Goal: Task Accomplishment & Management: Use online tool/utility

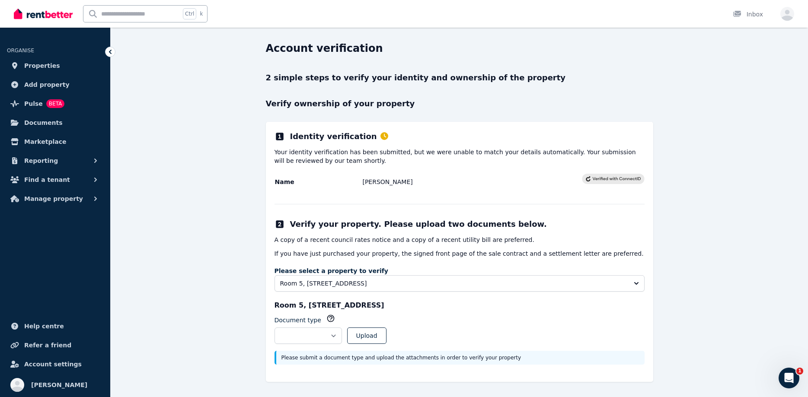
click at [28, 67] on span "Properties" at bounding box center [42, 66] width 36 height 10
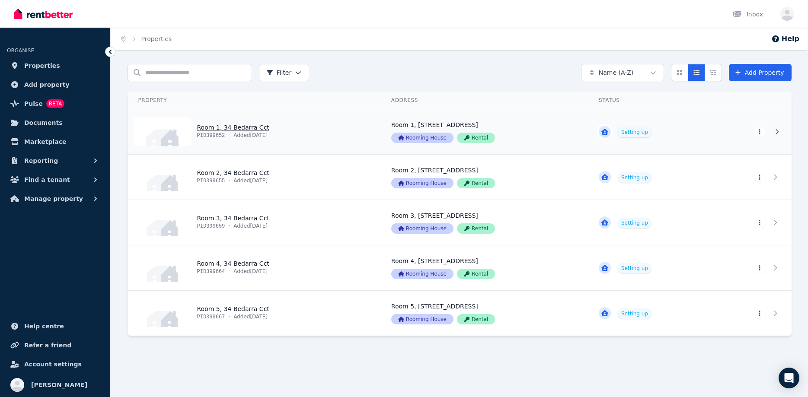
click at [315, 135] on link "View property details" at bounding box center [254, 131] width 253 height 45
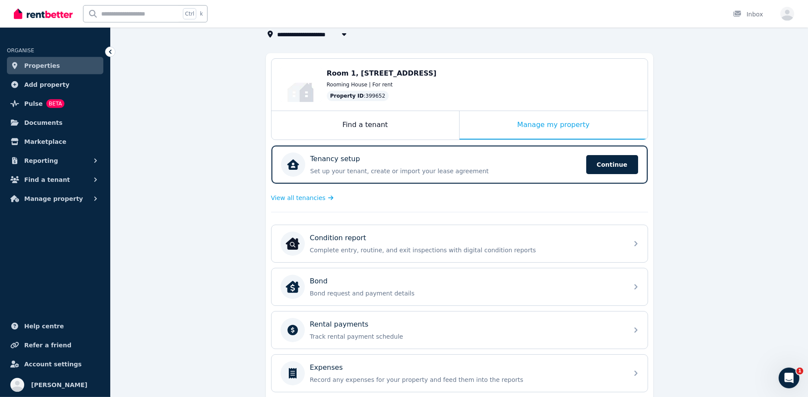
scroll to position [88, 0]
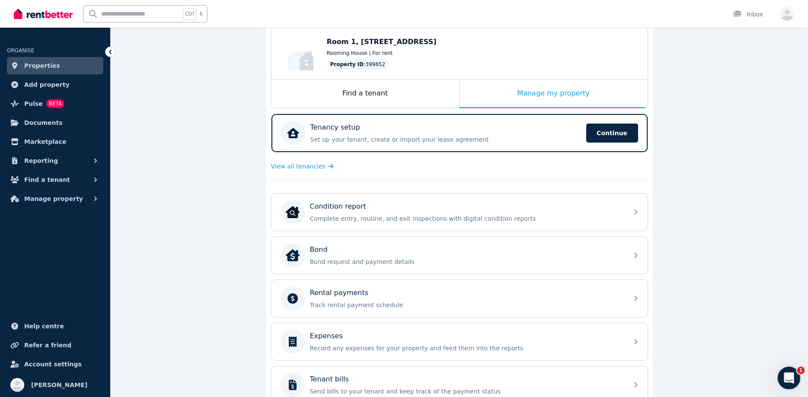
click at [785, 372] on icon "Open Intercom Messenger" at bounding box center [787, 377] width 14 height 14
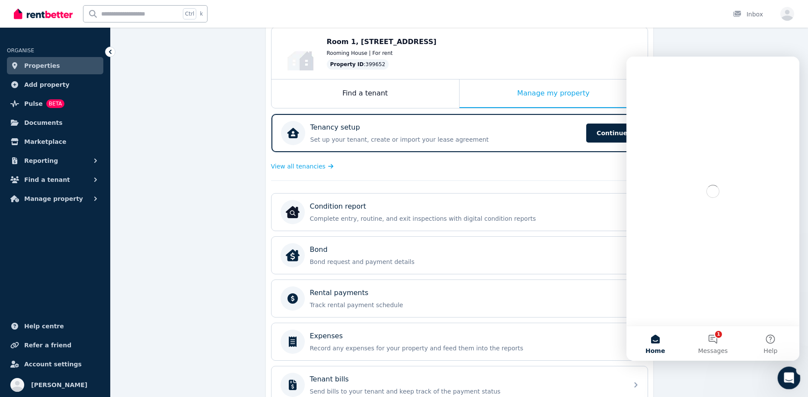
scroll to position [0, 0]
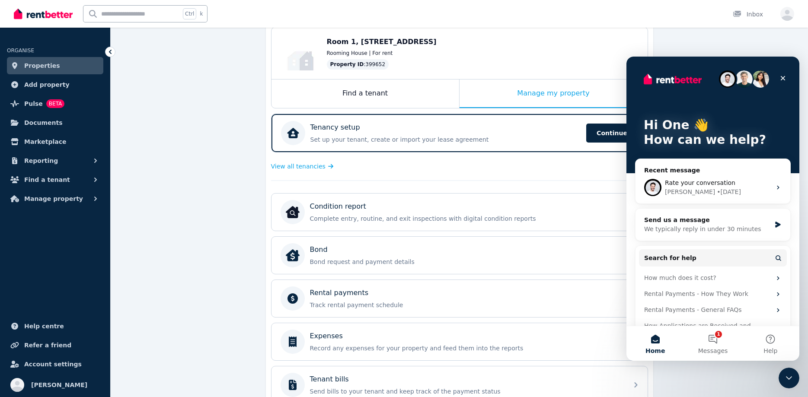
click at [206, 224] on div "**********" at bounding box center [459, 252] width 697 height 553
click at [785, 77] on icon "Close" at bounding box center [782, 78] width 7 height 7
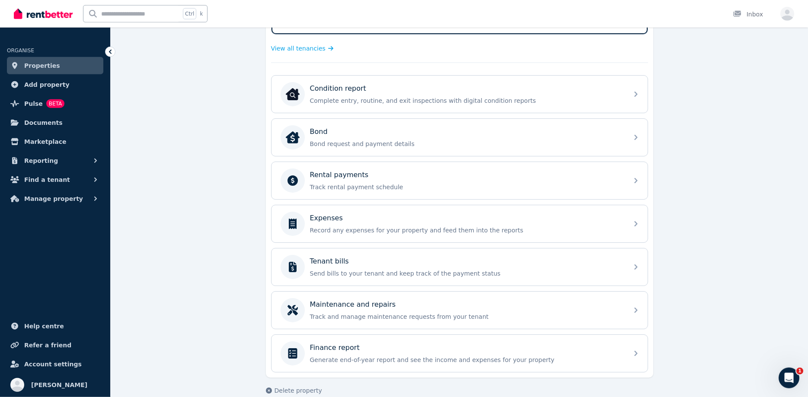
scroll to position [220, 0]
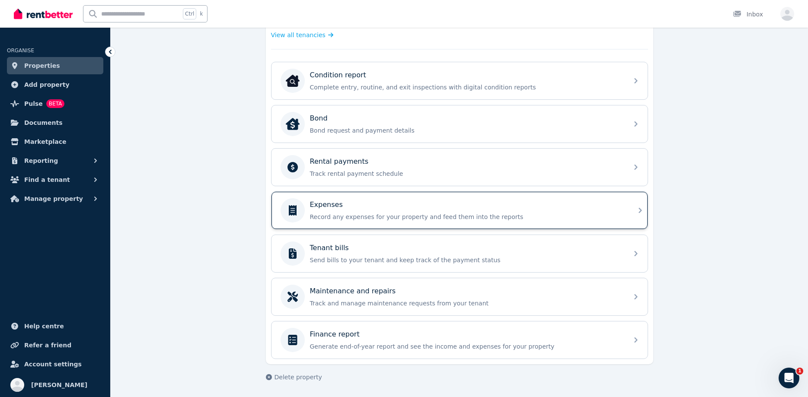
click at [392, 213] on p "Record any expenses for your property and feed them into the reports" at bounding box center [466, 217] width 313 height 9
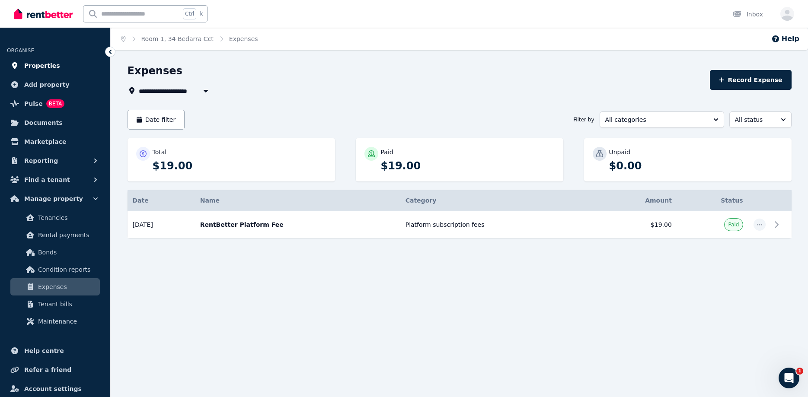
click at [28, 64] on span "Properties" at bounding box center [42, 66] width 36 height 10
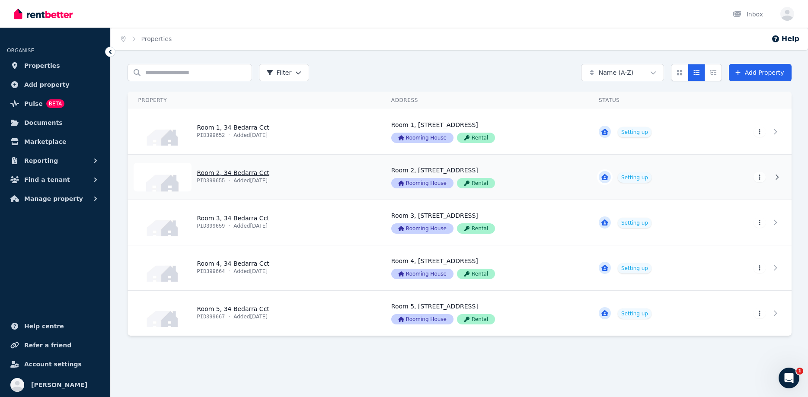
click at [201, 185] on link "View property details" at bounding box center [254, 177] width 253 height 45
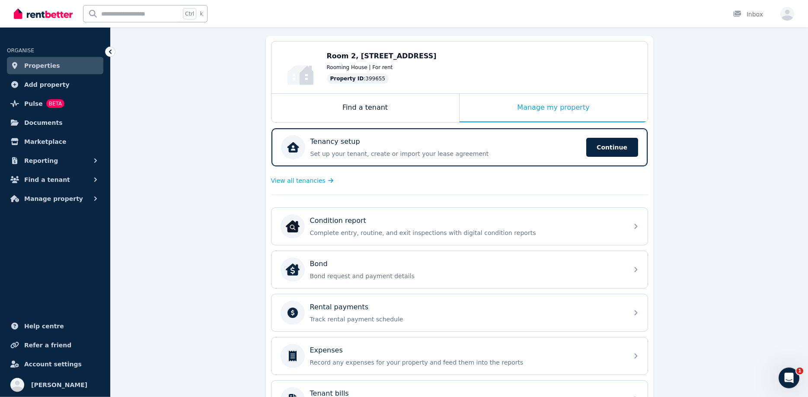
scroll to position [132, 0]
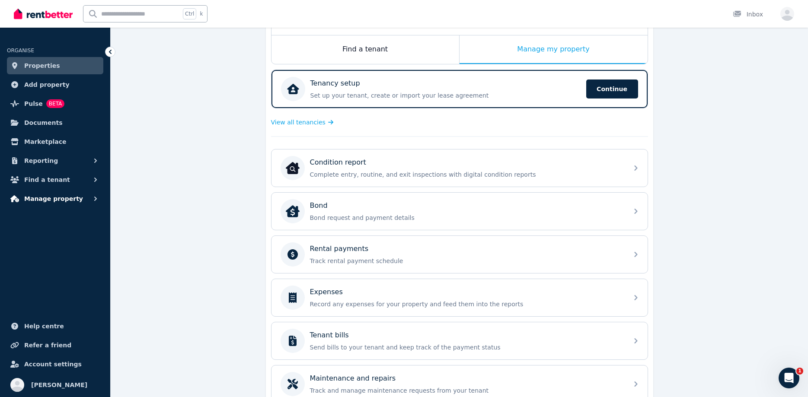
click at [92, 197] on icon "button" at bounding box center [95, 198] width 9 height 9
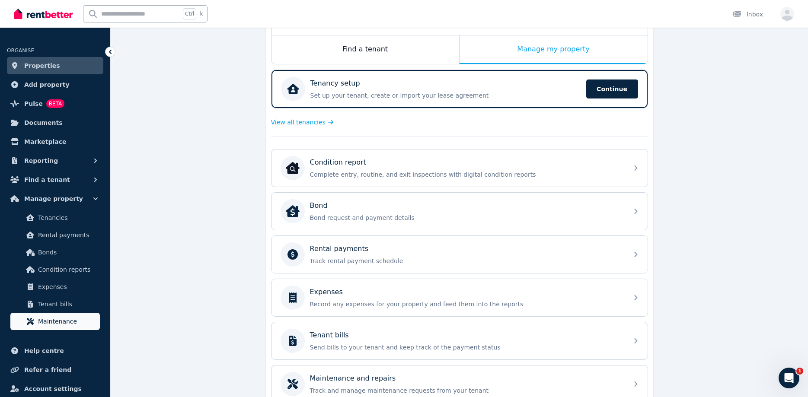
click at [53, 323] on span "Maintenance" at bounding box center [67, 321] width 58 height 10
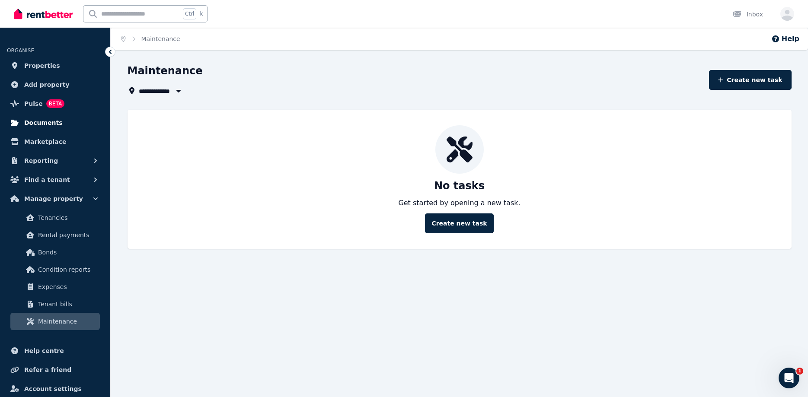
click at [52, 120] on span "Documents" at bounding box center [43, 123] width 38 height 10
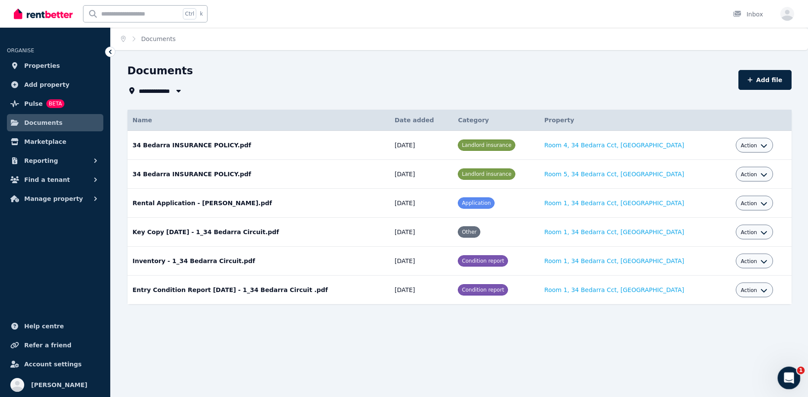
click at [789, 378] on icon "Open Intercom Messenger" at bounding box center [787, 376] width 6 height 7
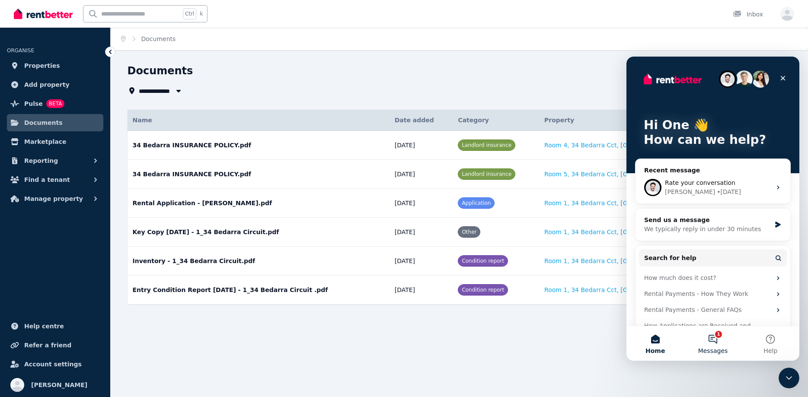
click at [710, 339] on button "1 Messages" at bounding box center [712, 343] width 57 height 35
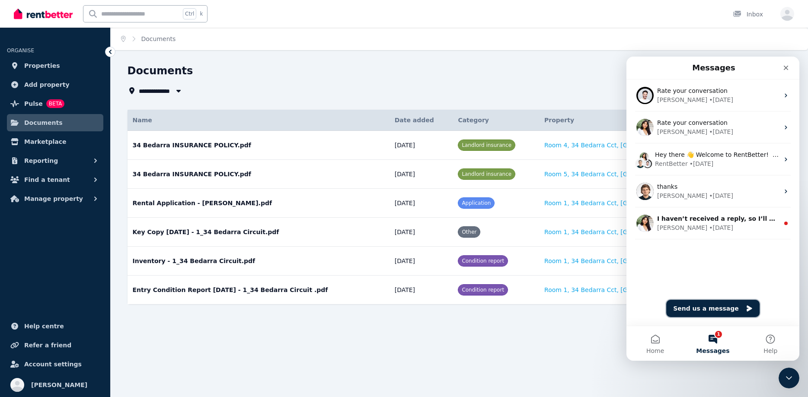
click at [691, 309] on button "Send us a message" at bounding box center [712, 308] width 93 height 17
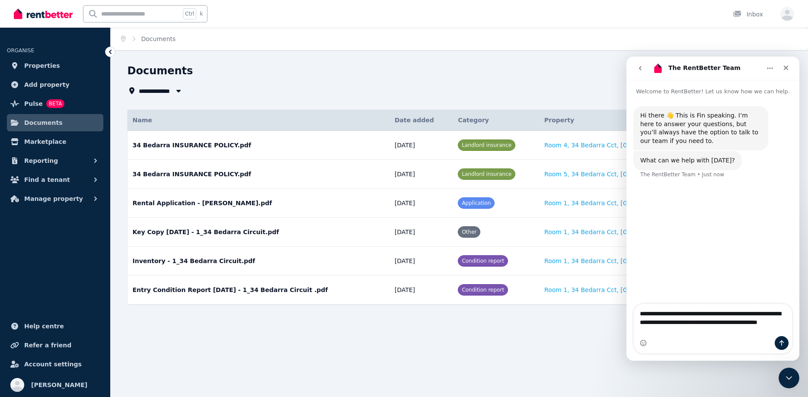
click at [762, 324] on textarea "**********" at bounding box center [713, 320] width 158 height 32
click at [661, 333] on textarea "**********" at bounding box center [713, 320] width 158 height 32
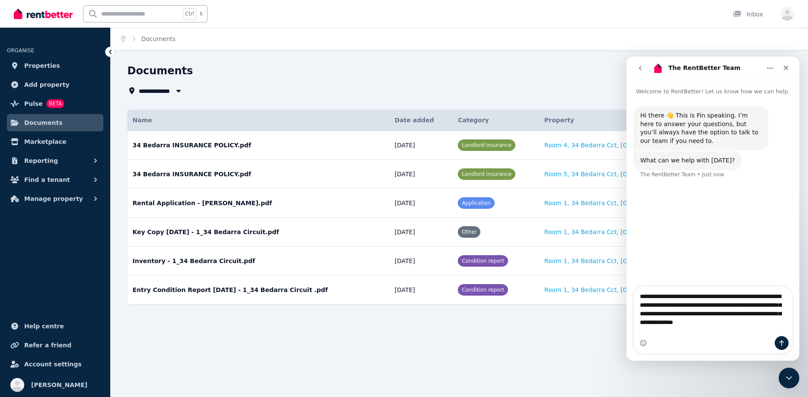
type textarea "**********"
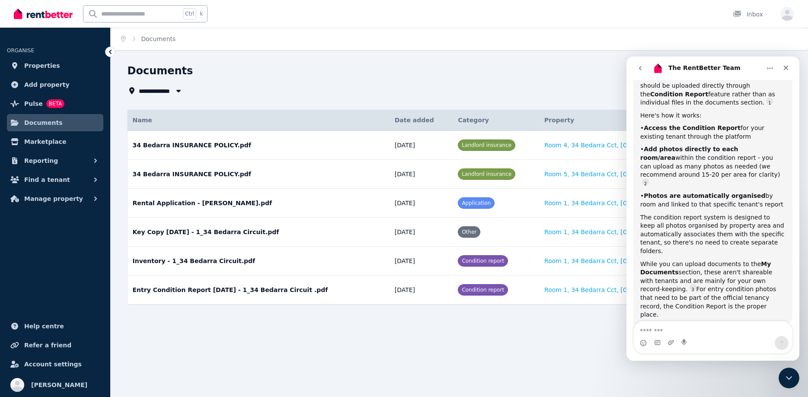
scroll to position [158, 0]
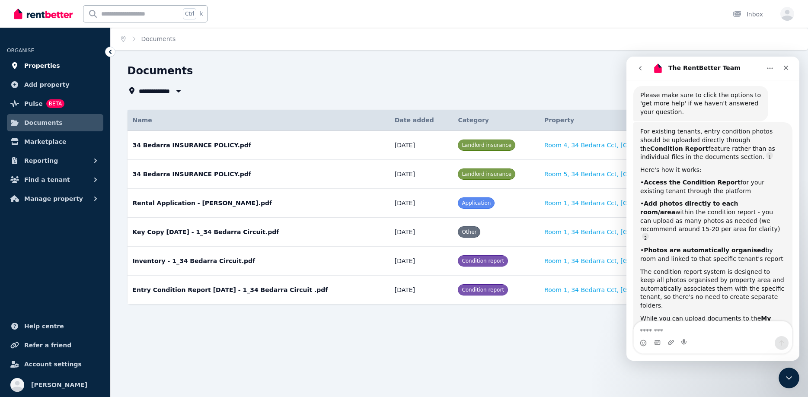
click at [34, 63] on span "Properties" at bounding box center [42, 66] width 36 height 10
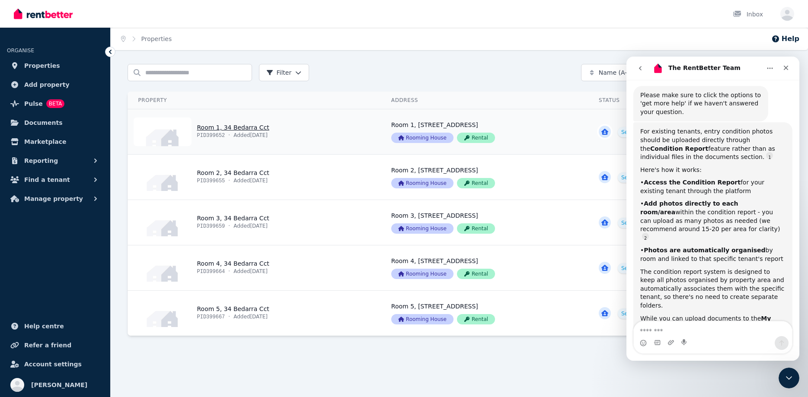
click at [281, 130] on link "View property details" at bounding box center [254, 131] width 253 height 45
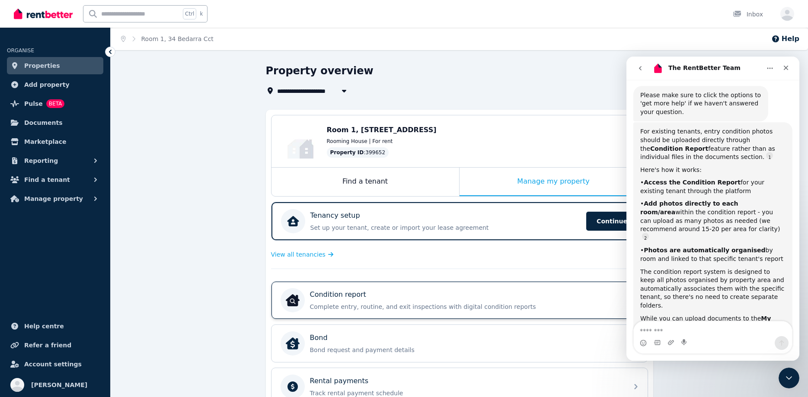
click at [363, 300] on div "Condition report Complete entry, routine, and exit inspections with digital con…" at bounding box center [466, 301] width 313 height 22
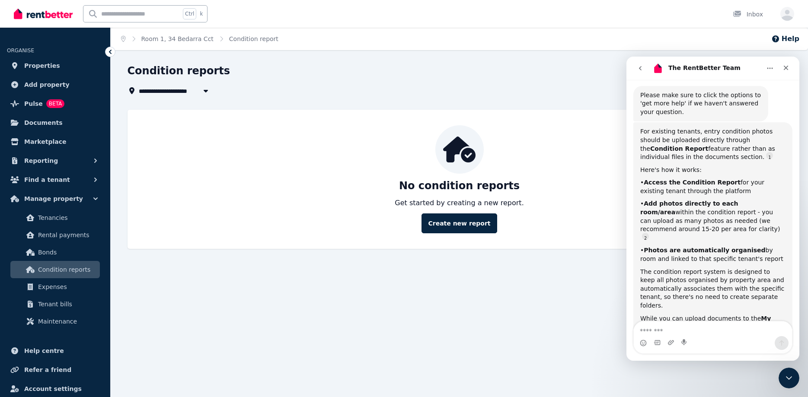
click at [422, 331] on div "**********" at bounding box center [404, 198] width 808 height 397
click at [787, 373] on icon "Close Intercom Messenger" at bounding box center [787, 377] width 10 height 10
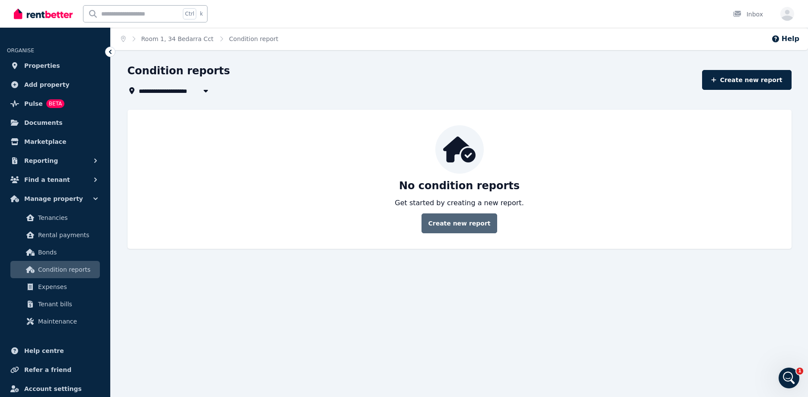
click at [449, 222] on link "Create new report" at bounding box center [458, 223] width 75 height 20
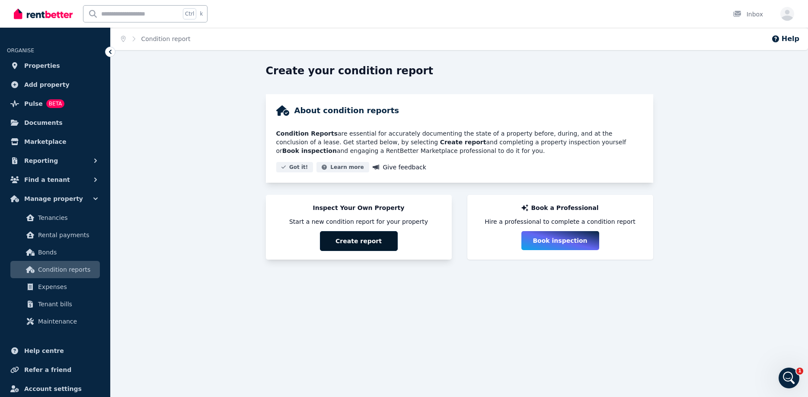
click at [354, 242] on button "Create report" at bounding box center [359, 241] width 78 height 20
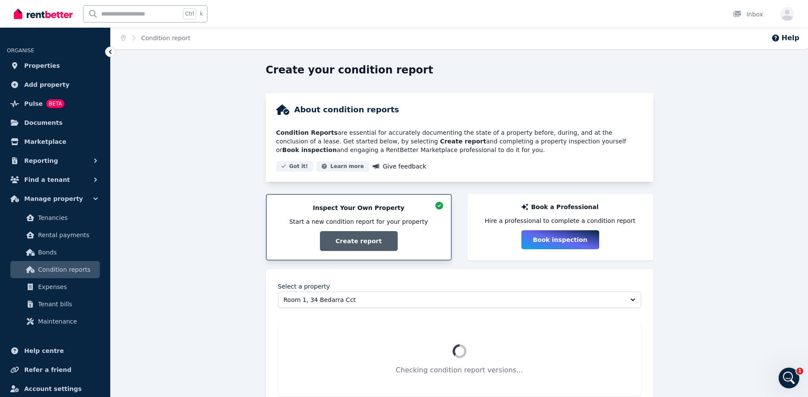
scroll to position [192, 0]
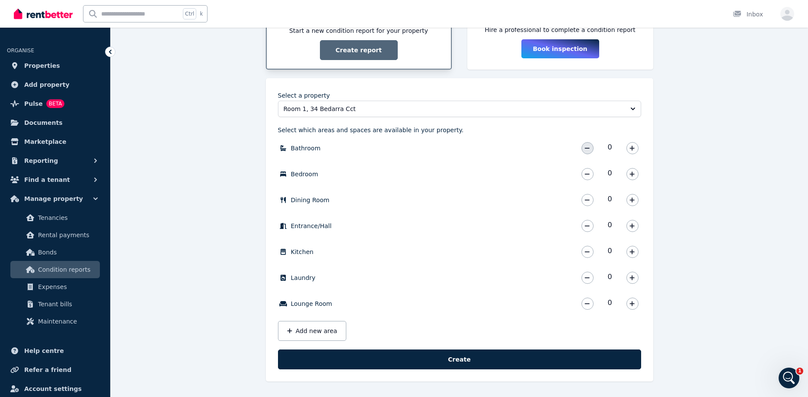
click at [587, 148] on icon "button" at bounding box center [586, 148] width 5 height 6
click at [634, 173] on icon "button" at bounding box center [631, 174] width 5 height 6
click at [634, 145] on icon "button" at bounding box center [631, 148] width 5 height 6
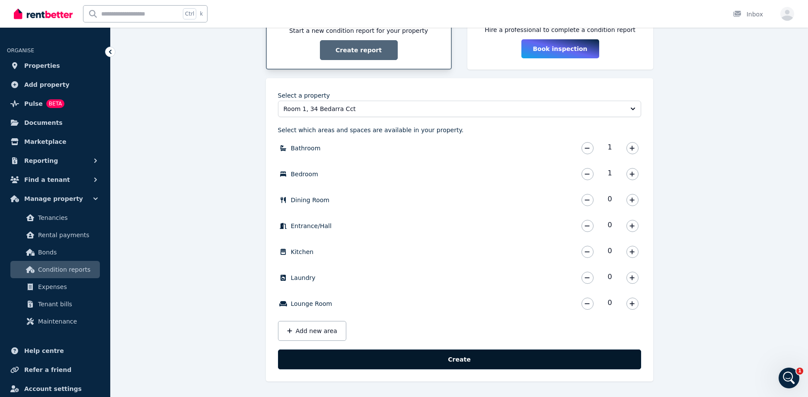
click at [453, 357] on button "Create" at bounding box center [459, 360] width 363 height 20
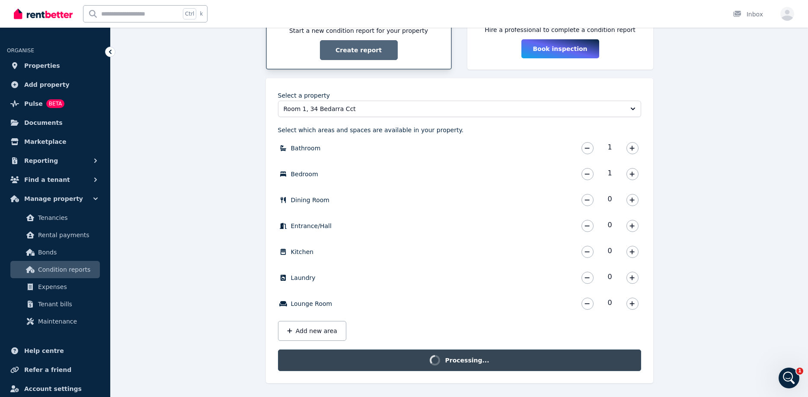
scroll to position [181, 0]
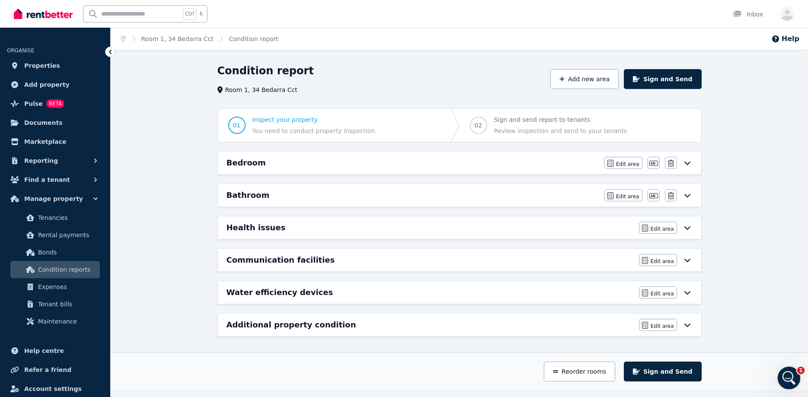
click at [785, 373] on icon "Open Intercom Messenger" at bounding box center [787, 377] width 14 height 14
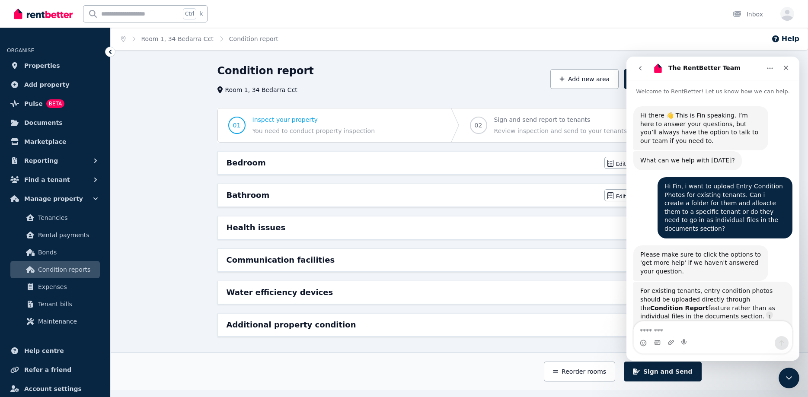
scroll to position [213, 0]
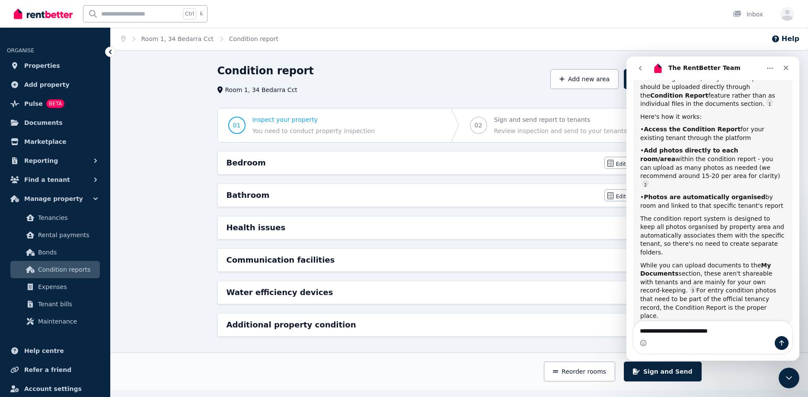
drag, startPoint x: 647, startPoint y: 330, endPoint x: 627, endPoint y: 328, distance: 20.4
click at [634, 328] on textarea "**********" at bounding box center [713, 329] width 158 height 15
click at [721, 332] on textarea "**********" at bounding box center [713, 329] width 158 height 15
type textarea "*"
click at [165, 207] on div "Condition report Room 1, 34 Bedarra Cct Add new area Sign and Send 01 Inspect y…" at bounding box center [459, 227] width 697 height 326
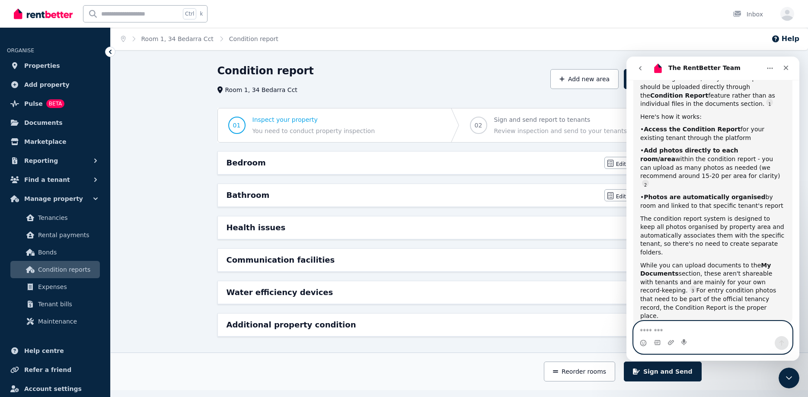
click at [648, 330] on textarea "Message…" at bounding box center [713, 329] width 158 height 15
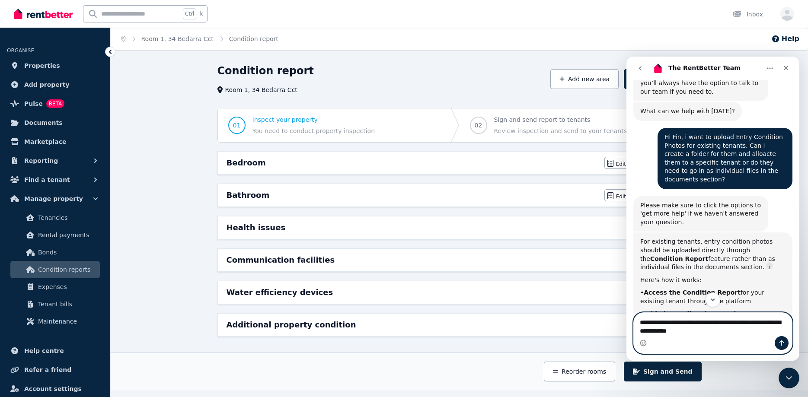
drag, startPoint x: 664, startPoint y: 333, endPoint x: 613, endPoint y: 314, distance: 54.4
click at [634, 314] on textarea "**********" at bounding box center [713, 324] width 158 height 23
click at [725, 335] on textarea "**********" at bounding box center [713, 324] width 158 height 23
drag, startPoint x: 723, startPoint y: 333, endPoint x: 599, endPoint y: 316, distance: 126.1
click at [634, 316] on textarea "**********" at bounding box center [713, 324] width 158 height 23
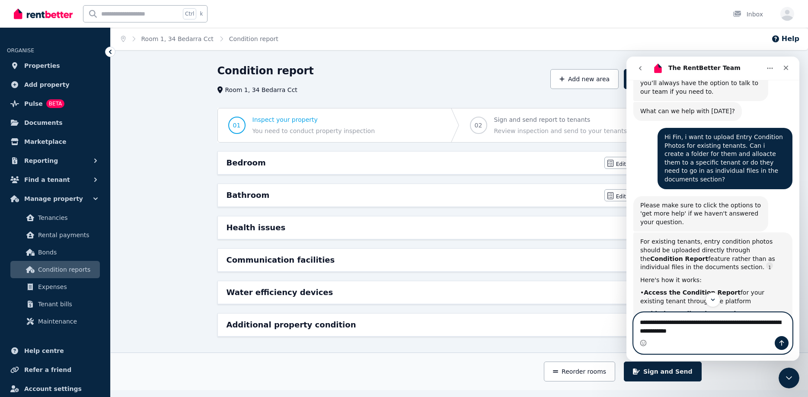
type textarea "*"
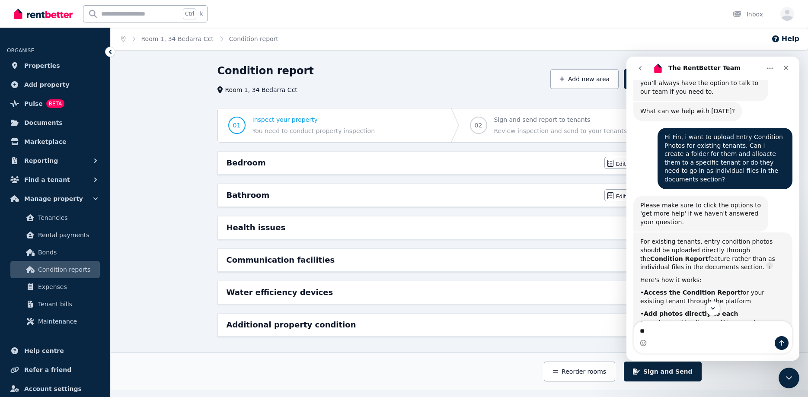
click at [643, 66] on button "go back" at bounding box center [640, 68] width 16 height 16
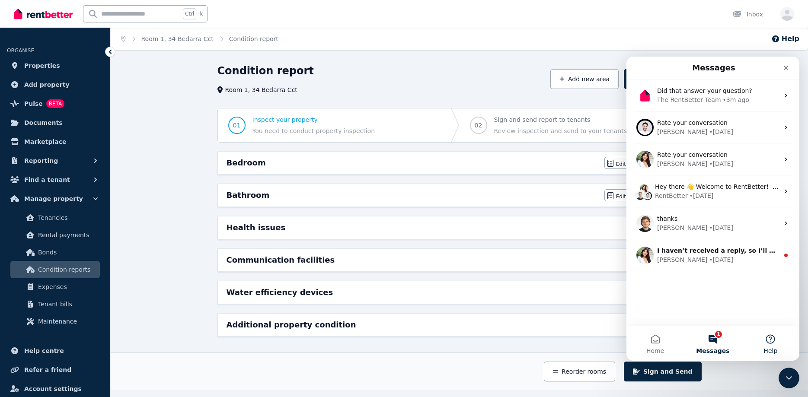
click at [764, 340] on button "Help" at bounding box center [770, 343] width 57 height 35
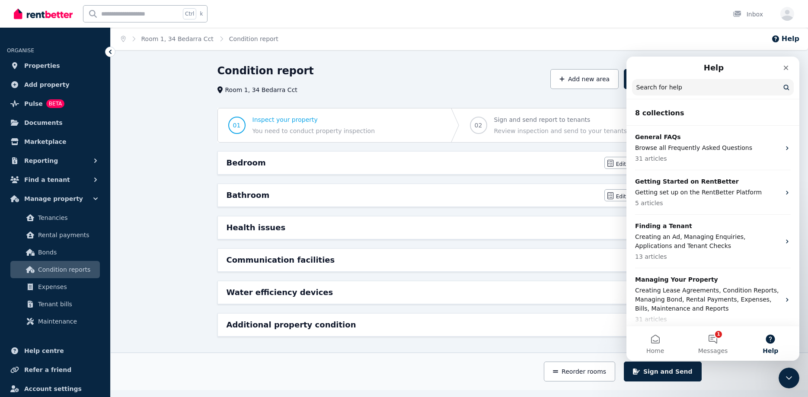
click at [656, 88] on input "Search for help" at bounding box center [713, 87] width 162 height 16
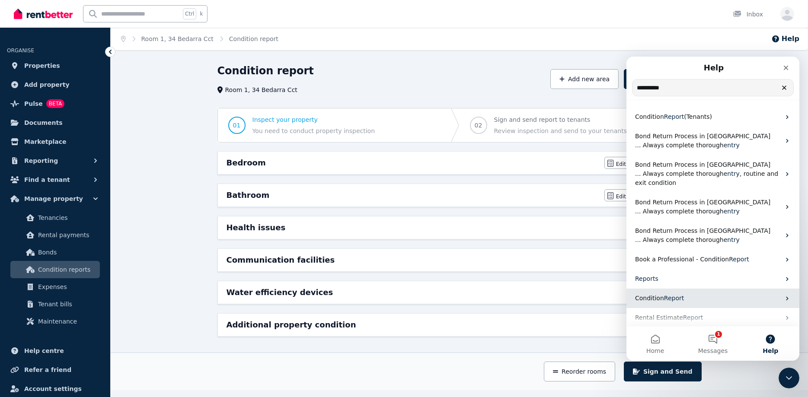
type input "**********"
click at [662, 295] on span "Condition" at bounding box center [649, 298] width 29 height 7
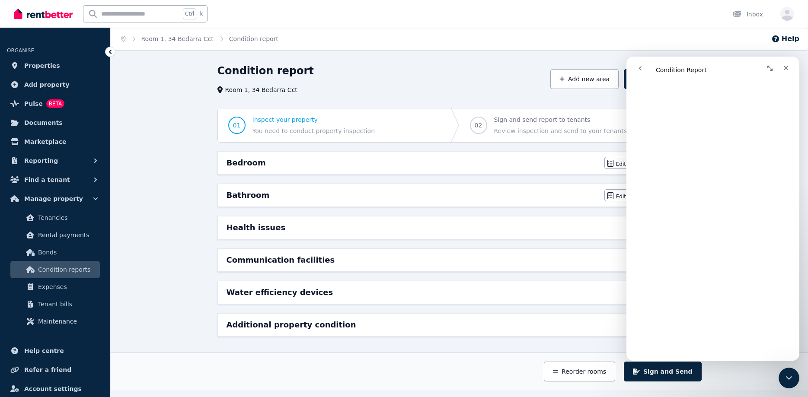
scroll to position [1361, 0]
click at [453, 390] on div "Home Room 1, 34 Bedarra Cct Condition report Help Condition report Room 1, 34 B…" at bounding box center [404, 198] width 808 height 397
drag, startPoint x: 788, startPoint y: 67, endPoint x: 997, endPoint y: 185, distance: 240.6
click at [788, 67] on icon "Close" at bounding box center [785, 67] width 7 height 7
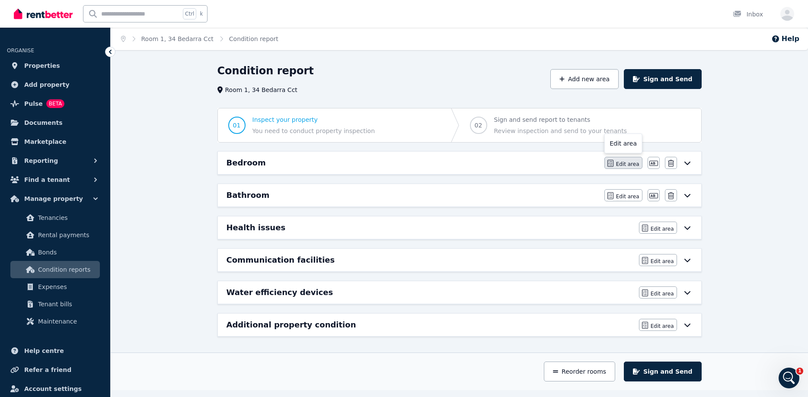
click at [618, 161] on button "Edit area" at bounding box center [623, 163] width 38 height 12
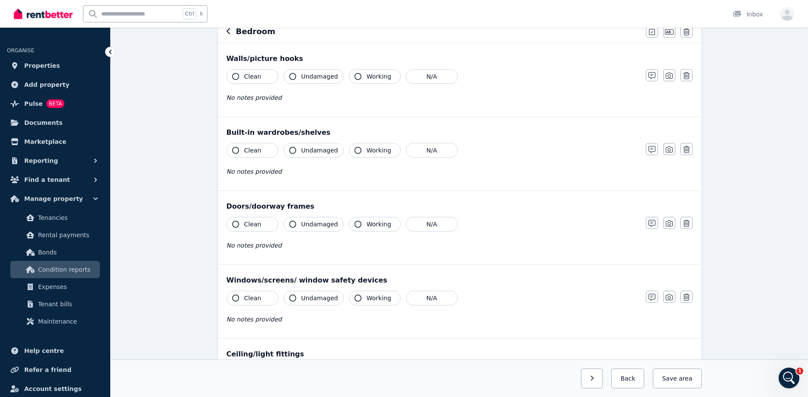
scroll to position [0, 0]
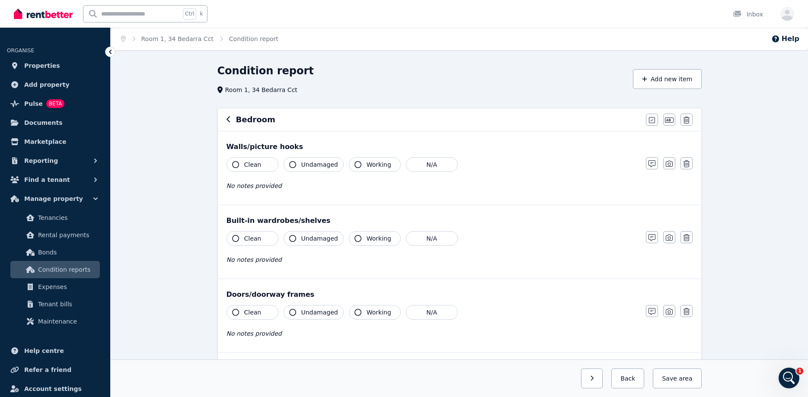
click at [226, 119] on icon "button" at bounding box center [228, 119] width 4 height 7
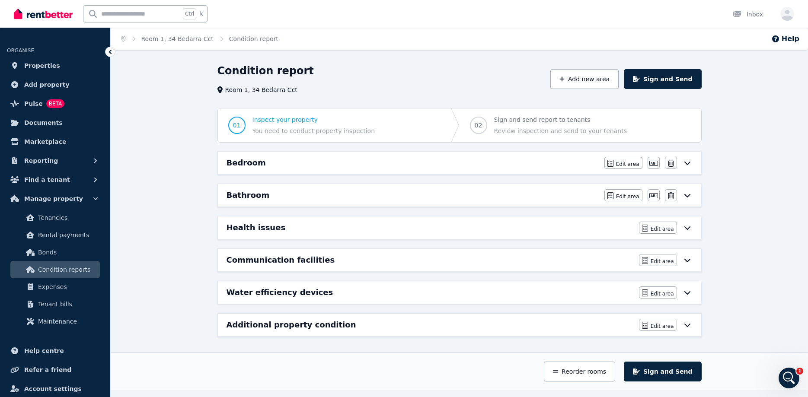
click at [688, 162] on icon at bounding box center [687, 162] width 10 height 7
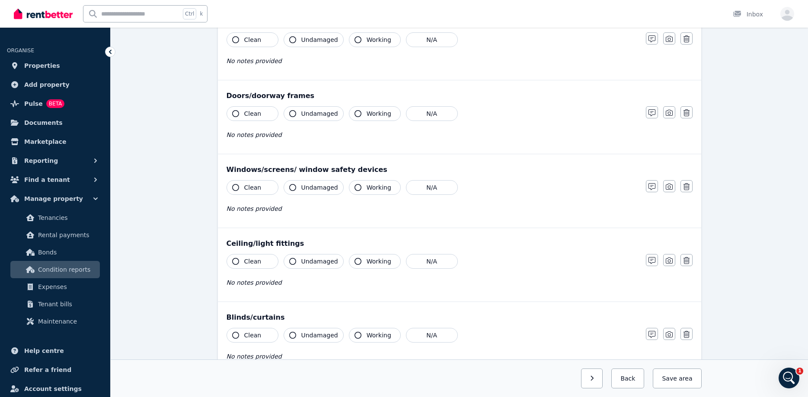
scroll to position [22, 0]
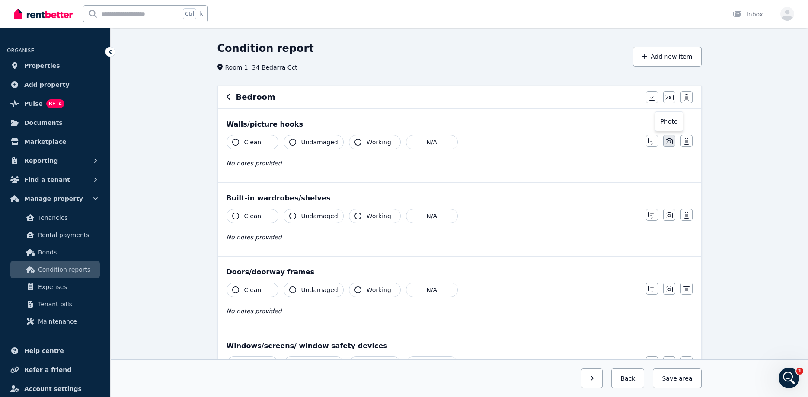
click at [669, 142] on icon "button" at bounding box center [669, 141] width 7 height 7
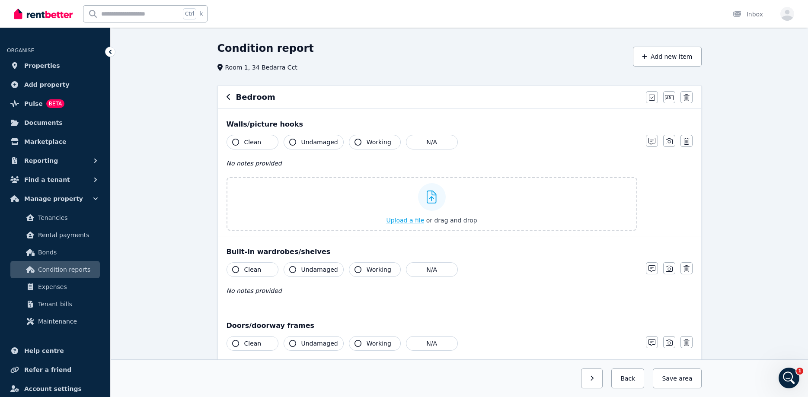
click at [403, 218] on span "Upload a file" at bounding box center [405, 220] width 38 height 7
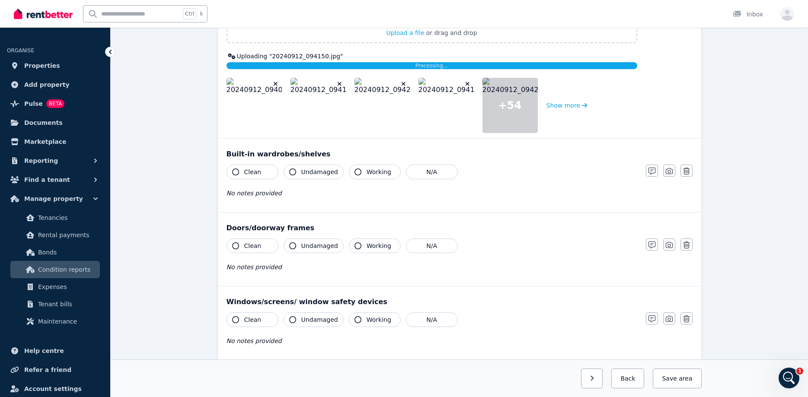
scroll to position [0, 0]
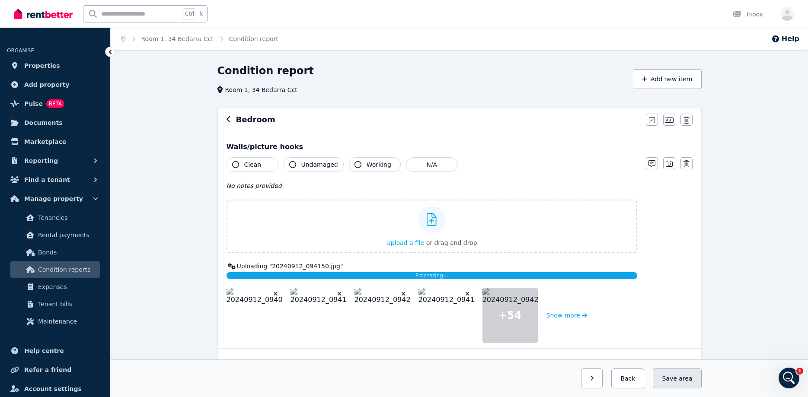
click at [690, 382] on span "area" at bounding box center [684, 378] width 13 height 9
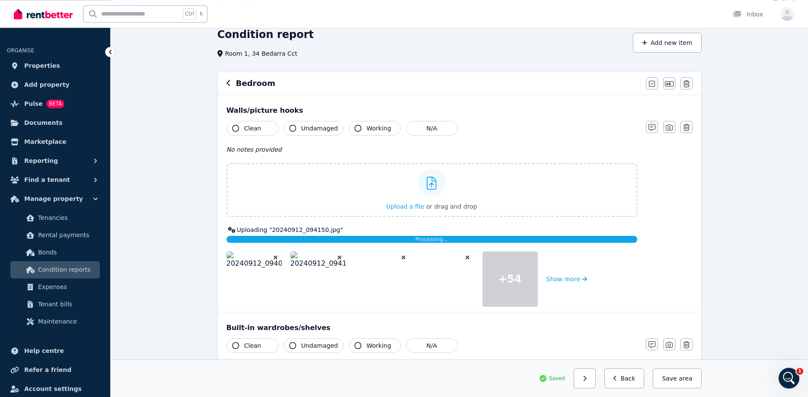
scroll to position [34, 0]
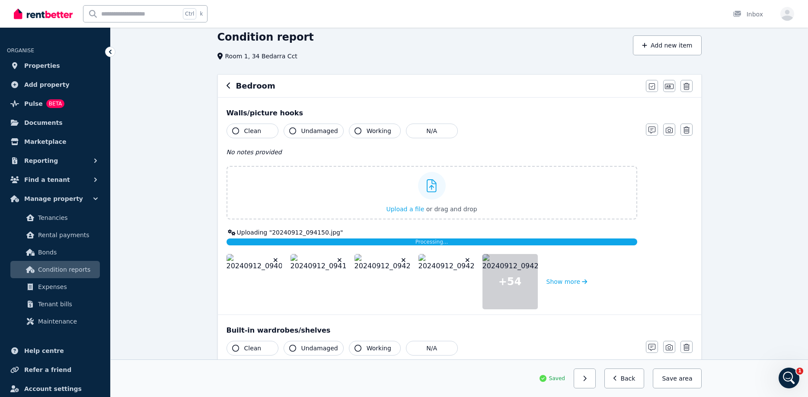
click at [230, 84] on icon "button" at bounding box center [228, 85] width 4 height 7
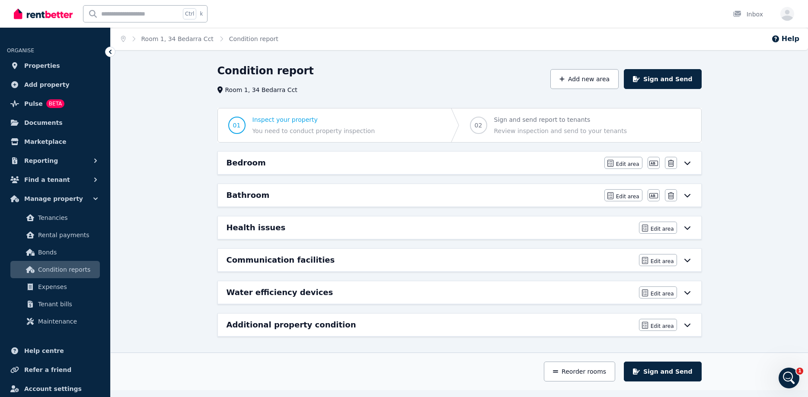
scroll to position [0, 0]
click at [684, 193] on icon at bounding box center [687, 195] width 10 height 7
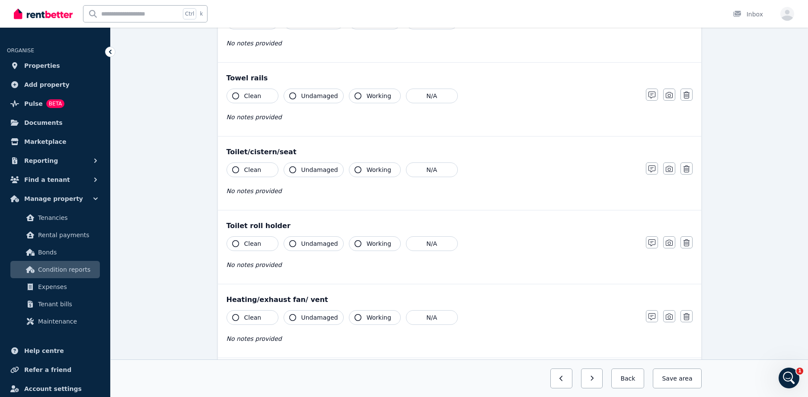
scroll to position [951, 0]
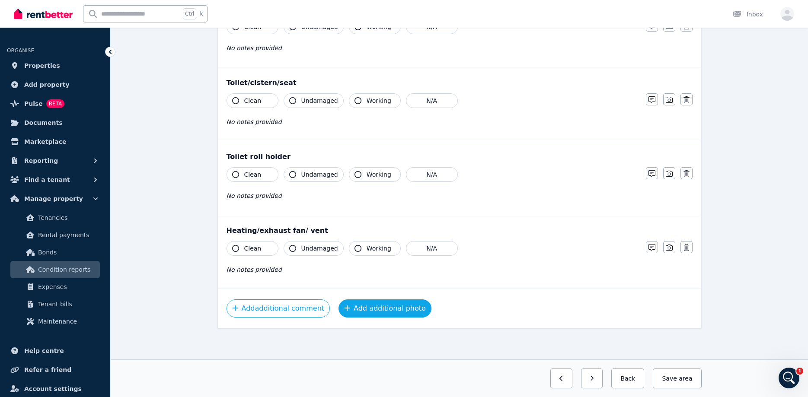
click at [374, 309] on button "Add additional photo" at bounding box center [384, 308] width 93 height 18
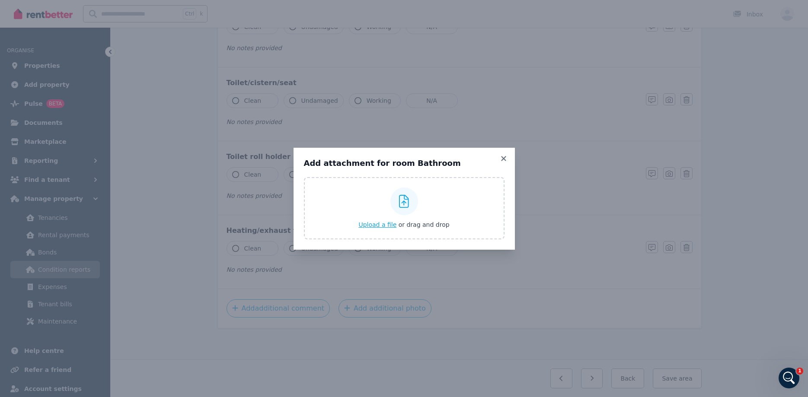
click at [376, 225] on span "Upload a file" at bounding box center [377, 224] width 38 height 7
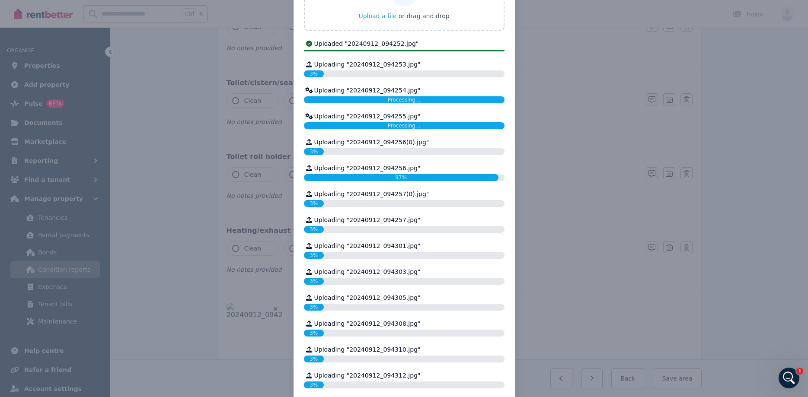
scroll to position [0, 0]
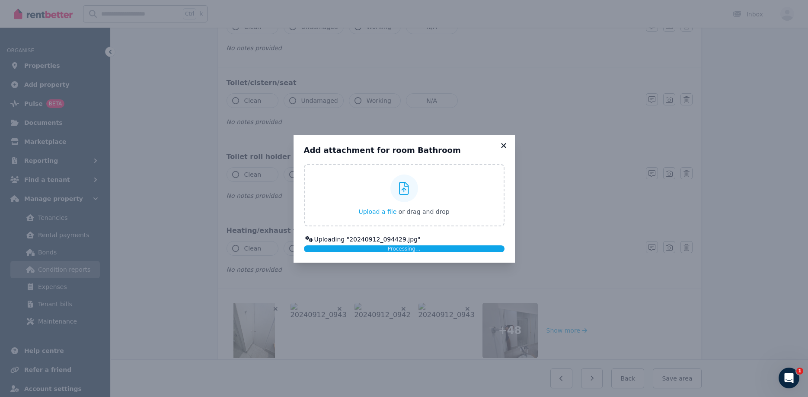
click at [504, 142] on icon at bounding box center [503, 146] width 9 height 8
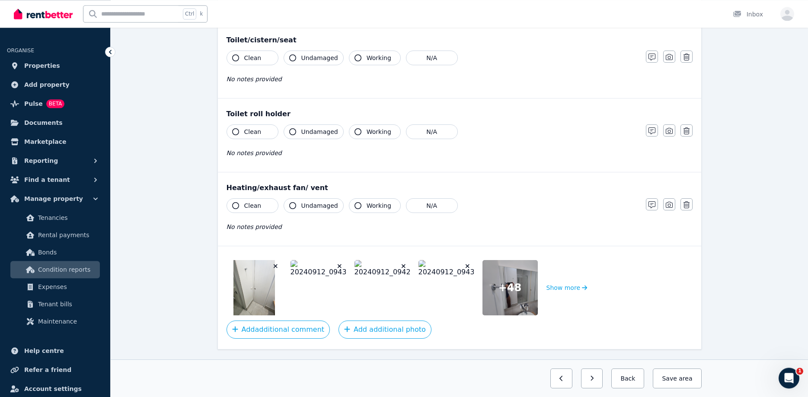
scroll to position [1015, 0]
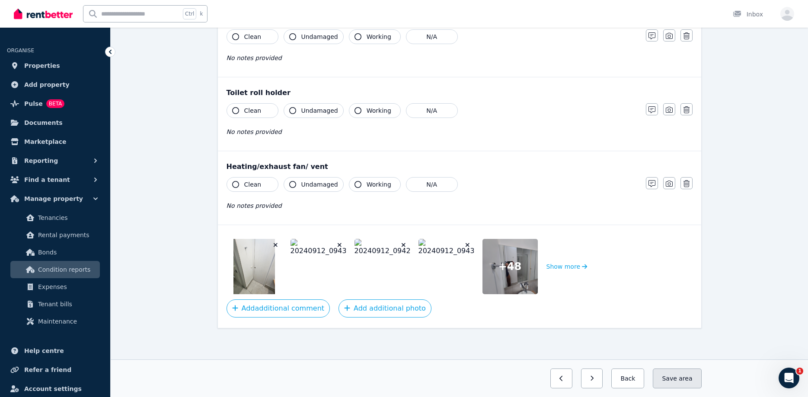
click at [678, 374] on button "Save area" at bounding box center [677, 379] width 48 height 20
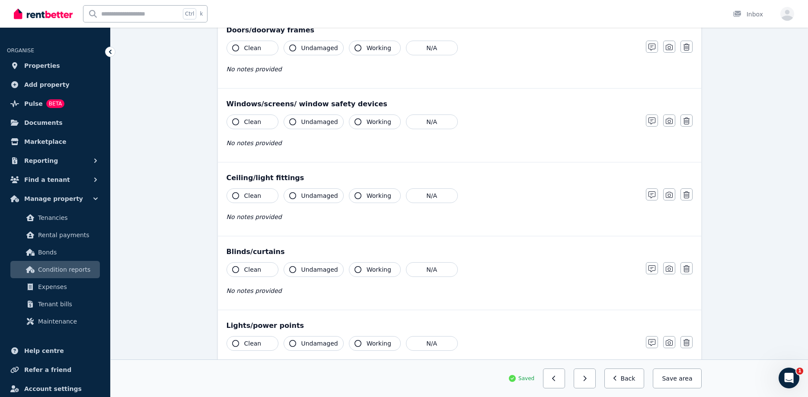
scroll to position [0, 0]
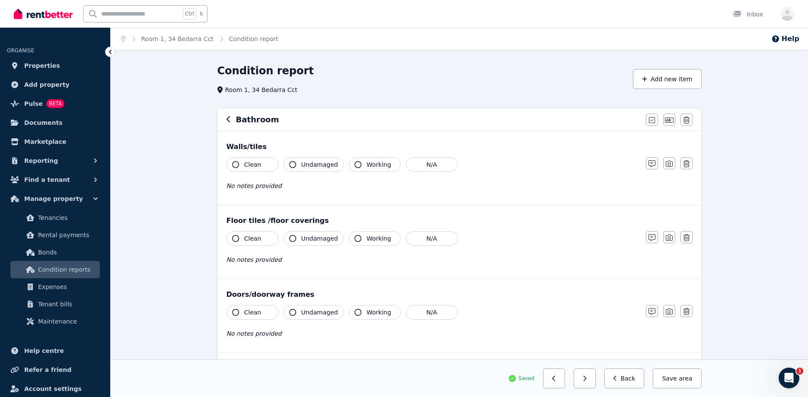
click at [224, 119] on div "Bathroom Mark all items as good Edit name Delete" at bounding box center [459, 119] width 483 height 22
click at [226, 118] on div "Bathroom Mark all items as good Edit name Delete" at bounding box center [459, 119] width 483 height 22
click at [227, 119] on icon "button" at bounding box center [228, 119] width 4 height 7
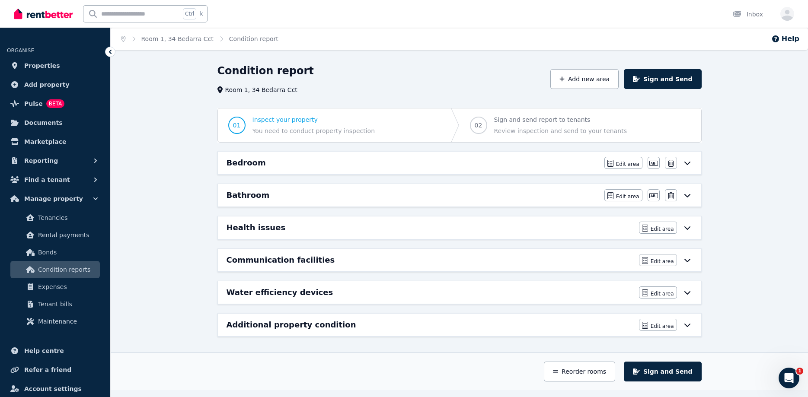
click at [692, 193] on icon at bounding box center [687, 195] width 10 height 7
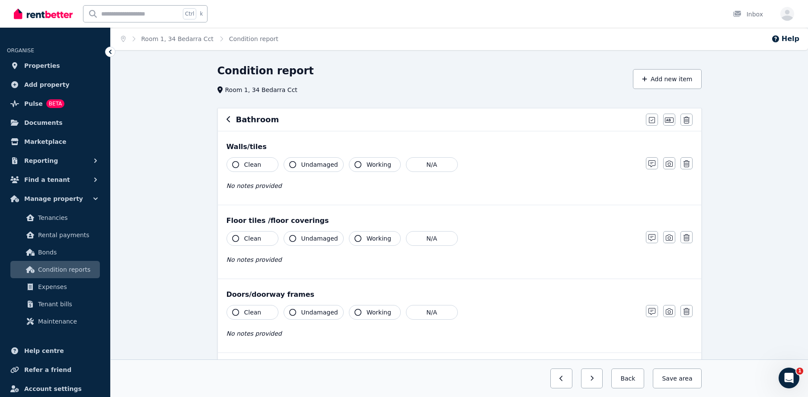
click at [229, 121] on icon "button" at bounding box center [228, 119] width 4 height 7
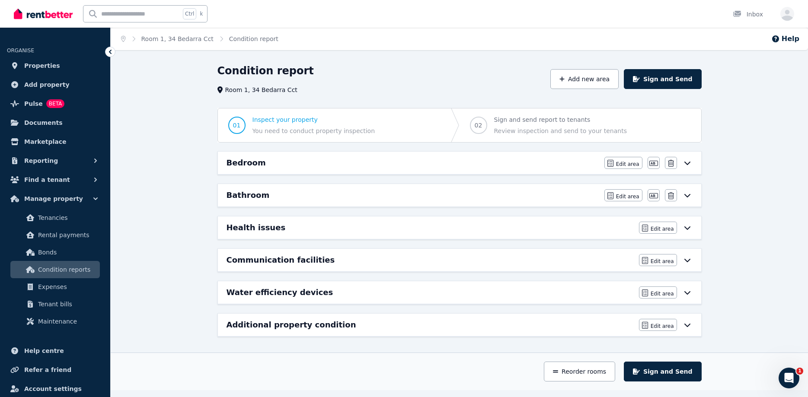
click at [685, 163] on icon at bounding box center [687, 163] width 6 height 3
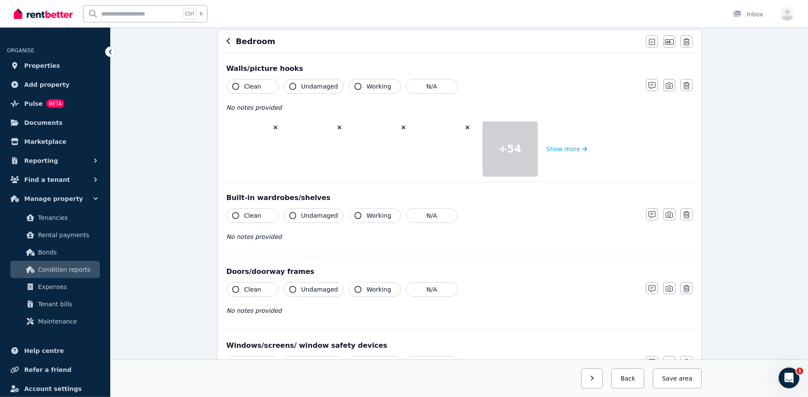
scroll to position [34, 0]
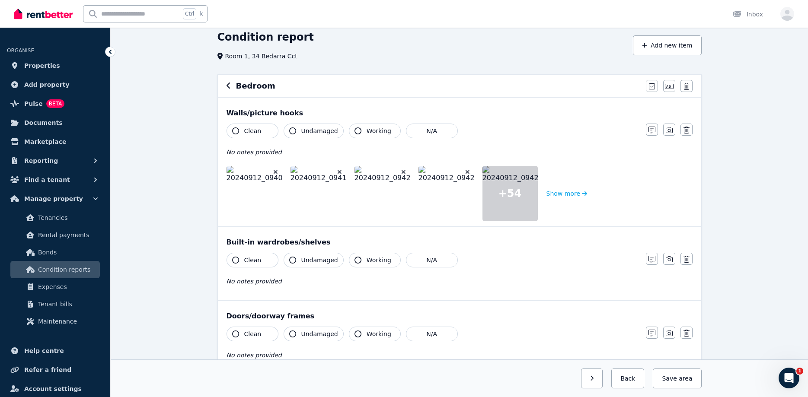
click at [276, 171] on icon "button" at bounding box center [275, 172] width 5 height 6
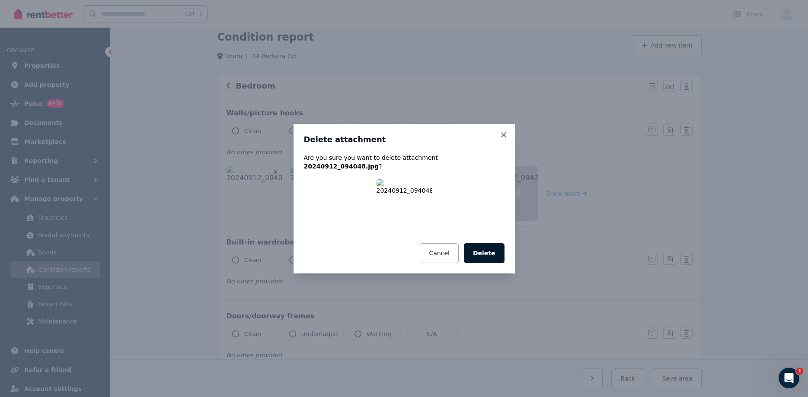
click at [493, 246] on button "Delete" at bounding box center [484, 253] width 41 height 20
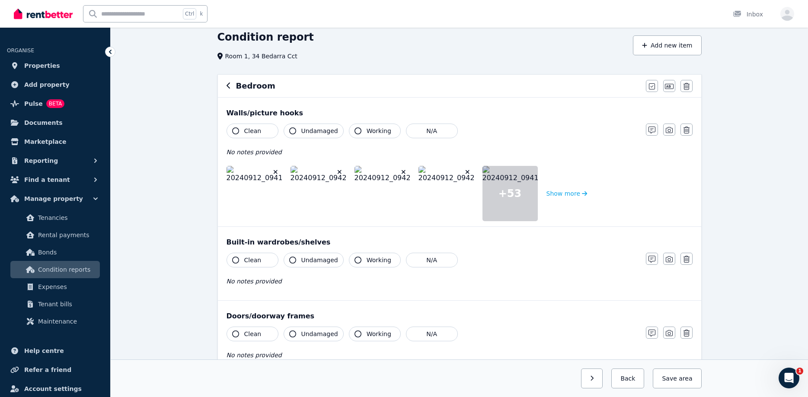
click at [276, 170] on icon "button" at bounding box center [275, 172] width 5 height 6
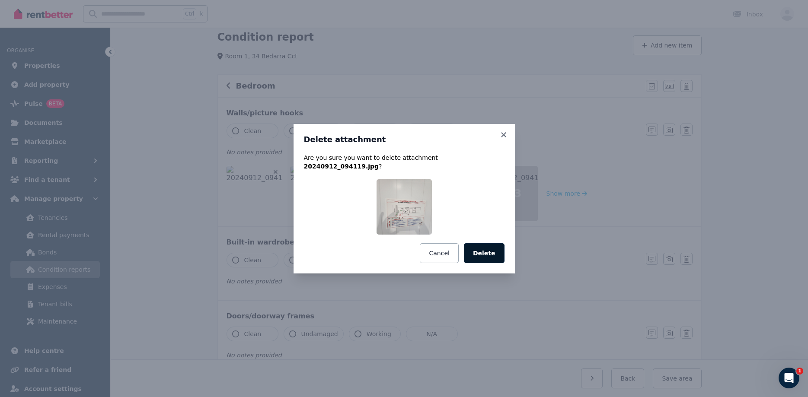
click at [499, 247] on button "Delete" at bounding box center [484, 253] width 41 height 20
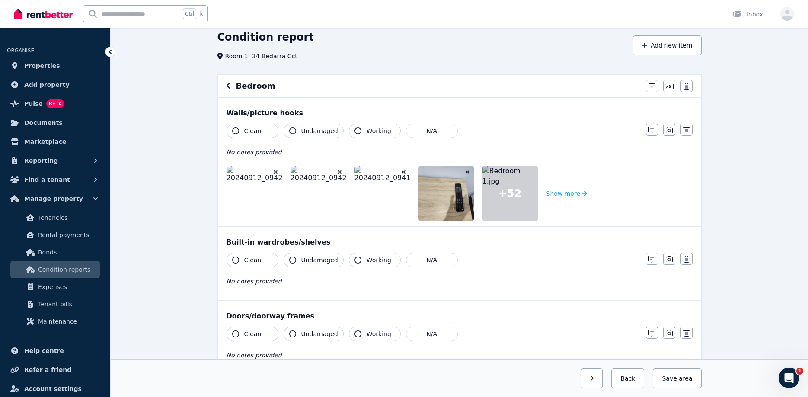
click at [275, 172] on icon "button" at bounding box center [276, 172] width 4 height 4
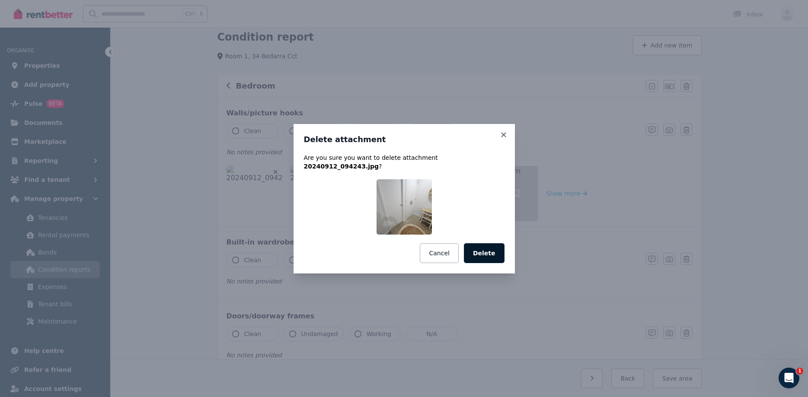
click at [493, 243] on button "Delete" at bounding box center [484, 253] width 41 height 20
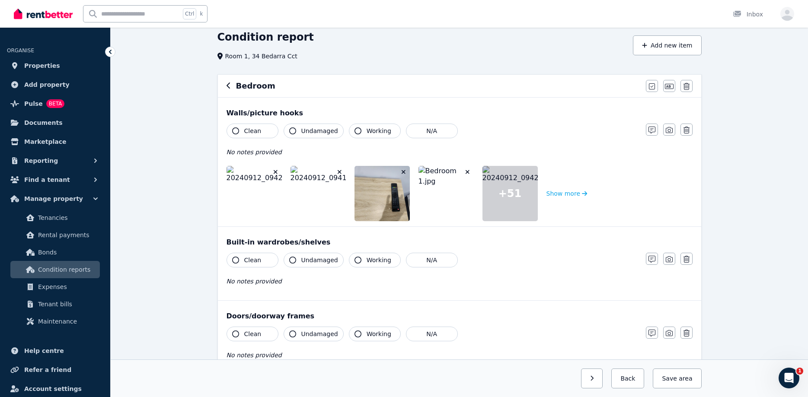
click at [274, 171] on icon "button" at bounding box center [276, 172] width 4 height 4
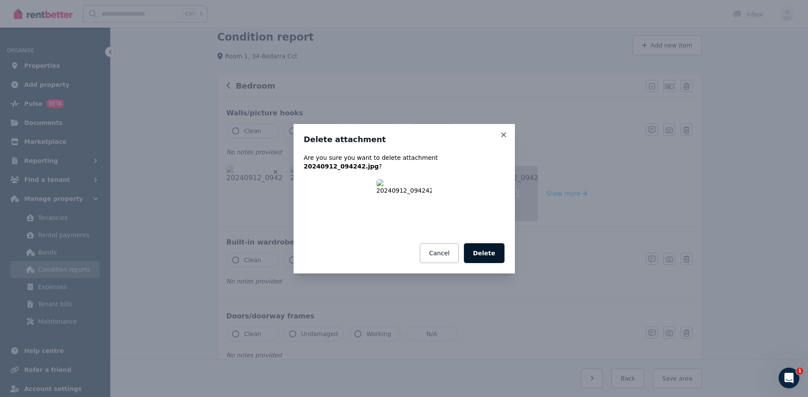
click at [494, 248] on button "Delete" at bounding box center [484, 253] width 41 height 20
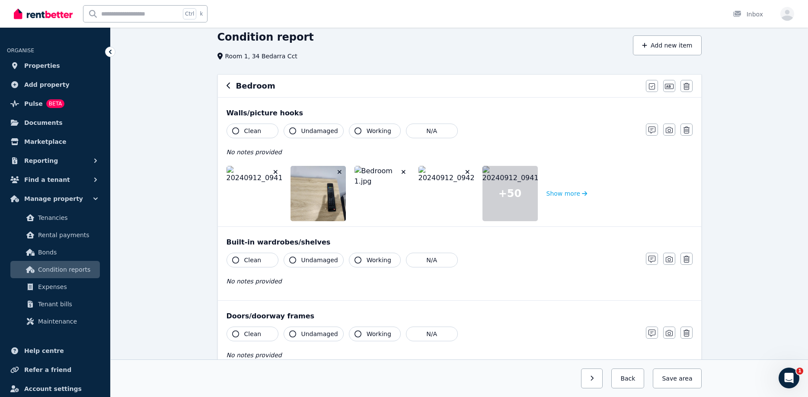
click at [276, 171] on icon "button" at bounding box center [275, 172] width 5 height 6
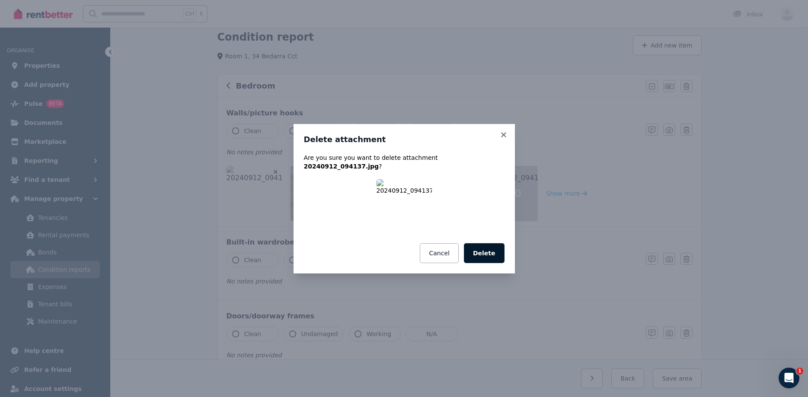
click at [498, 243] on button "Delete" at bounding box center [484, 253] width 41 height 20
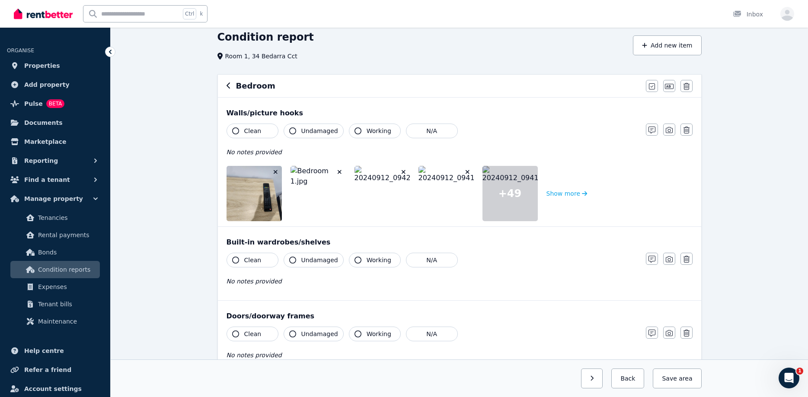
click at [275, 172] on icon "button" at bounding box center [276, 172] width 4 height 4
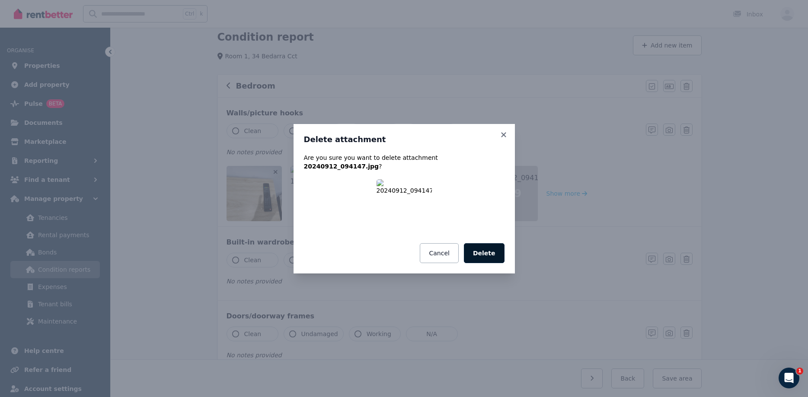
click at [484, 245] on button "Delete" at bounding box center [484, 253] width 41 height 20
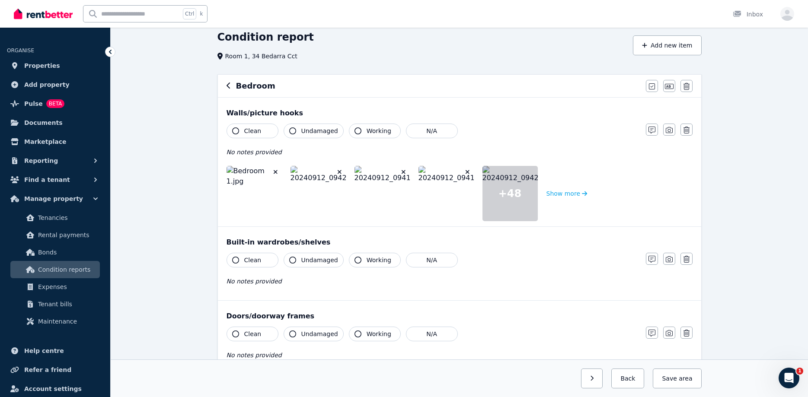
click at [277, 170] on icon "button" at bounding box center [275, 172] width 5 height 6
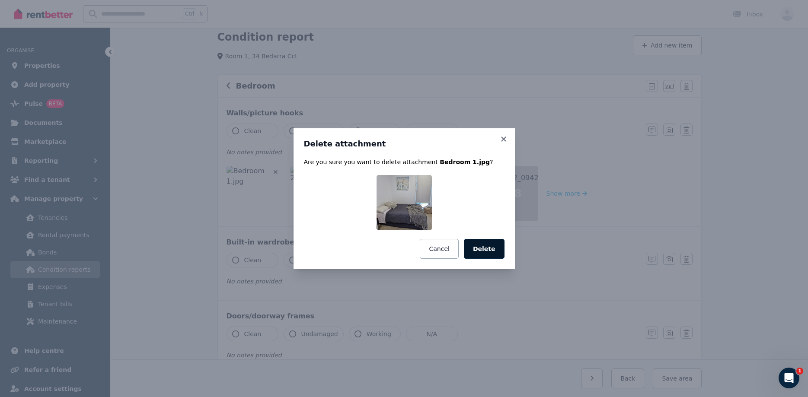
click at [495, 251] on button "Delete" at bounding box center [484, 249] width 41 height 20
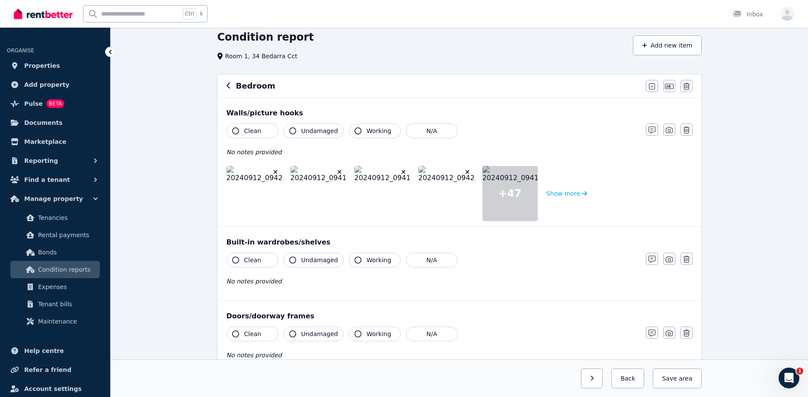
click at [274, 172] on icon "button" at bounding box center [275, 172] width 5 height 6
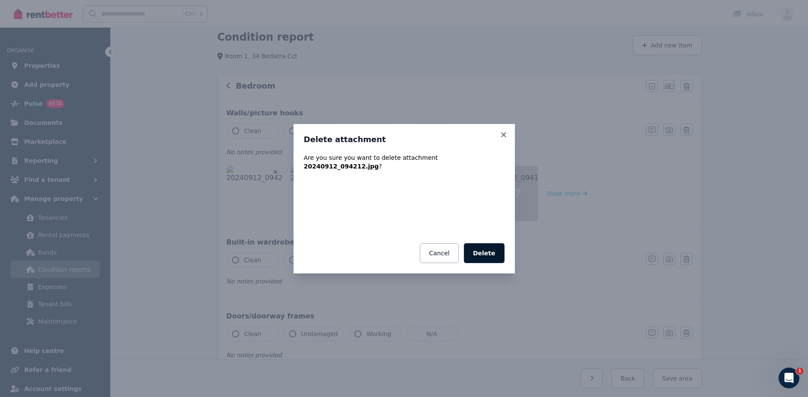
click at [491, 248] on button "Delete" at bounding box center [484, 253] width 41 height 20
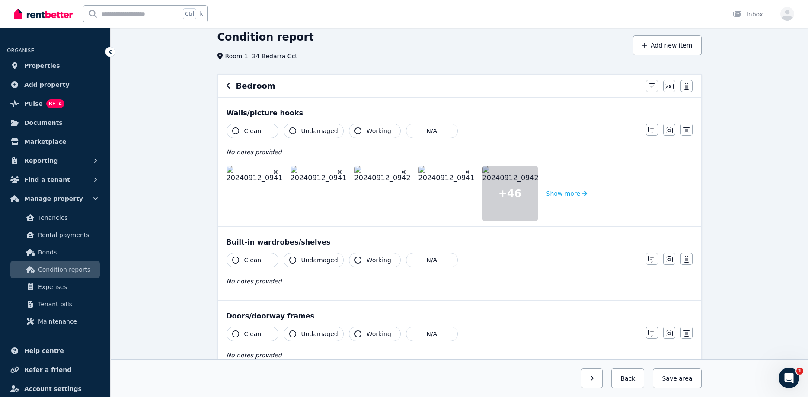
click at [275, 172] on icon "button" at bounding box center [276, 172] width 4 height 4
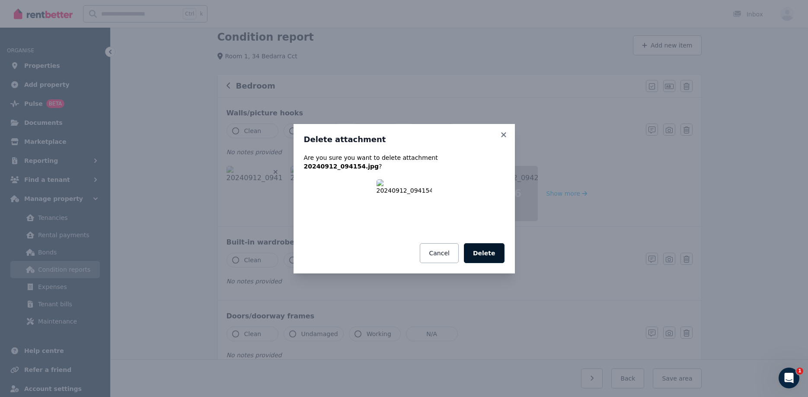
click at [488, 245] on button "Delete" at bounding box center [484, 253] width 41 height 20
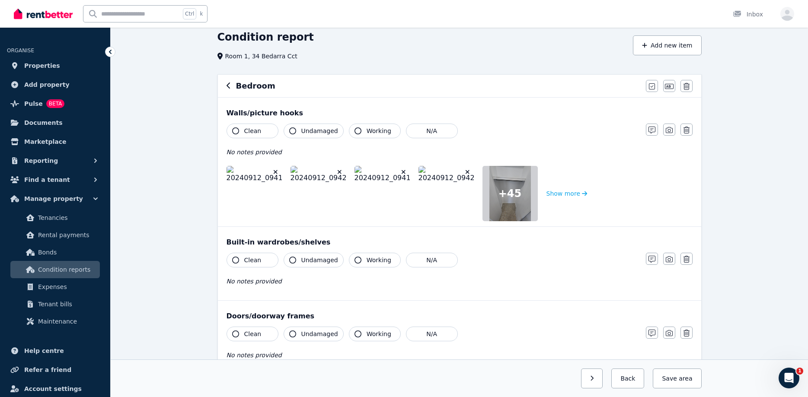
click at [274, 170] on icon "button" at bounding box center [275, 172] width 5 height 6
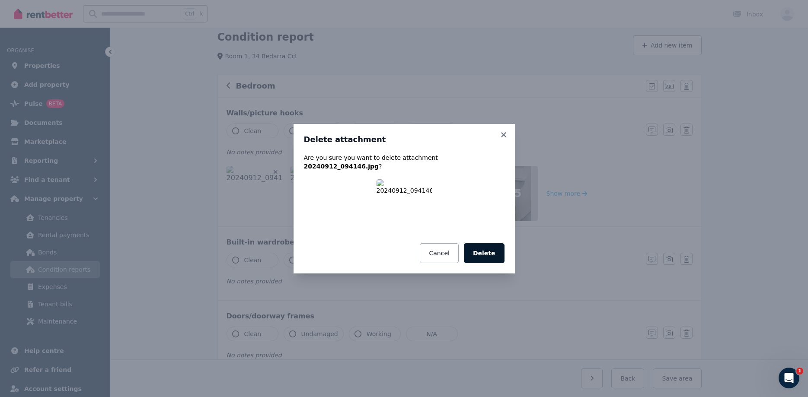
click at [491, 249] on button "Delete" at bounding box center [484, 253] width 41 height 20
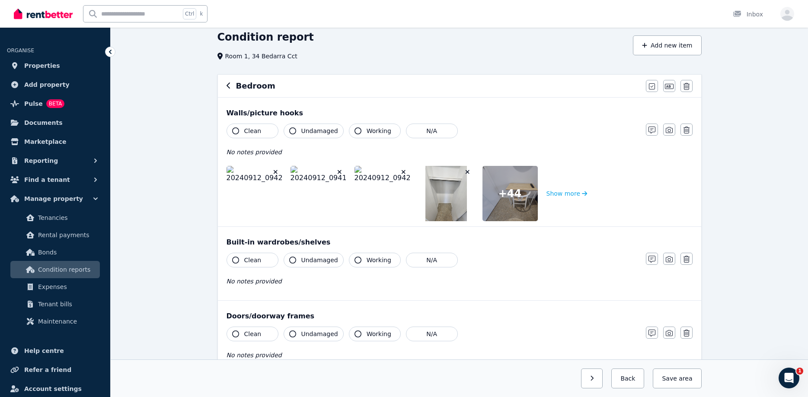
click at [275, 169] on icon "button" at bounding box center [275, 172] width 5 height 6
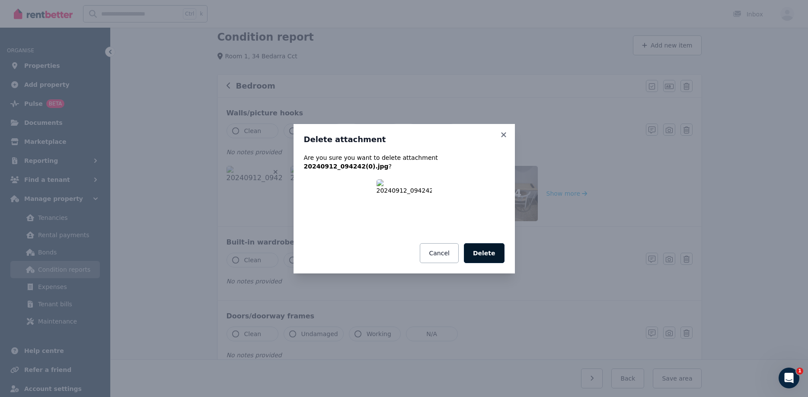
click at [484, 247] on button "Delete" at bounding box center [484, 253] width 41 height 20
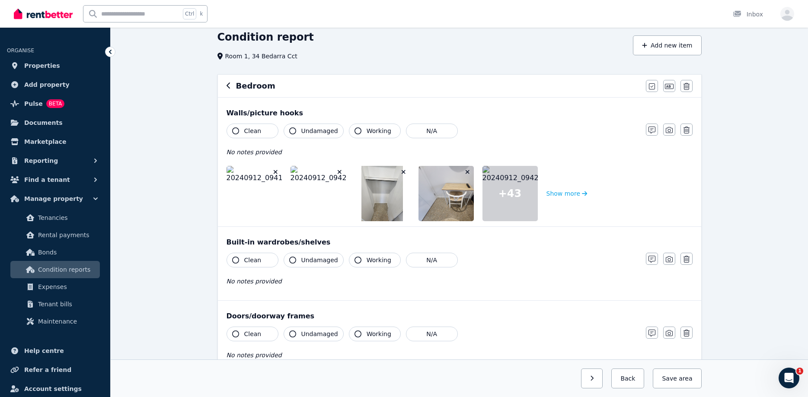
click at [274, 170] on icon "button" at bounding box center [275, 172] width 5 height 6
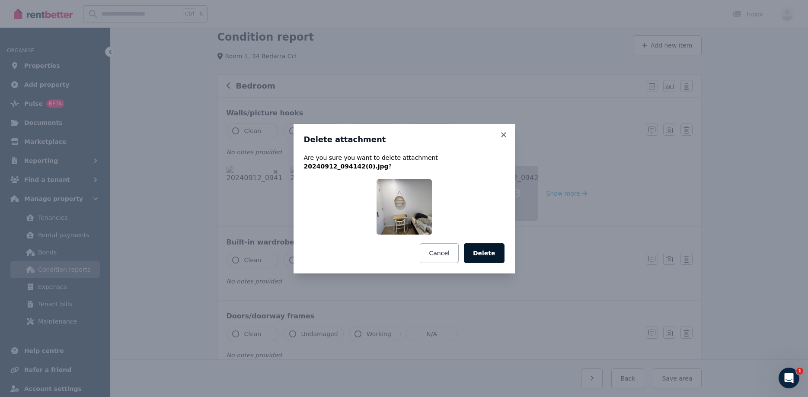
click at [494, 249] on button "Delete" at bounding box center [484, 253] width 41 height 20
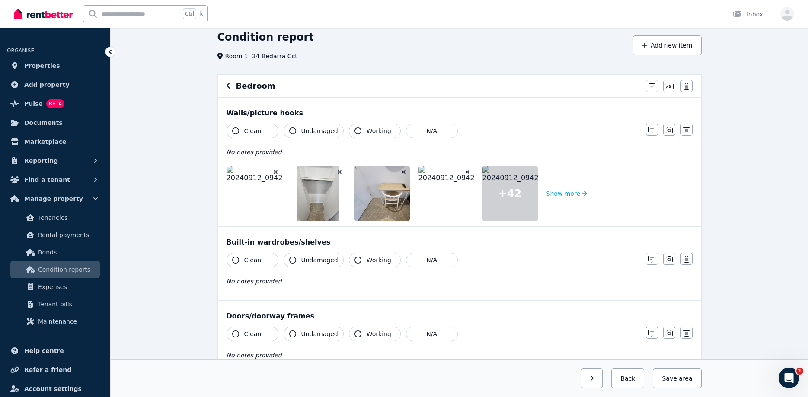
click at [272, 171] on button "button" at bounding box center [275, 172] width 9 height 9
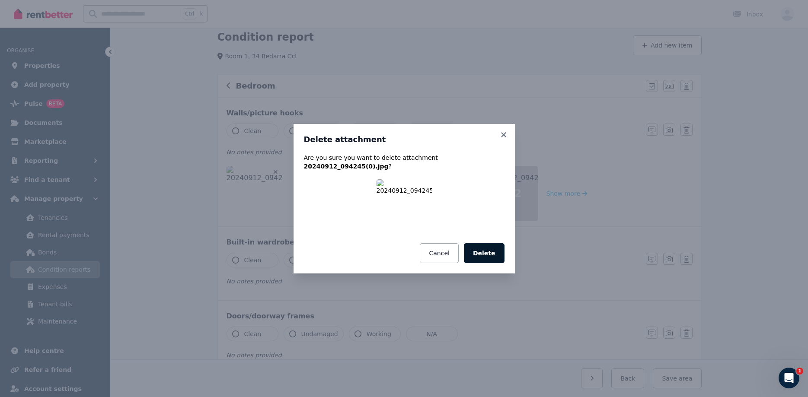
click at [481, 245] on button "Delete" at bounding box center [484, 253] width 41 height 20
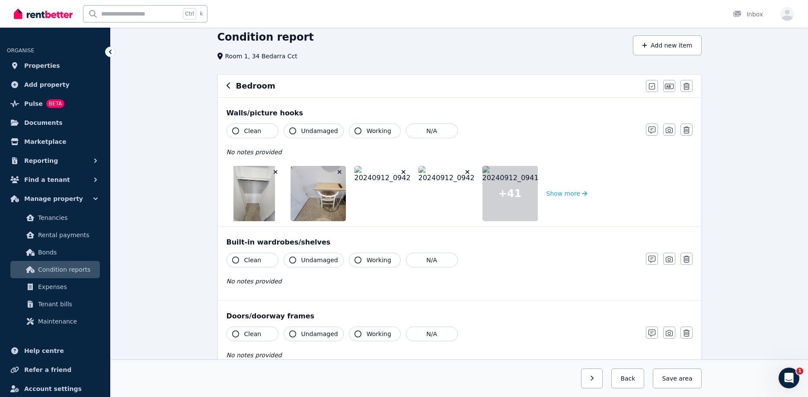
click at [275, 173] on icon "button" at bounding box center [275, 172] width 5 height 6
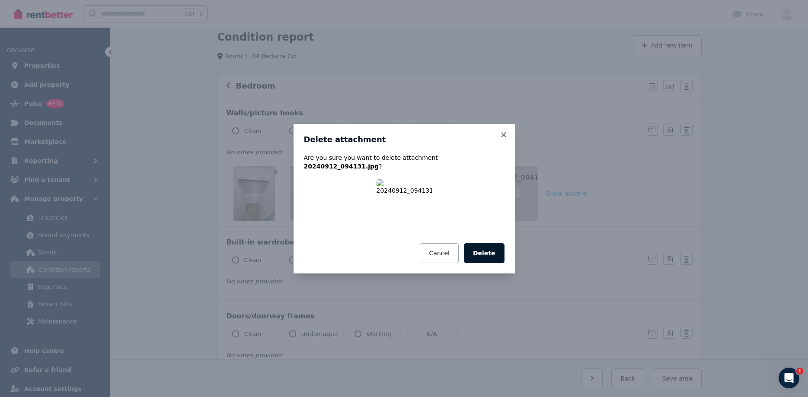
click at [483, 247] on button "Delete" at bounding box center [484, 253] width 41 height 20
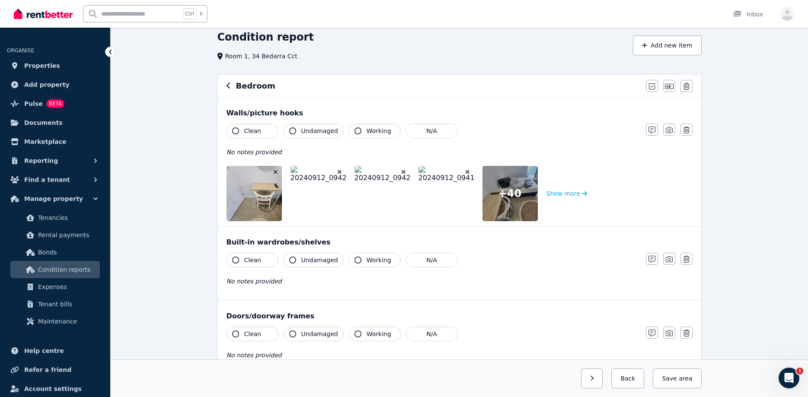
click at [277, 170] on icon "button" at bounding box center [275, 172] width 5 height 6
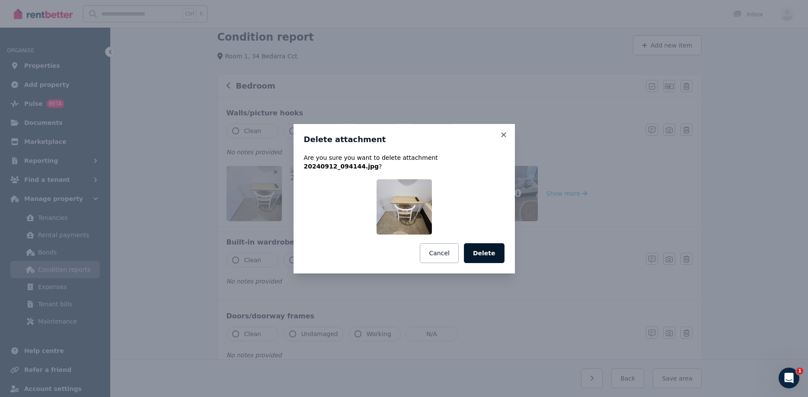
click at [484, 249] on button "Delete" at bounding box center [484, 253] width 41 height 20
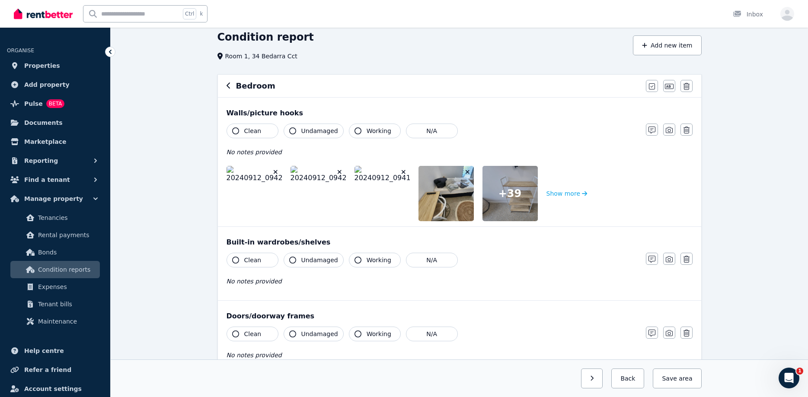
click at [274, 172] on icon "button" at bounding box center [275, 172] width 5 height 6
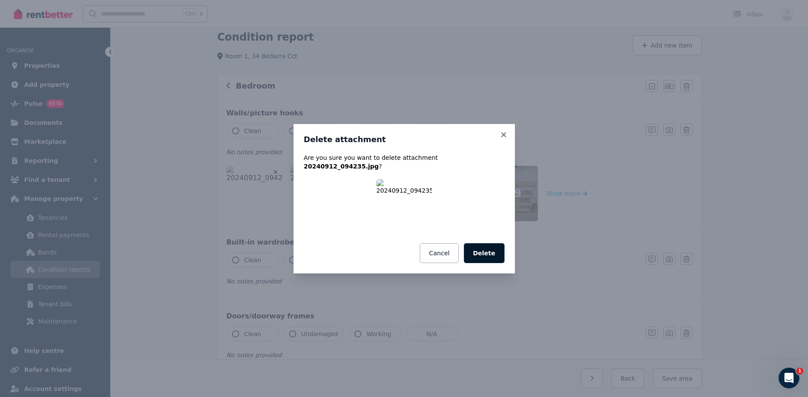
click at [488, 248] on button "Delete" at bounding box center [484, 253] width 41 height 20
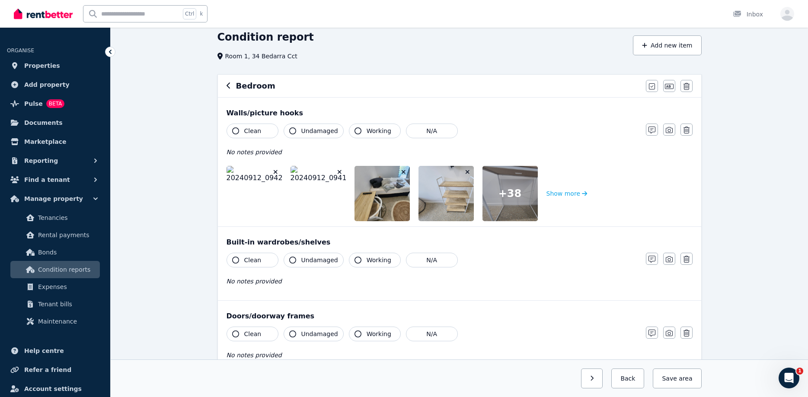
click at [274, 169] on icon "button" at bounding box center [275, 172] width 5 height 6
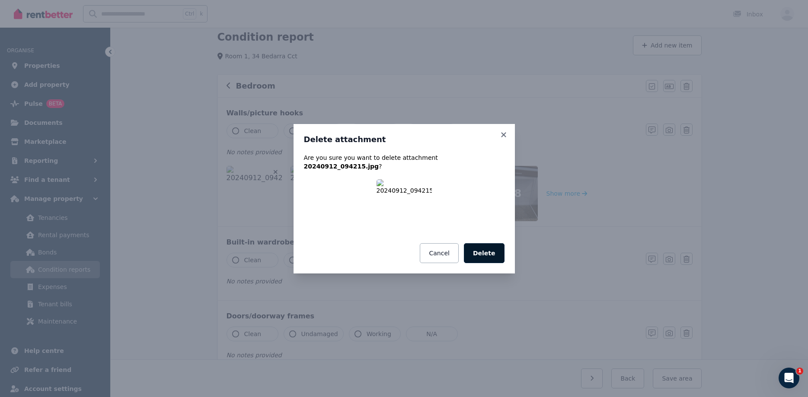
click at [484, 243] on button "Delete" at bounding box center [484, 253] width 41 height 20
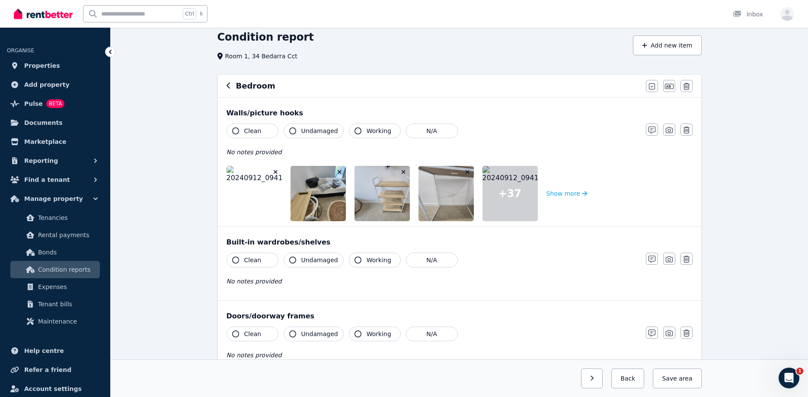
click at [277, 172] on icon "button" at bounding box center [275, 172] width 5 height 6
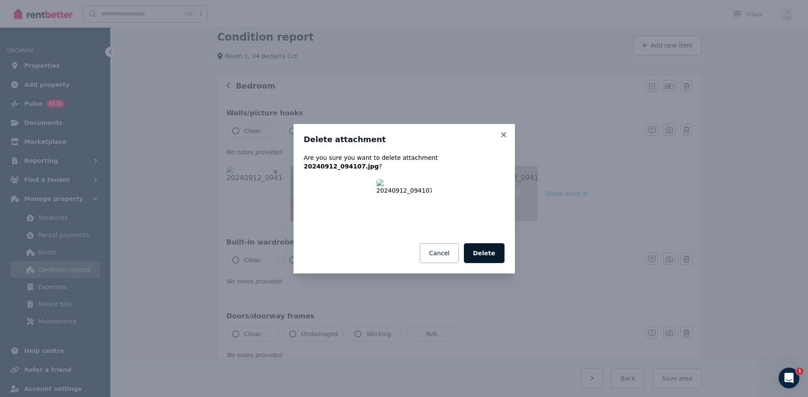
click at [494, 248] on button "Delete" at bounding box center [484, 253] width 41 height 20
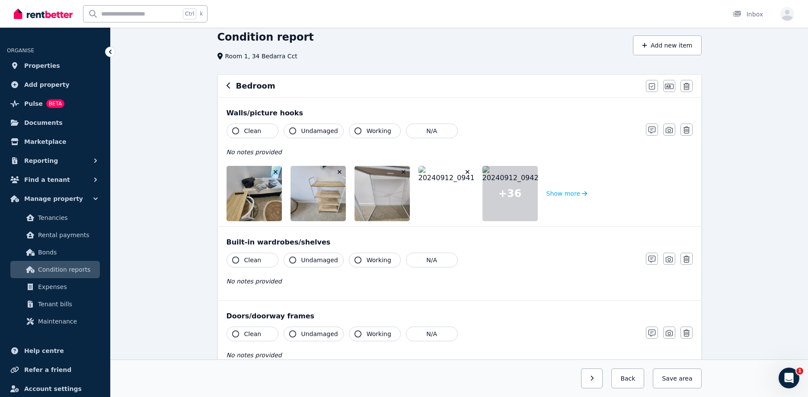
click at [274, 171] on icon "button" at bounding box center [275, 172] width 5 height 6
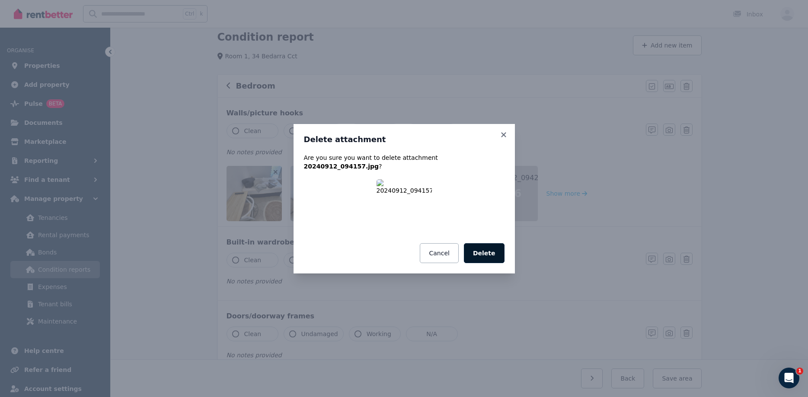
click at [489, 243] on button "Delete" at bounding box center [484, 253] width 41 height 20
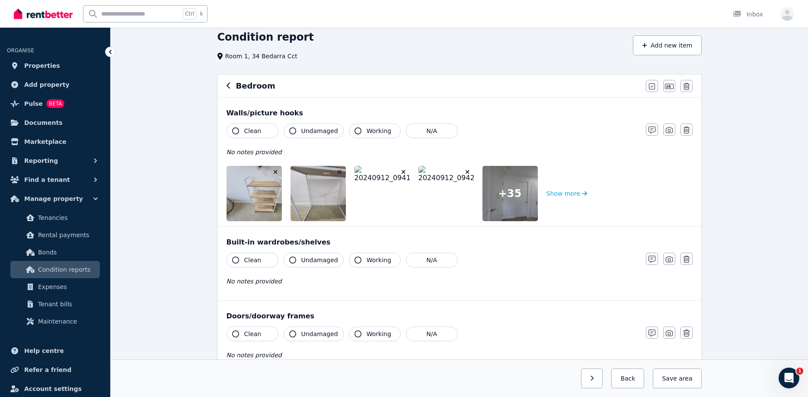
click at [276, 172] on icon "button" at bounding box center [276, 172] width 4 height 4
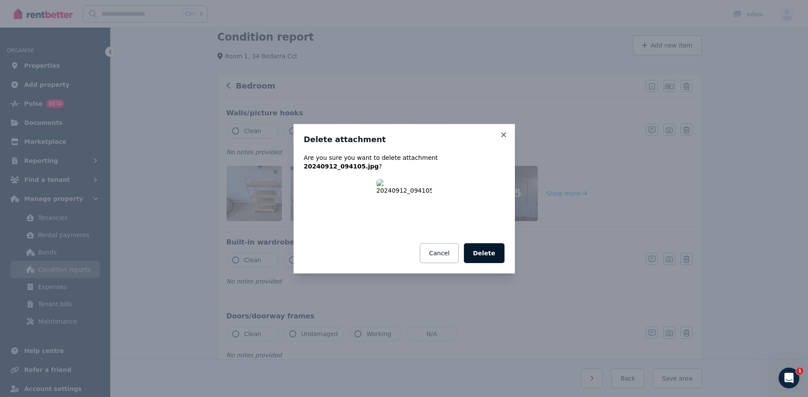
click at [491, 252] on button "Delete" at bounding box center [484, 253] width 41 height 20
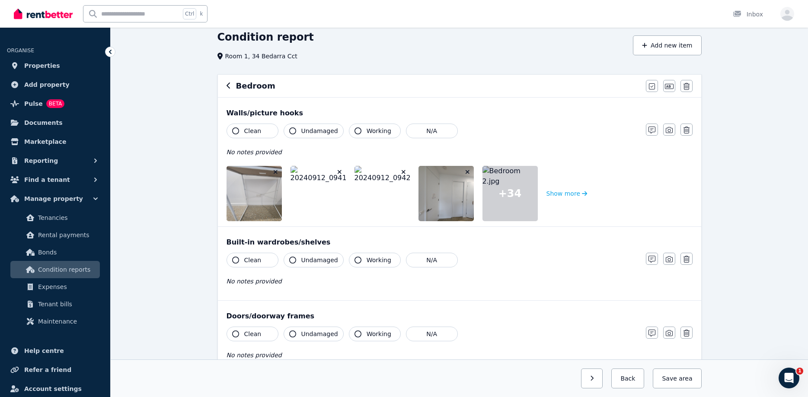
click at [274, 169] on icon "button" at bounding box center [275, 172] width 5 height 6
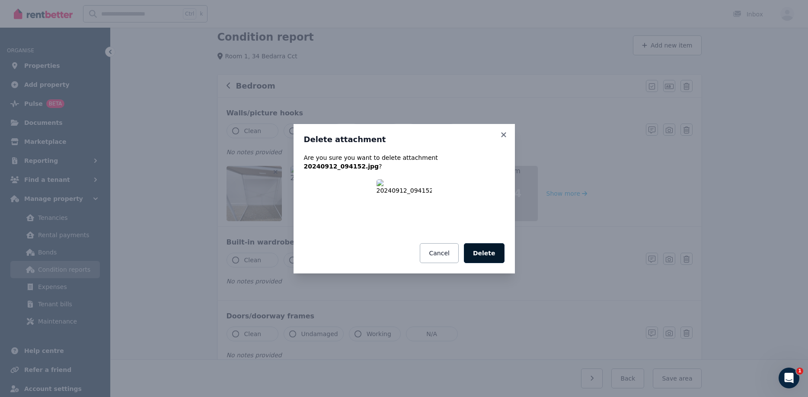
click at [500, 253] on button "Delete" at bounding box center [484, 253] width 41 height 20
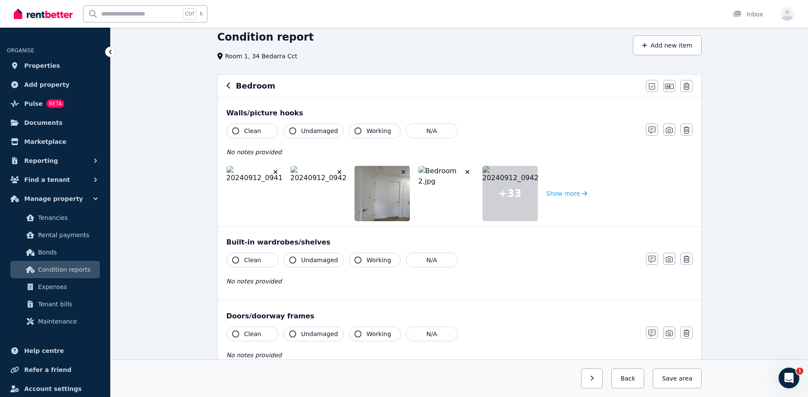
click at [274, 171] on icon "button" at bounding box center [275, 172] width 5 height 6
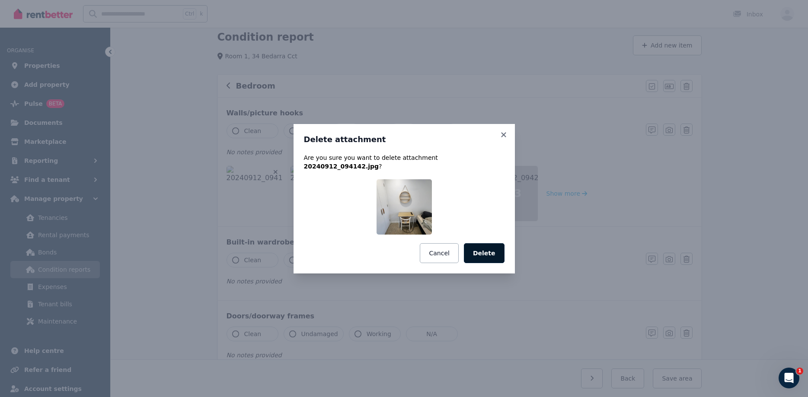
click at [480, 244] on button "Delete" at bounding box center [484, 253] width 41 height 20
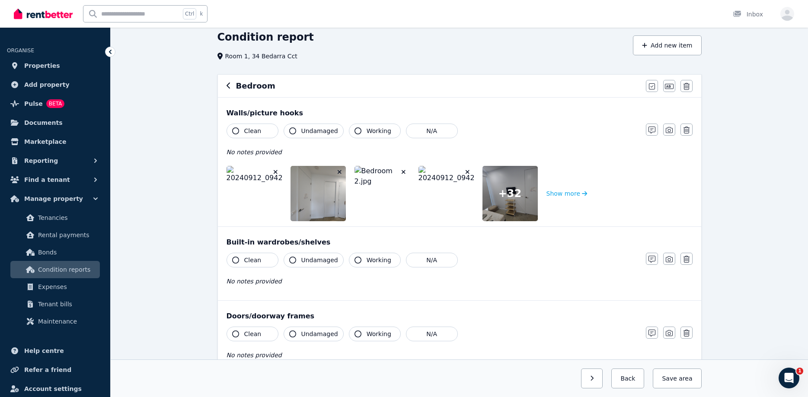
click at [274, 170] on icon "button" at bounding box center [276, 172] width 4 height 4
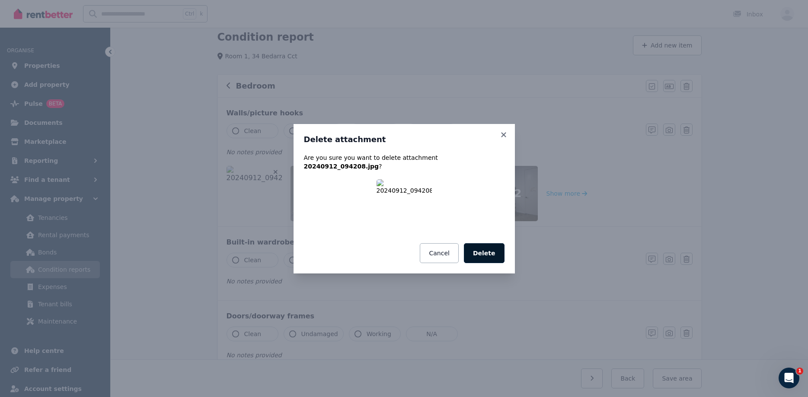
click at [483, 245] on button "Delete" at bounding box center [484, 253] width 41 height 20
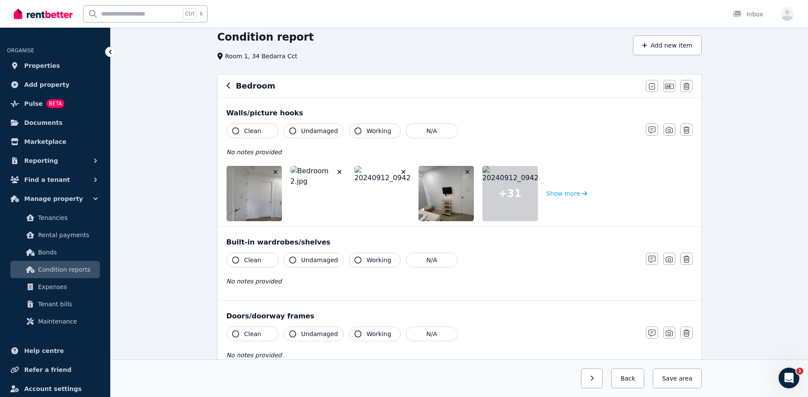
click at [275, 171] on icon "button" at bounding box center [275, 172] width 5 height 6
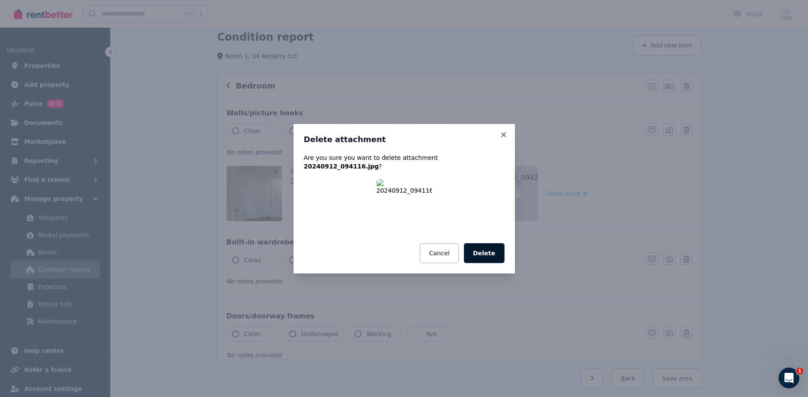
click at [492, 247] on button "Delete" at bounding box center [484, 253] width 41 height 20
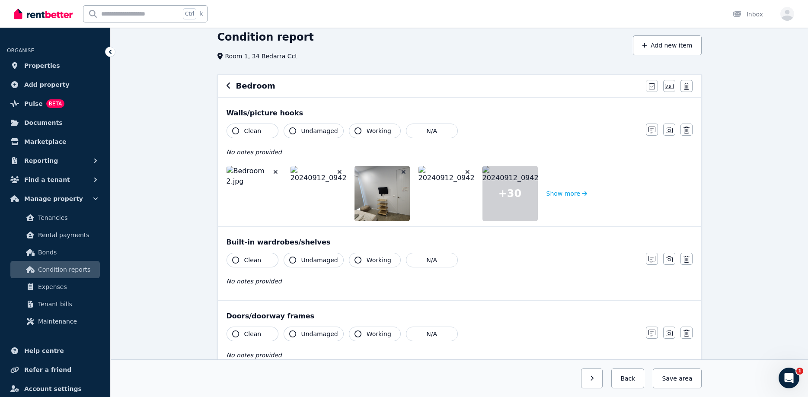
click at [276, 170] on icon "button" at bounding box center [275, 172] width 5 height 6
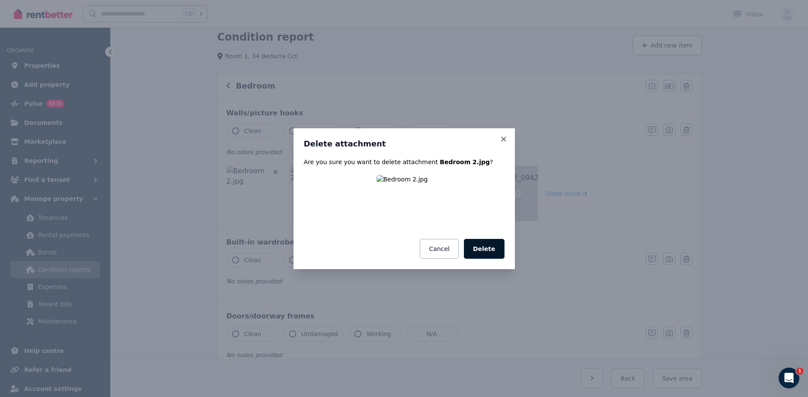
click at [481, 245] on button "Delete" at bounding box center [484, 249] width 41 height 20
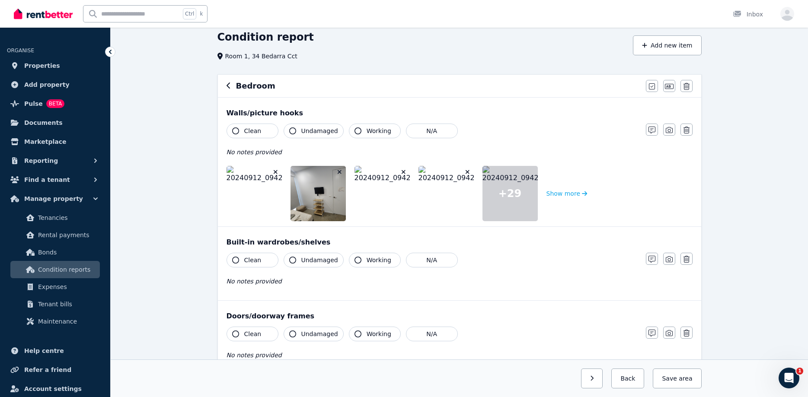
click at [276, 168] on button "button" at bounding box center [275, 172] width 9 height 9
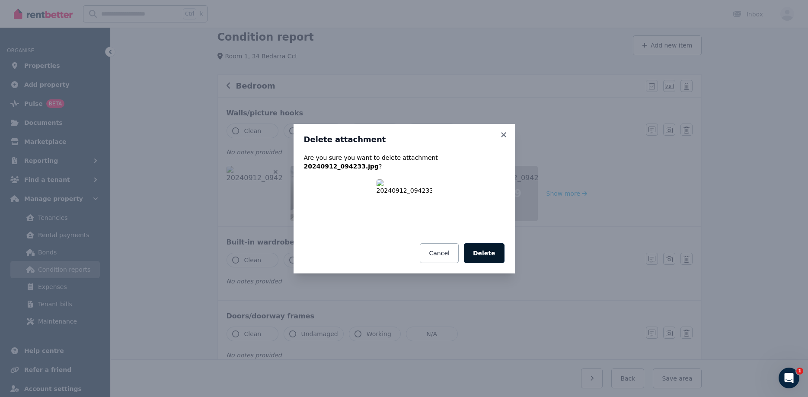
click at [485, 248] on button "Delete" at bounding box center [484, 253] width 41 height 20
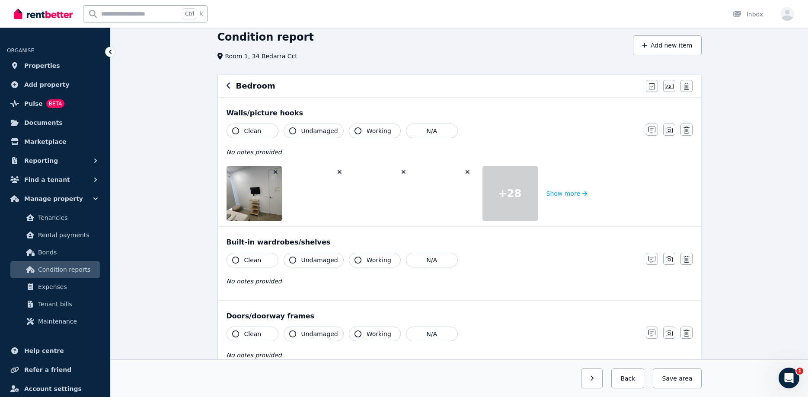
click at [277, 171] on icon "button" at bounding box center [276, 172] width 4 height 4
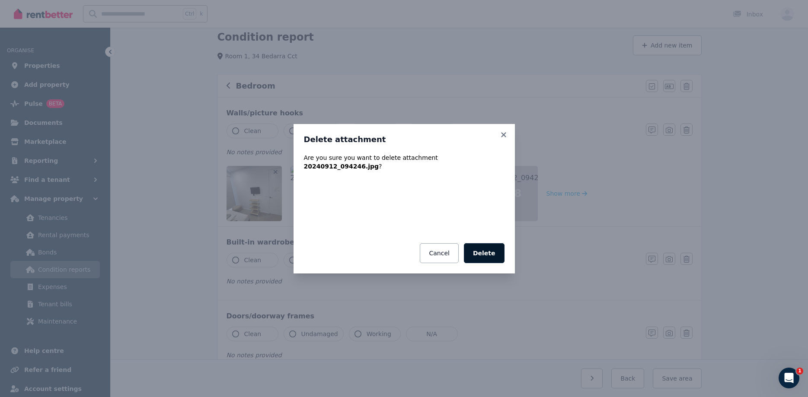
click at [488, 243] on button "Delete" at bounding box center [484, 253] width 41 height 20
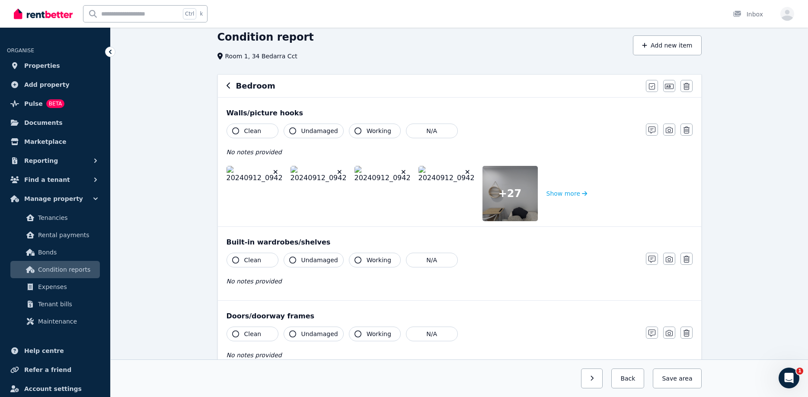
click at [273, 169] on button "button" at bounding box center [275, 172] width 9 height 9
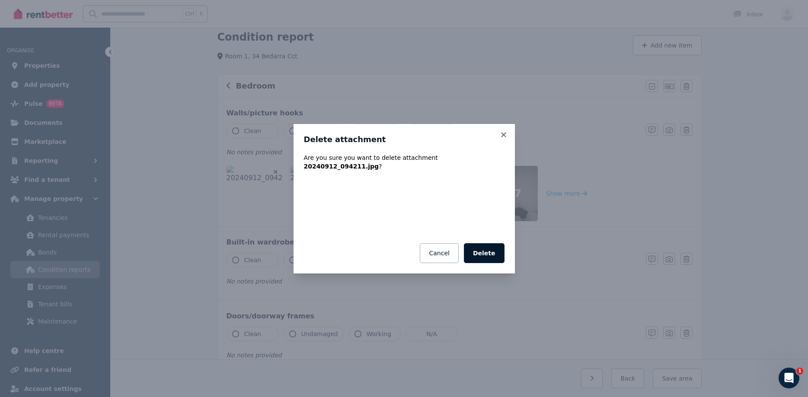
click at [498, 248] on button "Delete" at bounding box center [484, 253] width 41 height 20
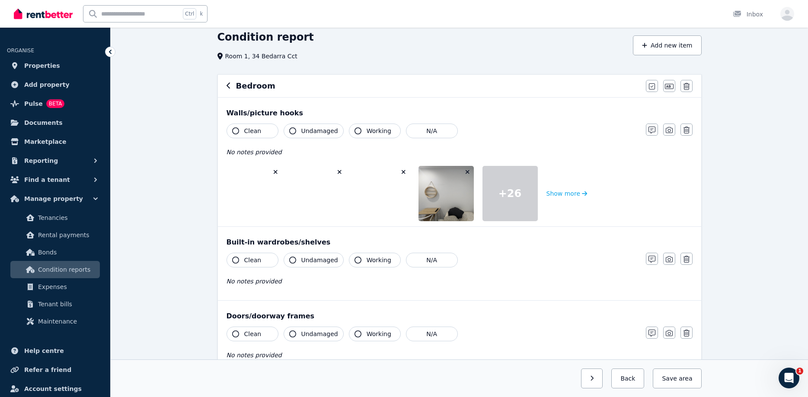
click at [276, 171] on icon "button" at bounding box center [276, 172] width 4 height 4
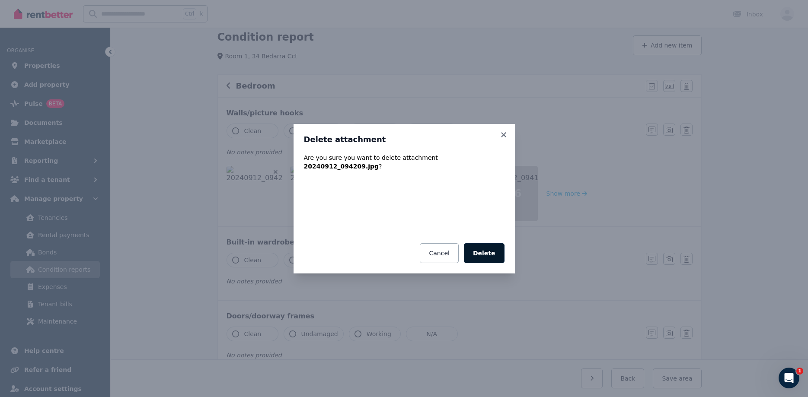
click at [482, 245] on button "Delete" at bounding box center [484, 253] width 41 height 20
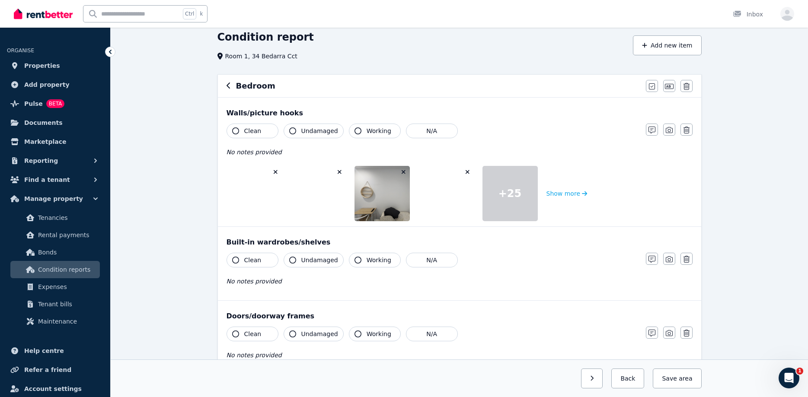
click at [275, 169] on icon "button" at bounding box center [275, 172] width 5 height 6
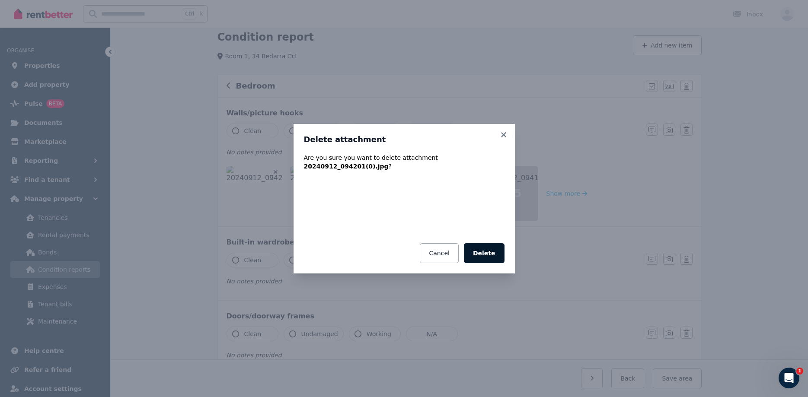
click at [490, 248] on button "Delete" at bounding box center [484, 253] width 41 height 20
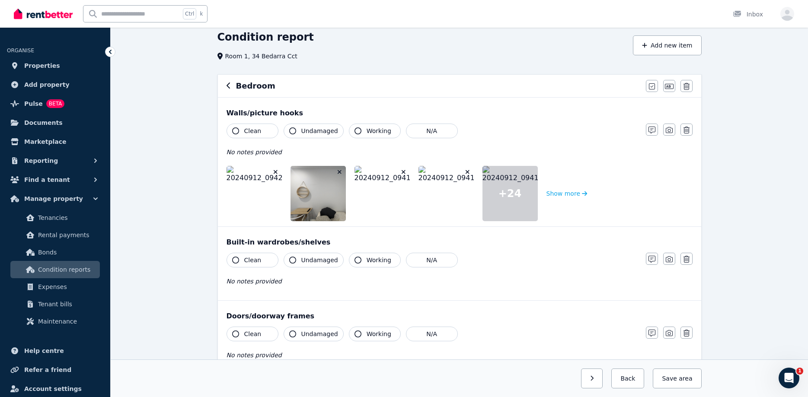
click at [274, 167] on img at bounding box center [253, 193] width 55 height 55
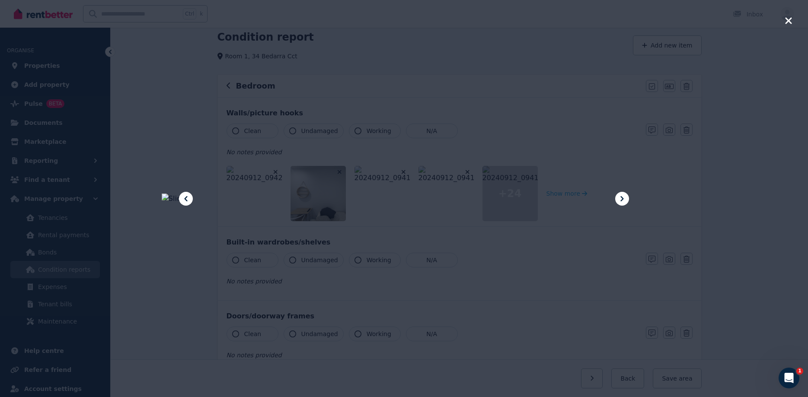
click at [785, 19] on icon "button" at bounding box center [788, 21] width 8 height 10
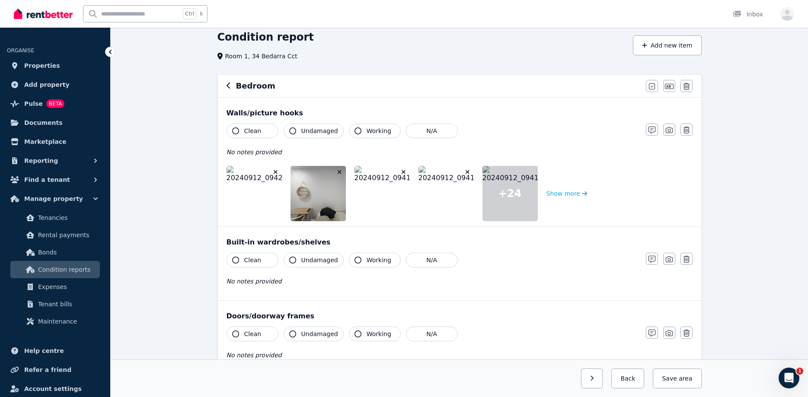
click at [276, 172] on icon "button" at bounding box center [276, 172] width 4 height 4
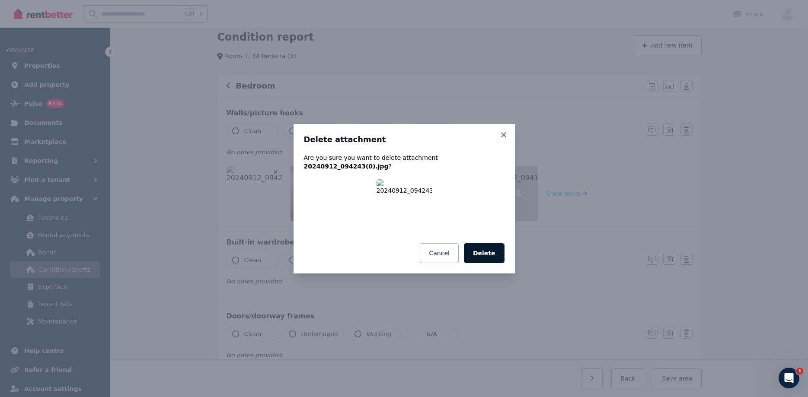
click at [488, 247] on button "Delete" at bounding box center [484, 253] width 41 height 20
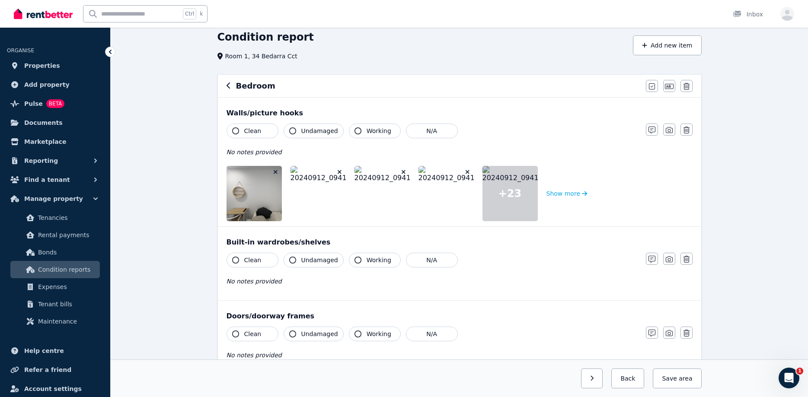
click at [274, 170] on icon "button" at bounding box center [275, 172] width 5 height 6
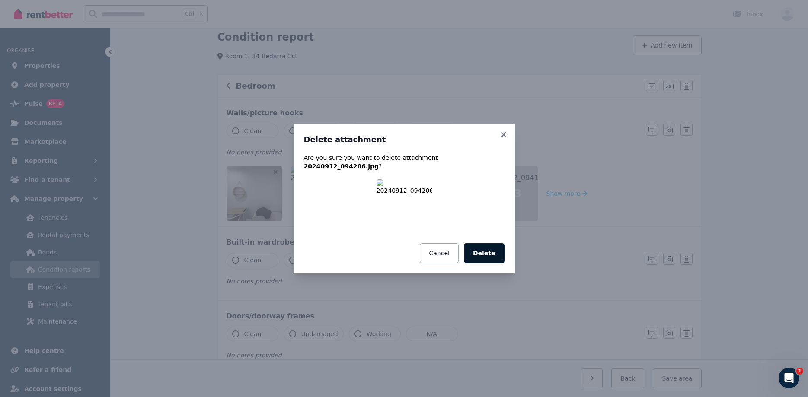
click at [487, 245] on button "Delete" at bounding box center [484, 253] width 41 height 20
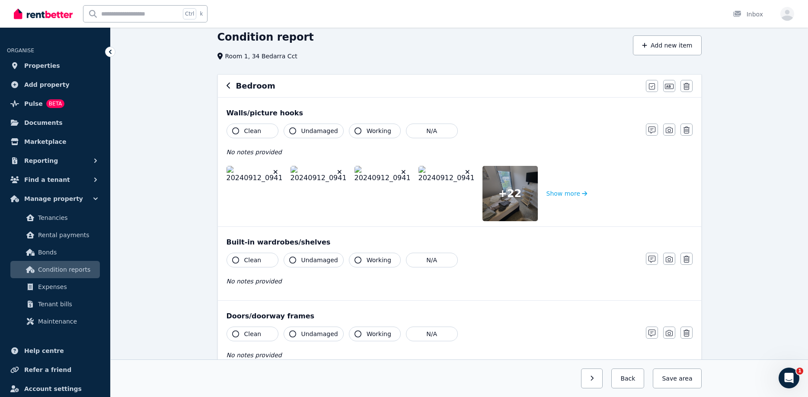
click at [275, 172] on icon "button" at bounding box center [275, 172] width 5 height 6
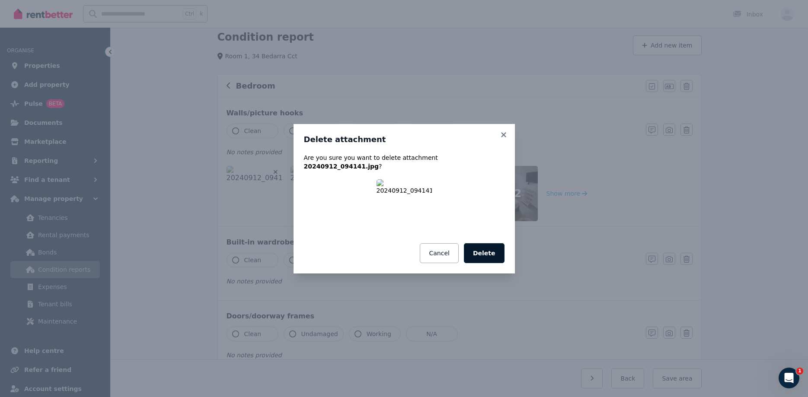
click at [490, 247] on button "Delete" at bounding box center [484, 253] width 41 height 20
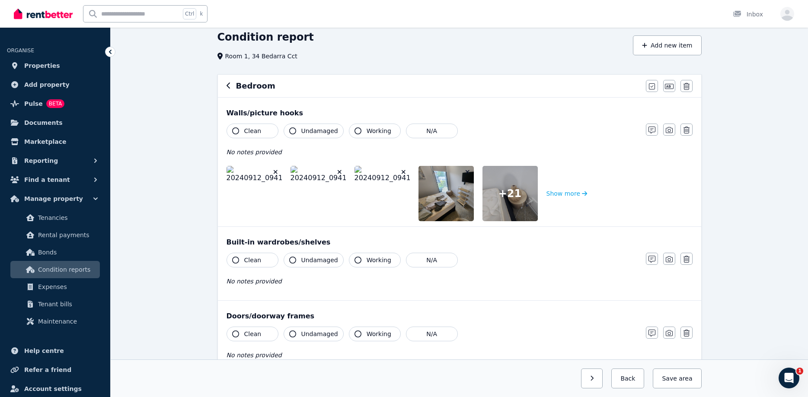
click at [276, 169] on button "button" at bounding box center [275, 172] width 9 height 9
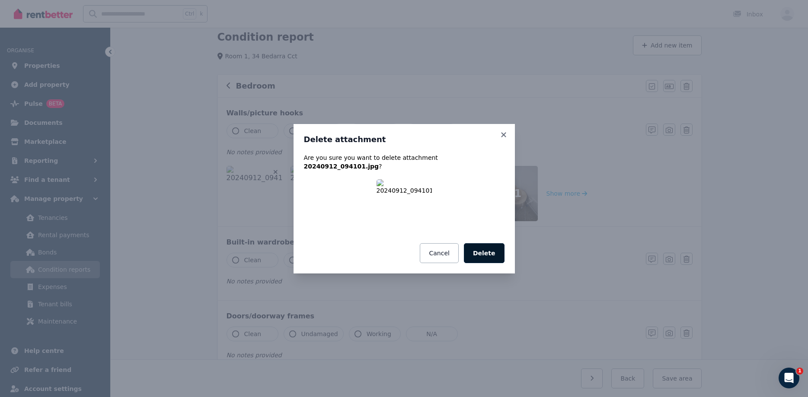
click at [487, 245] on button "Delete" at bounding box center [484, 253] width 41 height 20
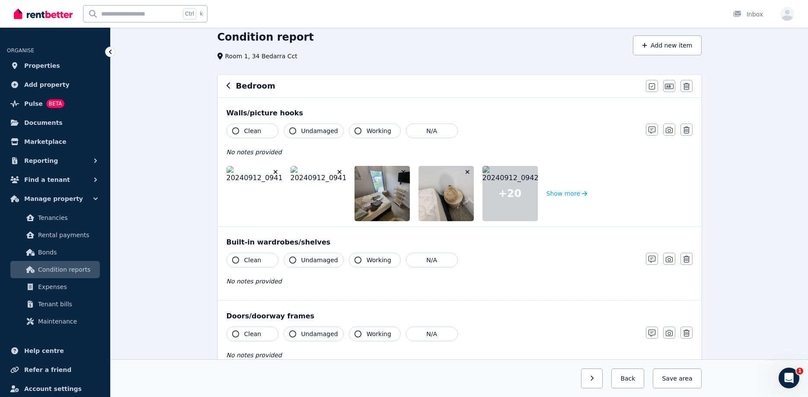
click at [274, 169] on icon "button" at bounding box center [275, 172] width 5 height 6
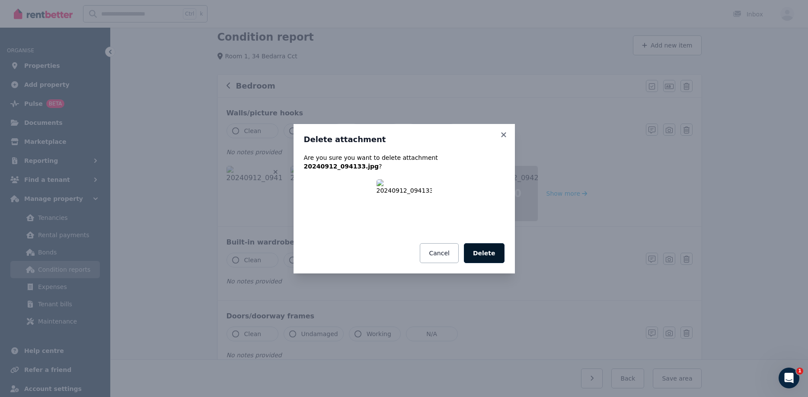
click at [494, 247] on button "Delete" at bounding box center [484, 253] width 41 height 20
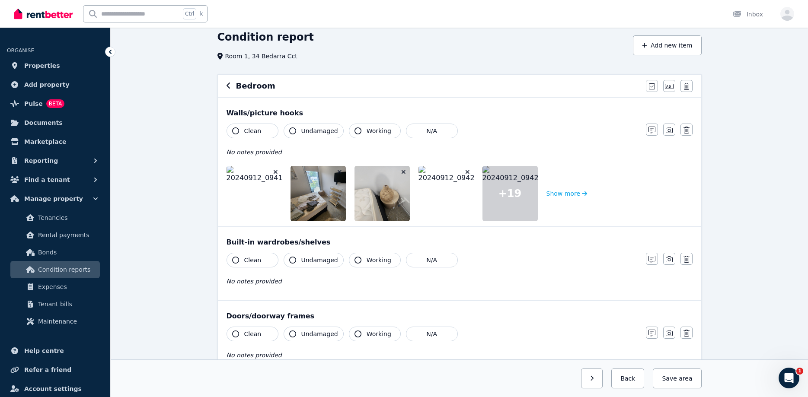
click at [274, 169] on icon "button" at bounding box center [275, 172] width 5 height 6
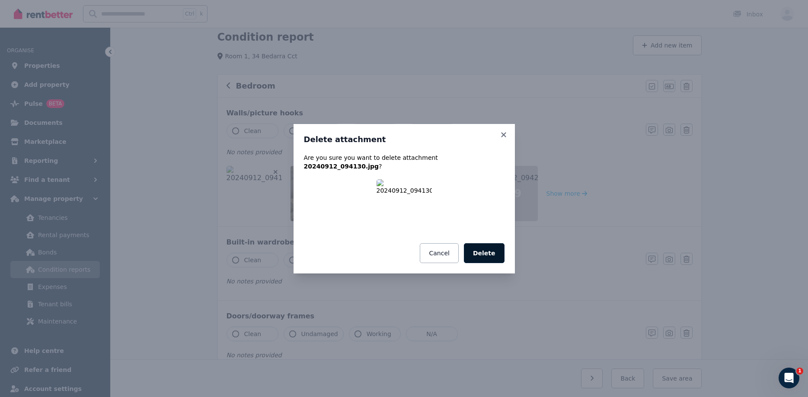
click at [489, 243] on button "Delete" at bounding box center [484, 253] width 41 height 20
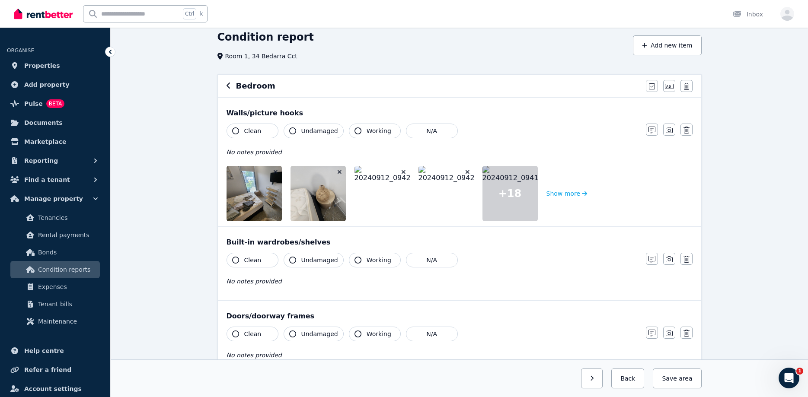
click at [274, 170] on icon "button" at bounding box center [275, 172] width 5 height 6
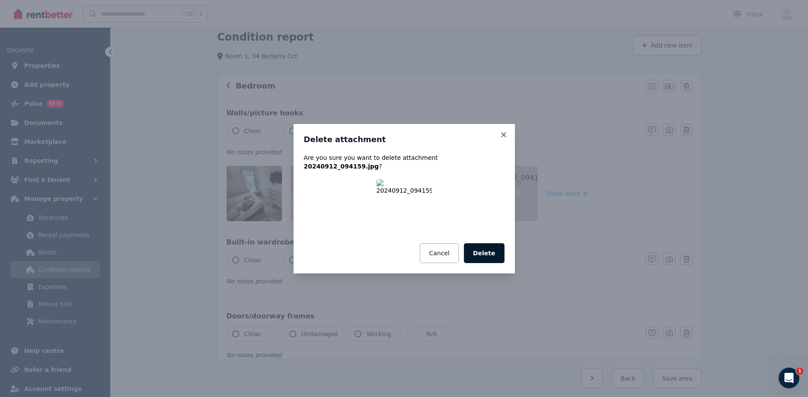
click at [471, 247] on button "Delete" at bounding box center [484, 253] width 41 height 20
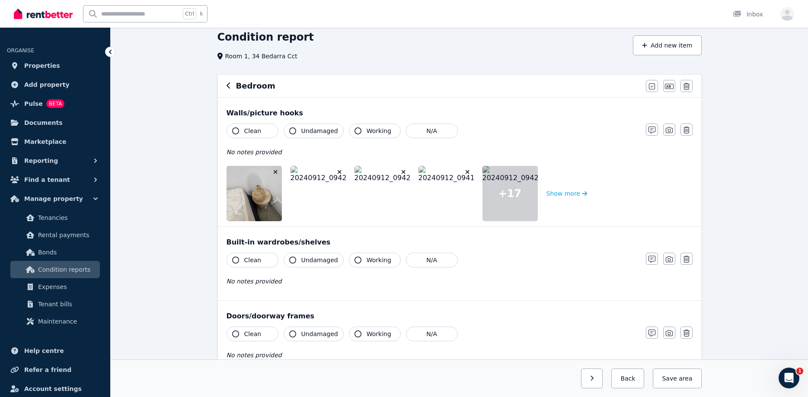
click at [274, 171] on icon "button" at bounding box center [276, 172] width 4 height 4
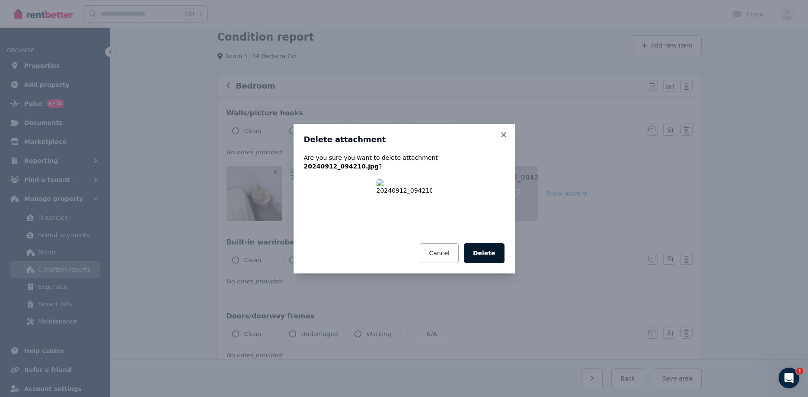
click at [487, 248] on button "Delete" at bounding box center [484, 253] width 41 height 20
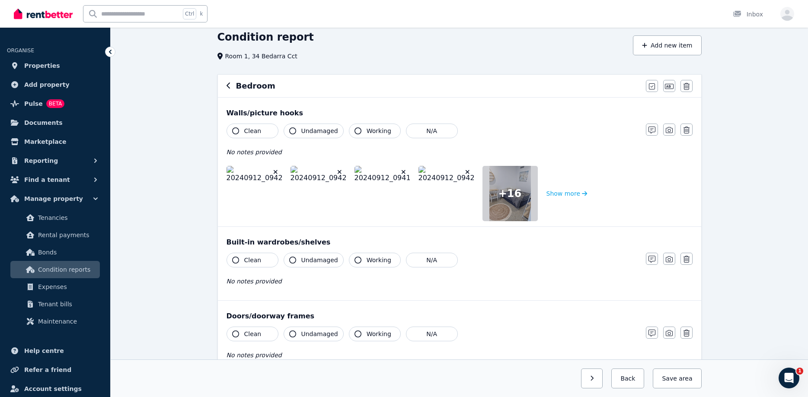
click at [274, 170] on icon "button" at bounding box center [275, 172] width 5 height 6
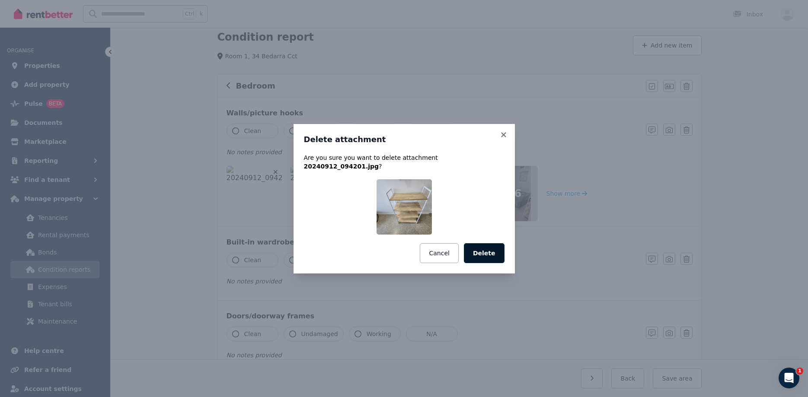
click at [487, 243] on button "Delete" at bounding box center [484, 253] width 41 height 20
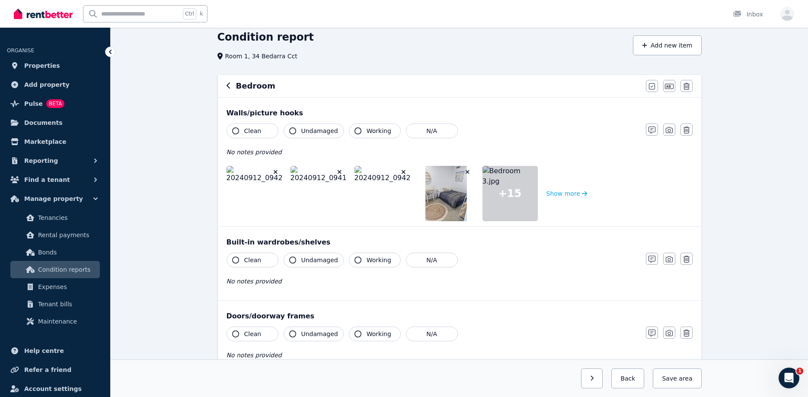
click at [277, 171] on icon "button" at bounding box center [276, 172] width 4 height 4
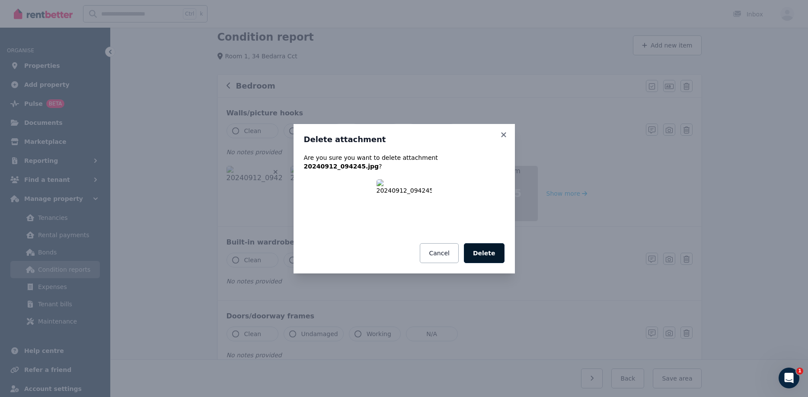
click at [492, 245] on button "Delete" at bounding box center [484, 253] width 41 height 20
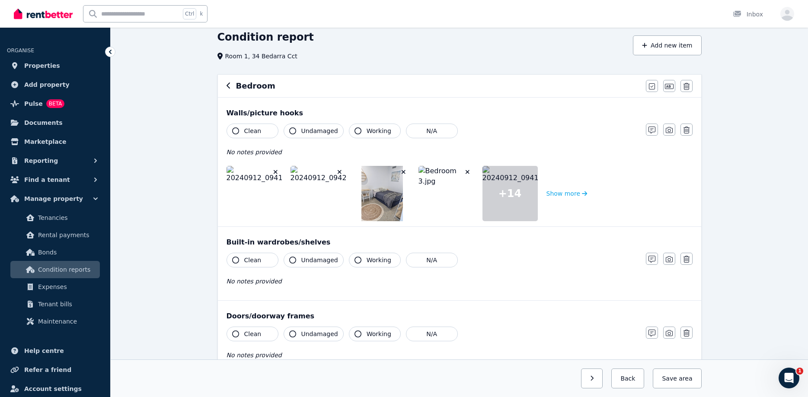
click at [274, 170] on icon "button" at bounding box center [275, 172] width 5 height 6
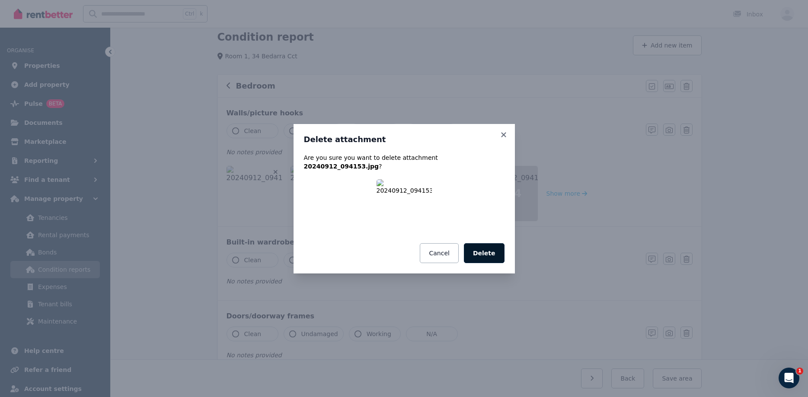
click at [494, 250] on button "Delete" at bounding box center [484, 253] width 41 height 20
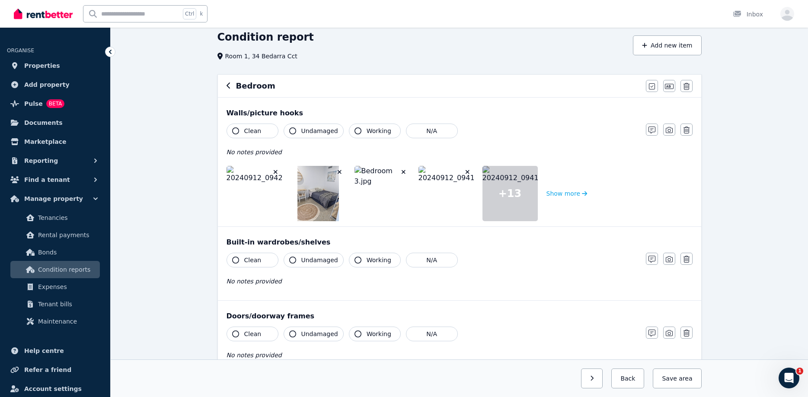
click at [276, 169] on icon "button" at bounding box center [275, 172] width 5 height 6
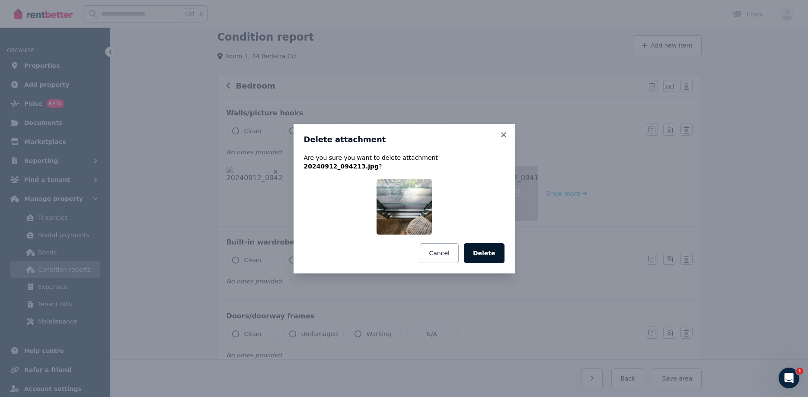
click at [490, 247] on button "Delete" at bounding box center [484, 253] width 41 height 20
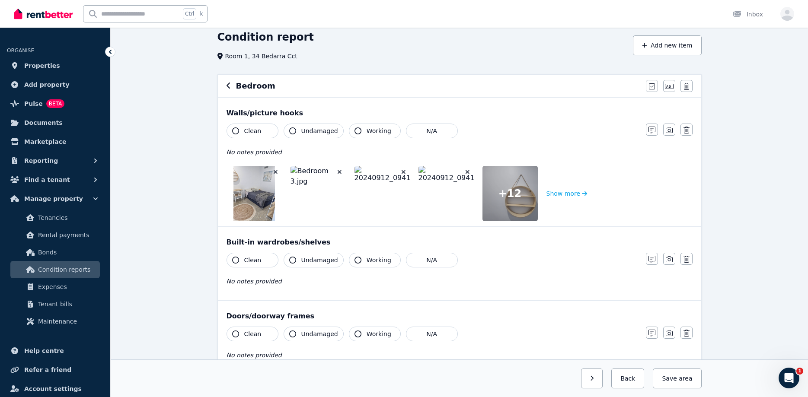
click at [273, 171] on button "button" at bounding box center [275, 172] width 9 height 9
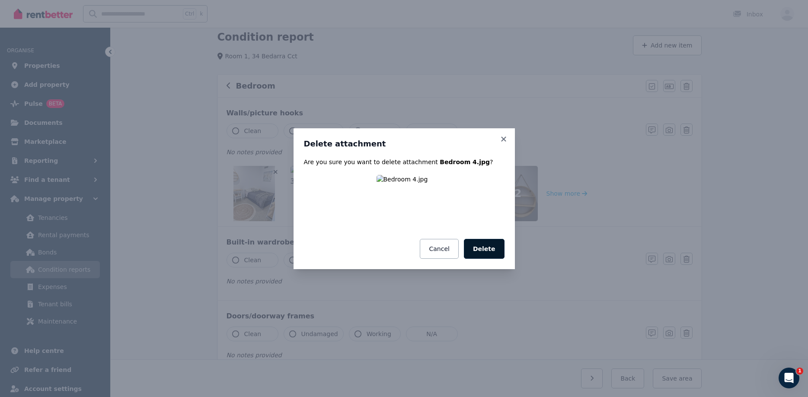
click at [485, 247] on button "Delete" at bounding box center [484, 249] width 41 height 20
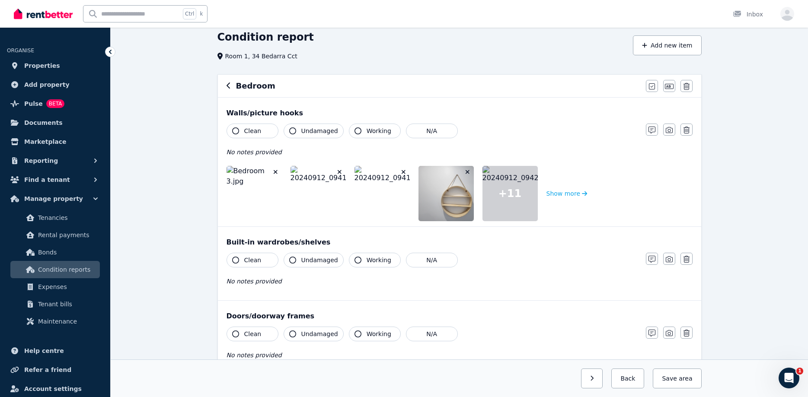
click at [275, 171] on icon "button" at bounding box center [276, 172] width 4 height 4
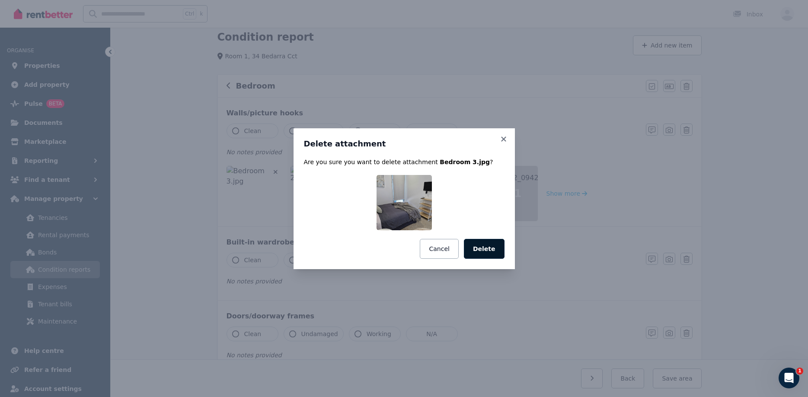
click at [484, 255] on button "Delete" at bounding box center [484, 249] width 41 height 20
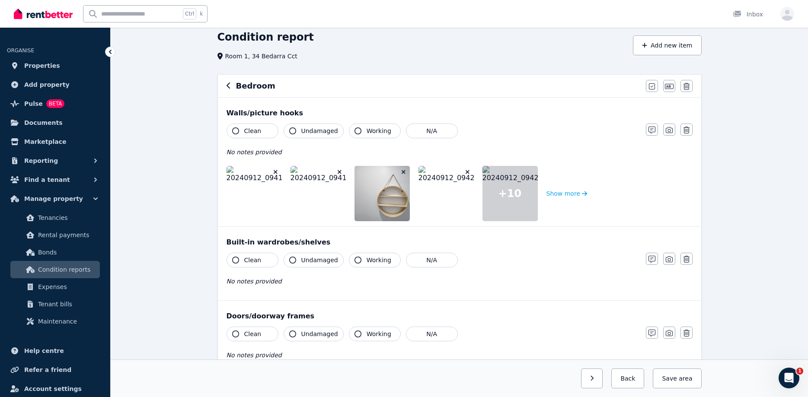
click at [275, 169] on button "button" at bounding box center [275, 172] width 9 height 9
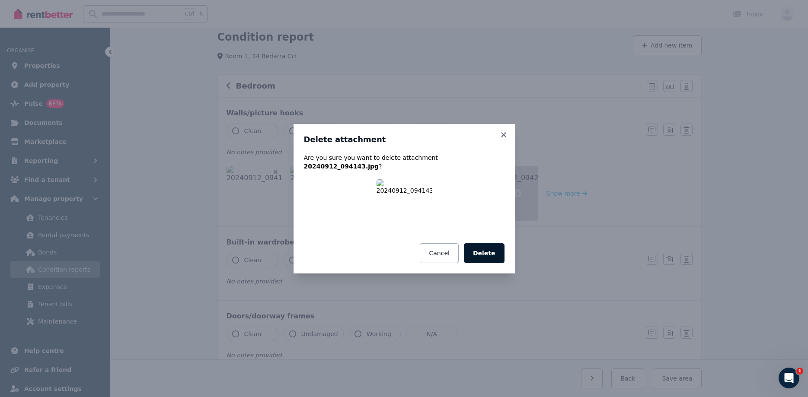
click at [491, 246] on button "Delete" at bounding box center [484, 253] width 41 height 20
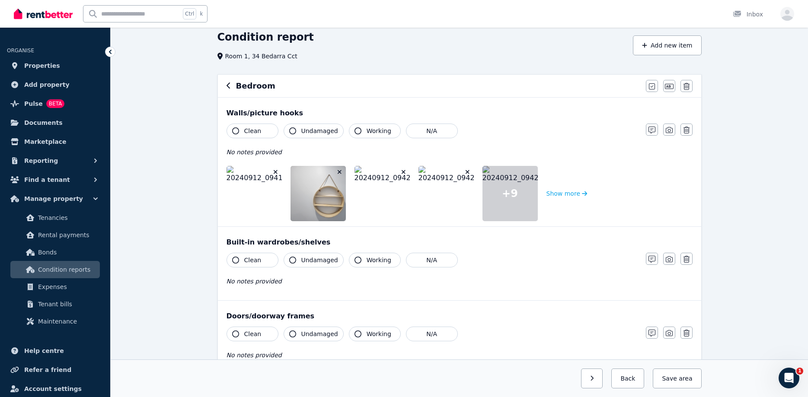
click at [275, 170] on icon "button" at bounding box center [275, 172] width 5 height 6
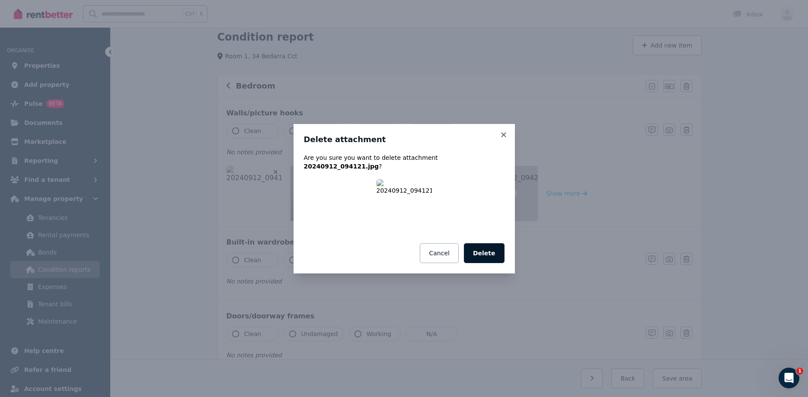
click at [494, 250] on button "Delete" at bounding box center [484, 253] width 41 height 20
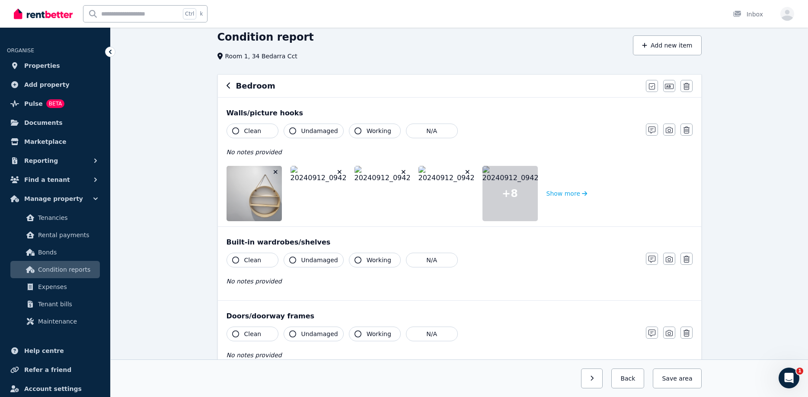
click at [276, 172] on icon "button" at bounding box center [275, 172] width 5 height 6
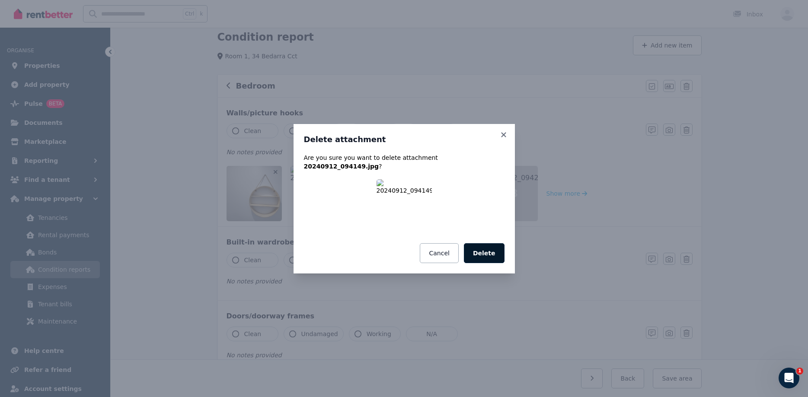
click at [486, 248] on button "Delete" at bounding box center [484, 253] width 41 height 20
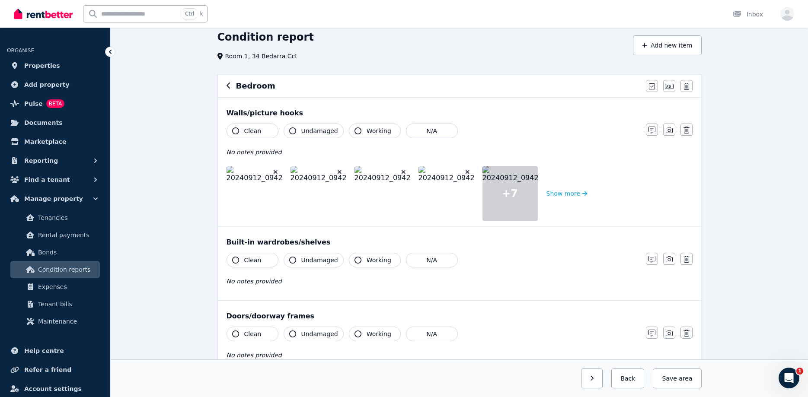
click at [276, 170] on icon "button" at bounding box center [275, 172] width 5 height 6
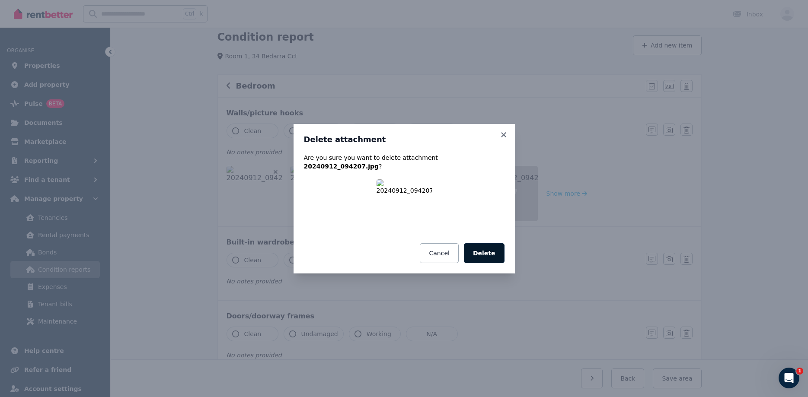
click at [489, 247] on button "Delete" at bounding box center [484, 253] width 41 height 20
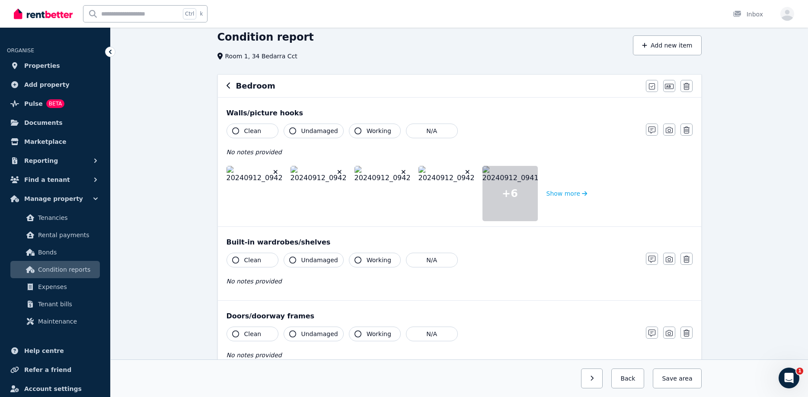
click at [273, 170] on button "button" at bounding box center [275, 172] width 9 height 9
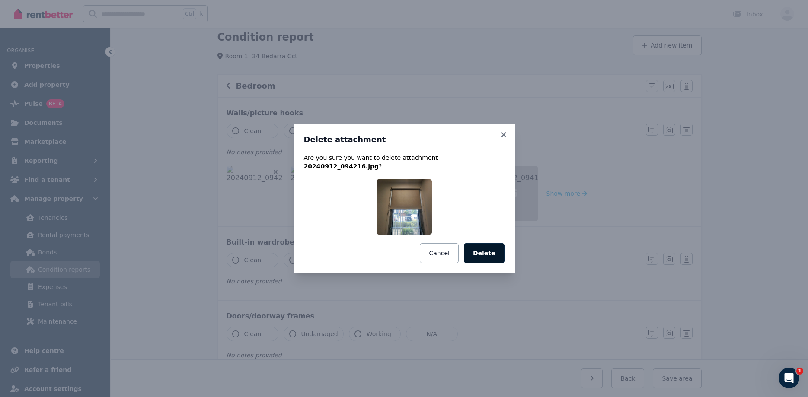
click at [493, 248] on button "Delete" at bounding box center [484, 253] width 41 height 20
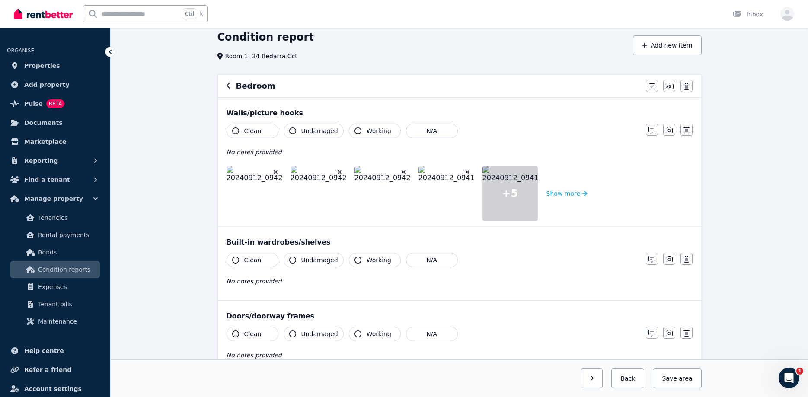
click at [276, 173] on icon "button" at bounding box center [276, 172] width 4 height 4
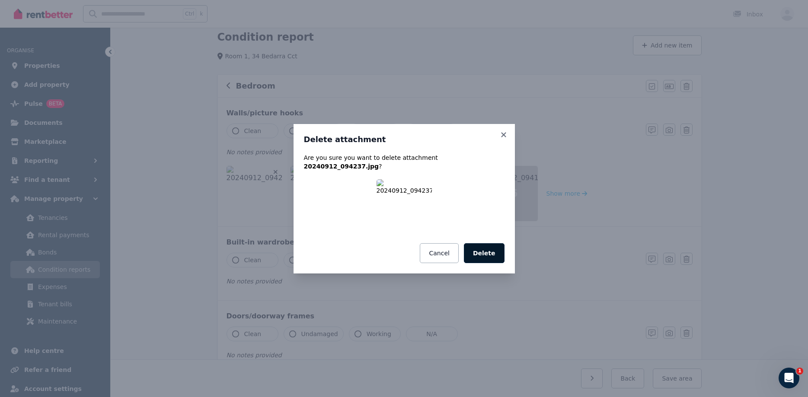
click at [486, 248] on button "Delete" at bounding box center [484, 253] width 41 height 20
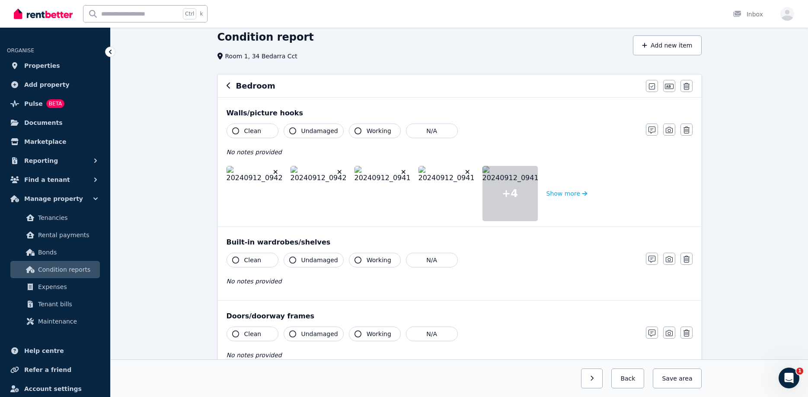
click at [275, 171] on icon "button" at bounding box center [275, 172] width 5 height 6
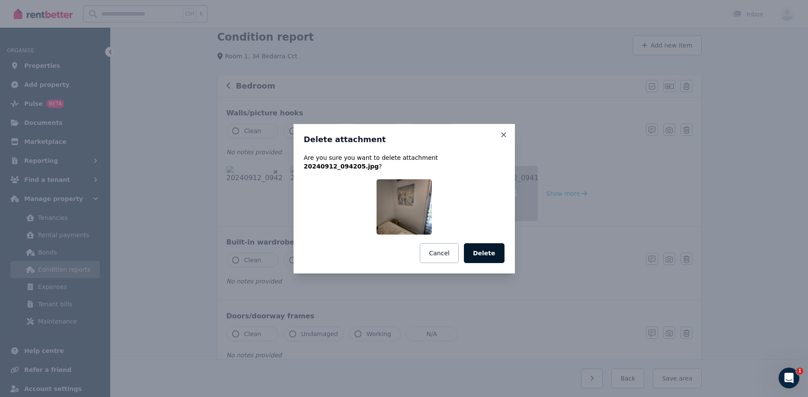
click at [490, 248] on button "Delete" at bounding box center [484, 253] width 41 height 20
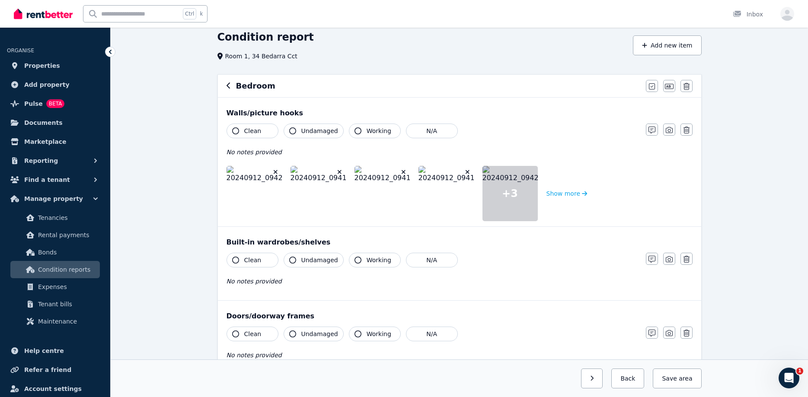
click at [274, 170] on icon "button" at bounding box center [276, 172] width 4 height 4
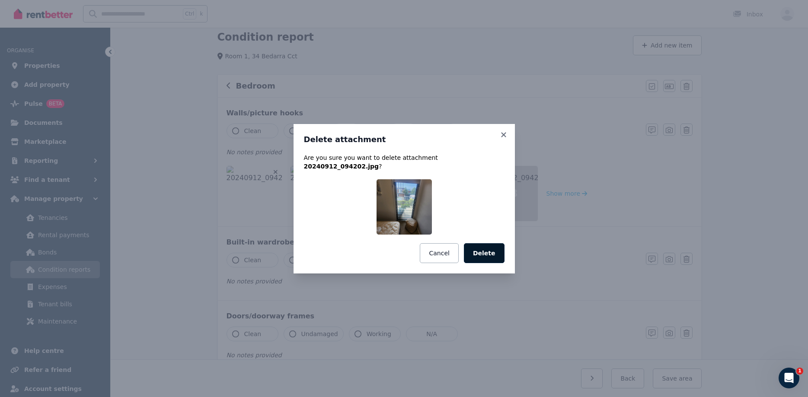
click at [493, 249] on button "Delete" at bounding box center [484, 253] width 41 height 20
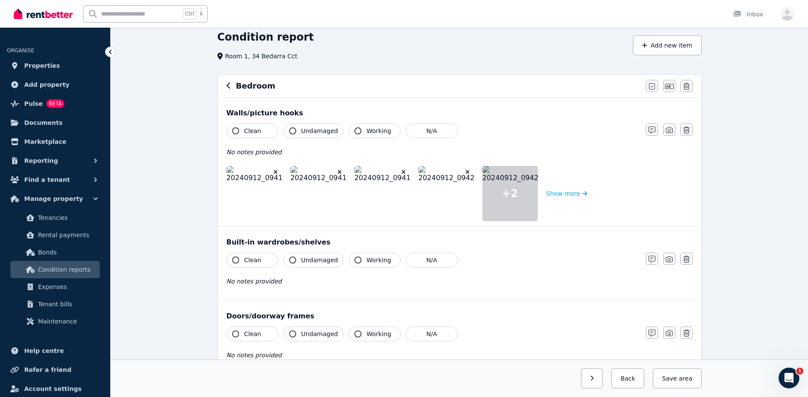
click at [276, 171] on icon "button" at bounding box center [276, 172] width 4 height 4
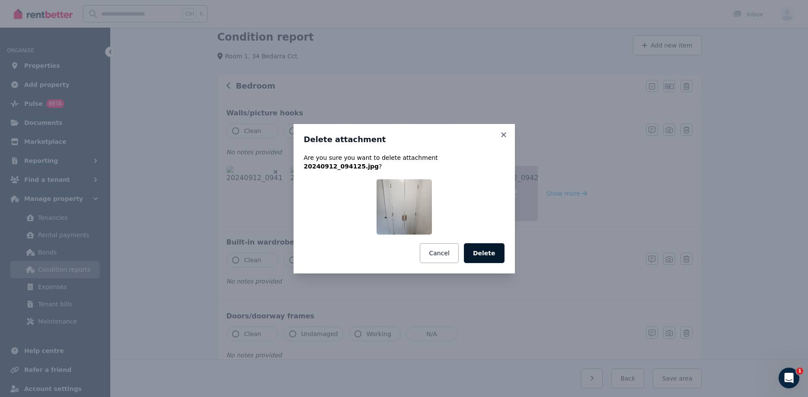
click at [495, 249] on button "Delete" at bounding box center [484, 253] width 41 height 20
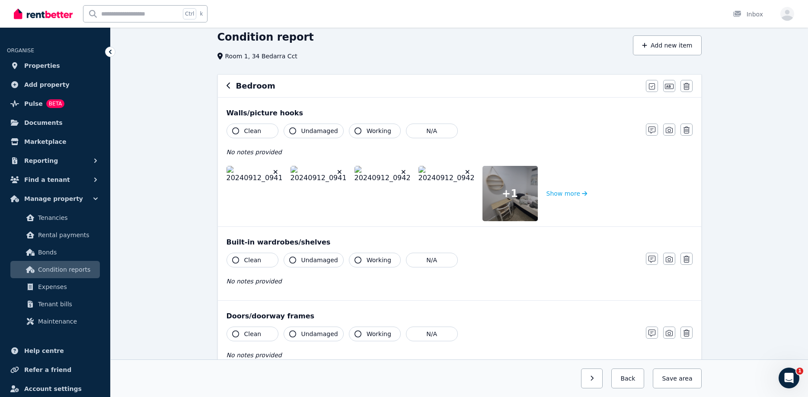
click at [276, 171] on icon "button" at bounding box center [275, 172] width 5 height 6
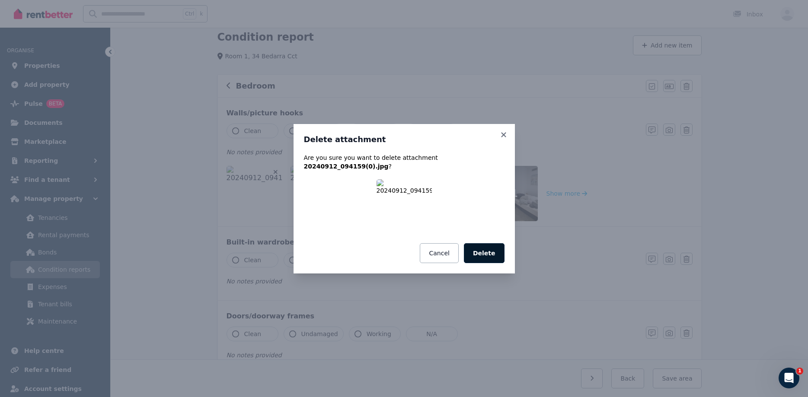
click at [498, 245] on button "Delete" at bounding box center [484, 253] width 41 height 20
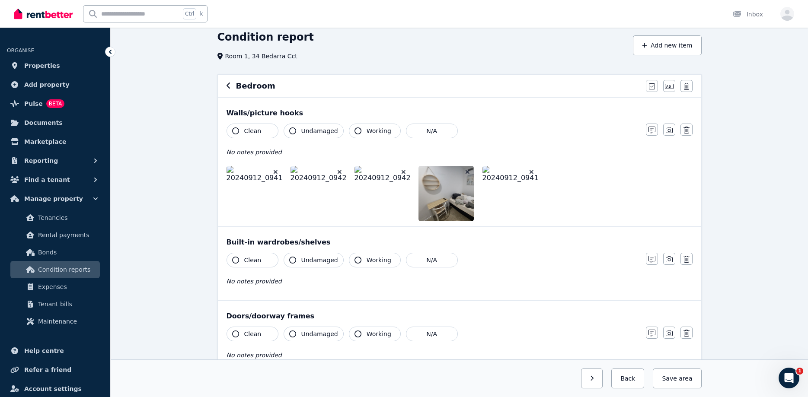
click at [277, 172] on icon "button" at bounding box center [275, 172] width 5 height 6
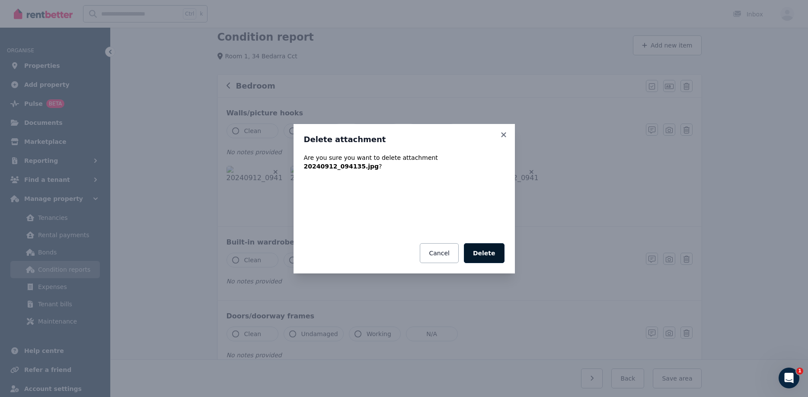
click at [483, 246] on button "Delete" at bounding box center [484, 253] width 41 height 20
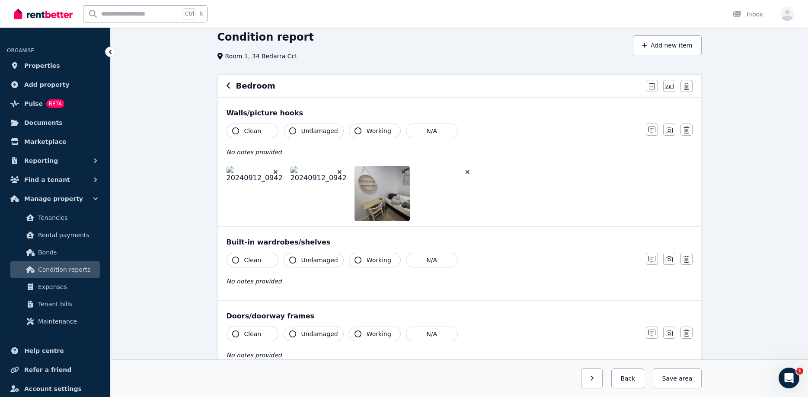
click at [274, 169] on button "button" at bounding box center [275, 172] width 9 height 9
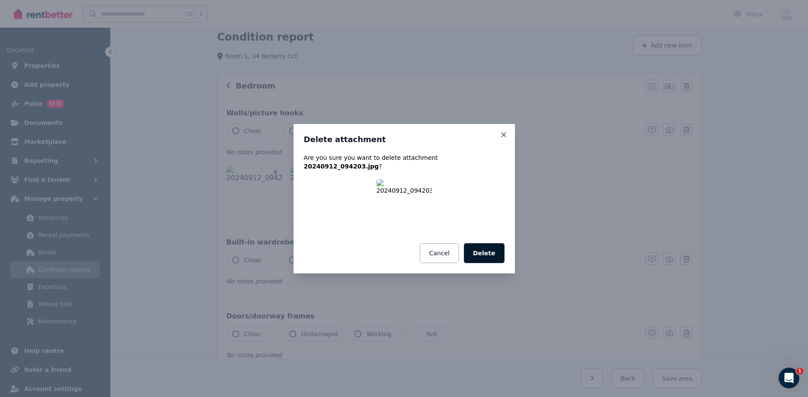
click at [490, 243] on button "Delete" at bounding box center [484, 253] width 41 height 20
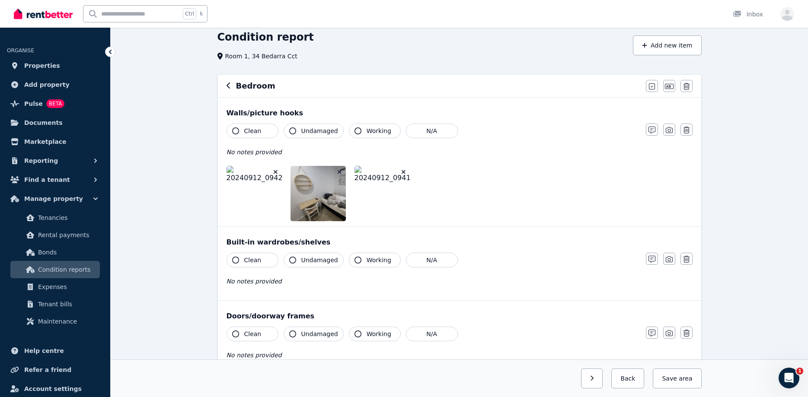
click at [274, 169] on icon "button" at bounding box center [275, 172] width 5 height 6
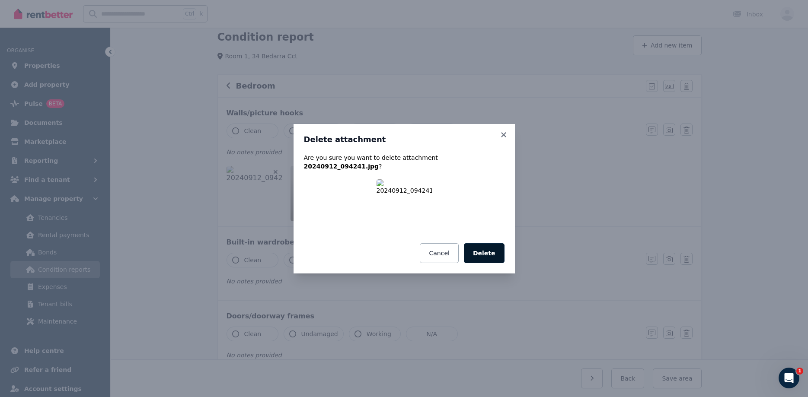
click at [490, 245] on button "Delete" at bounding box center [484, 253] width 41 height 20
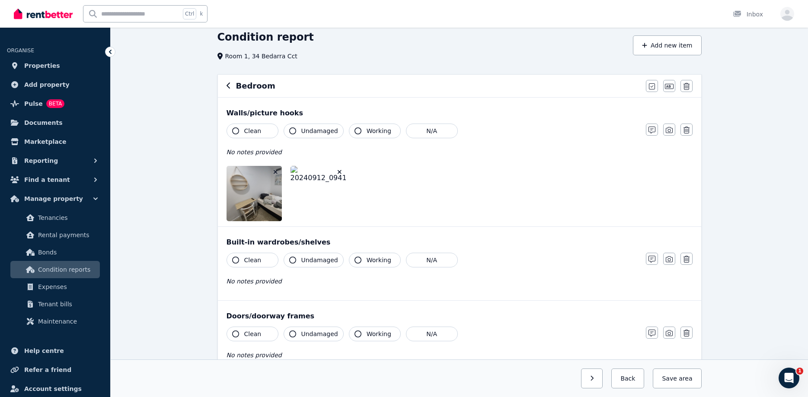
click at [274, 169] on button "button" at bounding box center [275, 172] width 9 height 9
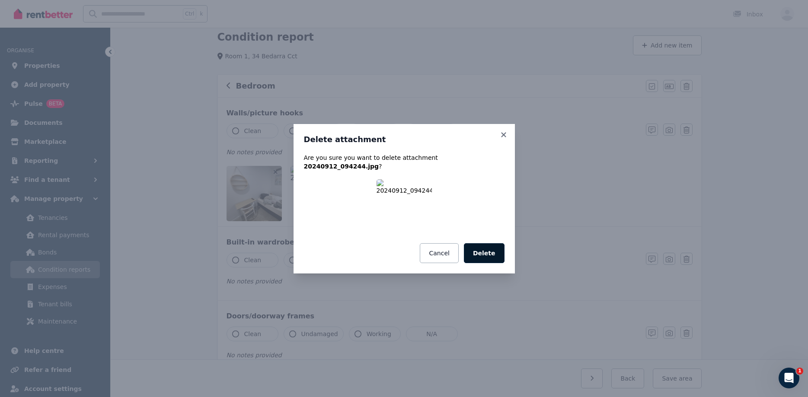
click at [485, 246] on button "Delete" at bounding box center [484, 253] width 41 height 20
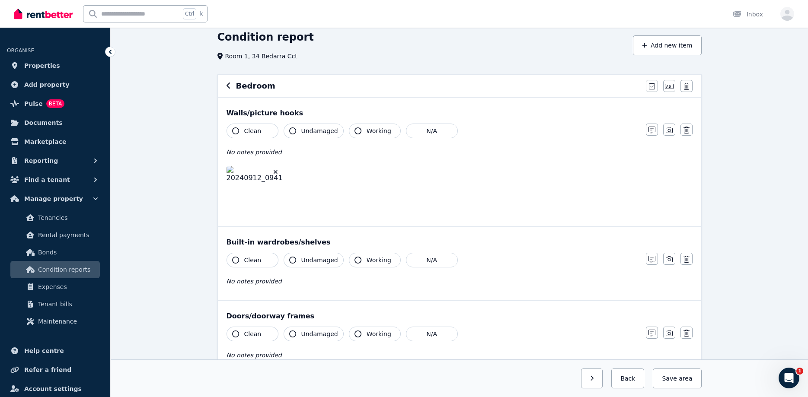
click at [276, 170] on icon "button" at bounding box center [275, 172] width 5 height 6
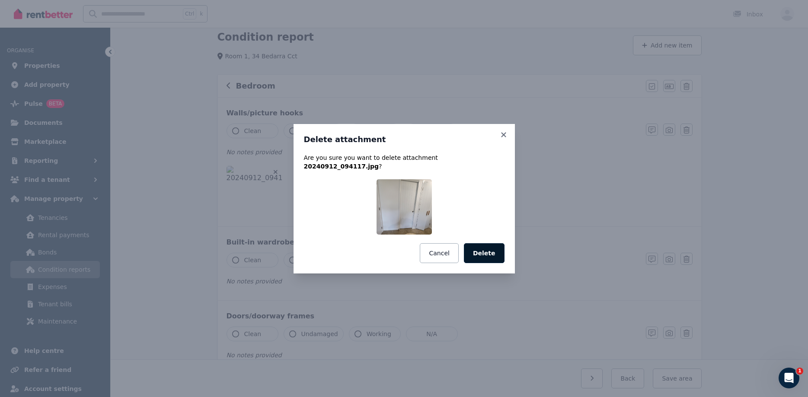
click at [490, 247] on button "Delete" at bounding box center [484, 253] width 41 height 20
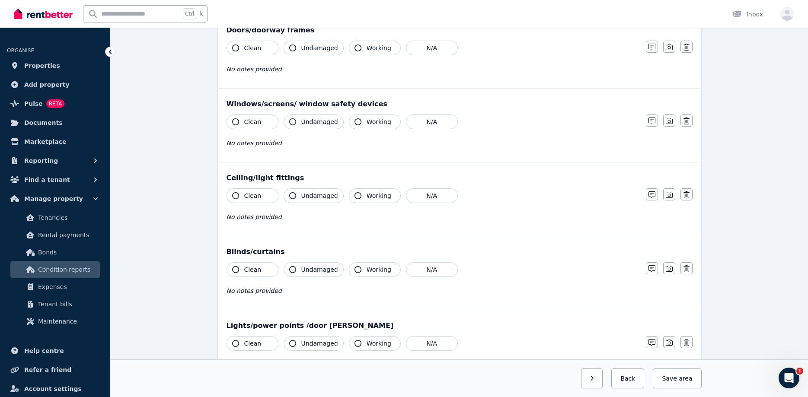
scroll to position [507, 0]
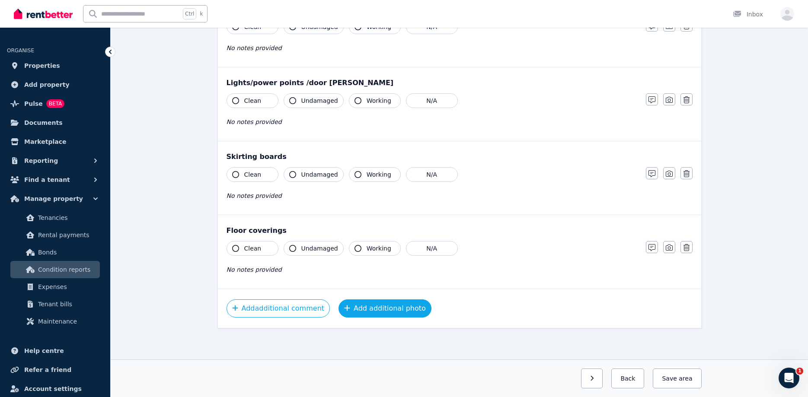
click at [380, 305] on button "Add additional photo" at bounding box center [384, 308] width 93 height 18
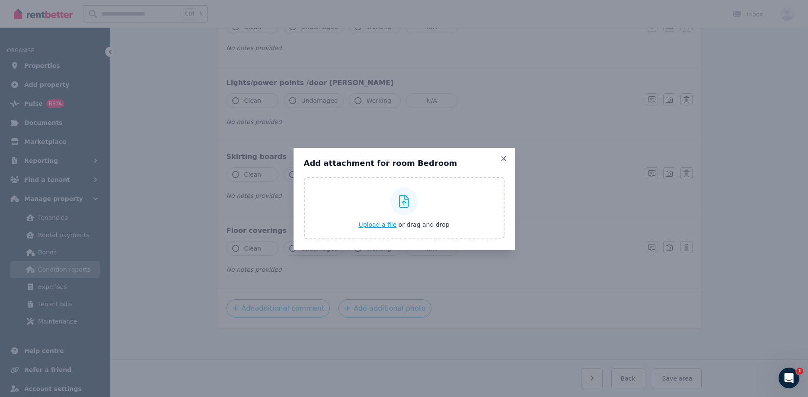
click at [386, 223] on span "Upload a file" at bounding box center [377, 224] width 38 height 7
click at [506, 156] on icon at bounding box center [503, 159] width 9 height 8
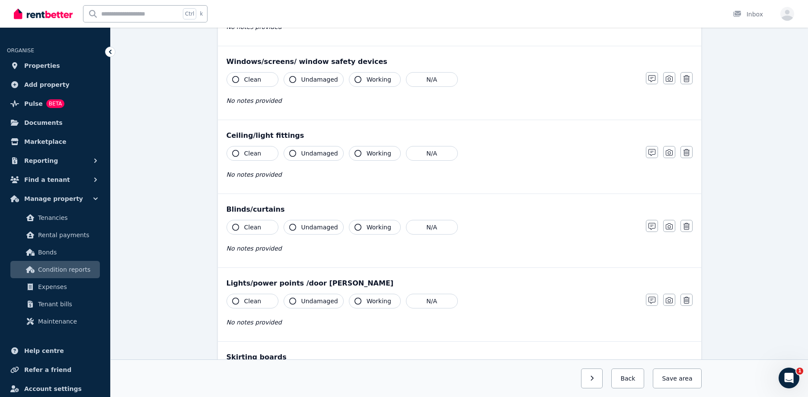
scroll to position [0, 0]
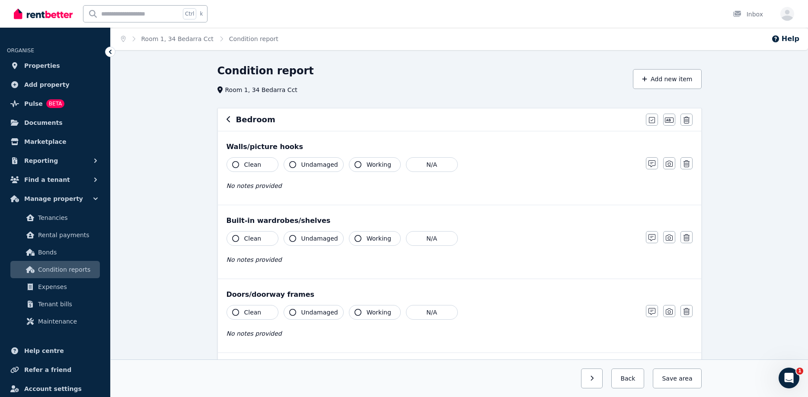
click at [230, 120] on icon "button" at bounding box center [228, 119] width 4 height 7
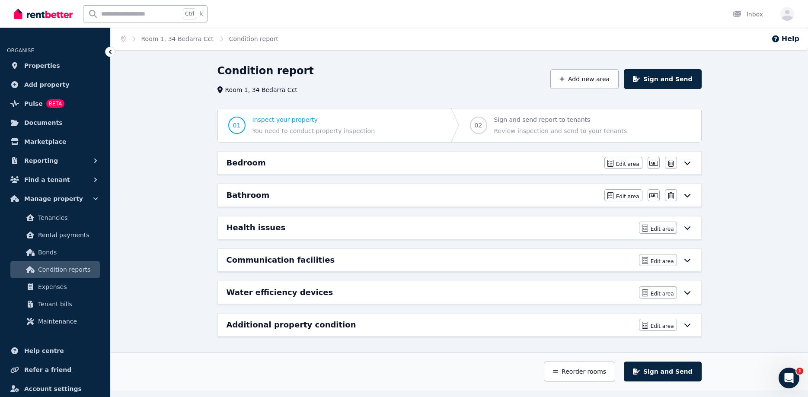
click at [686, 226] on icon at bounding box center [687, 227] width 10 height 7
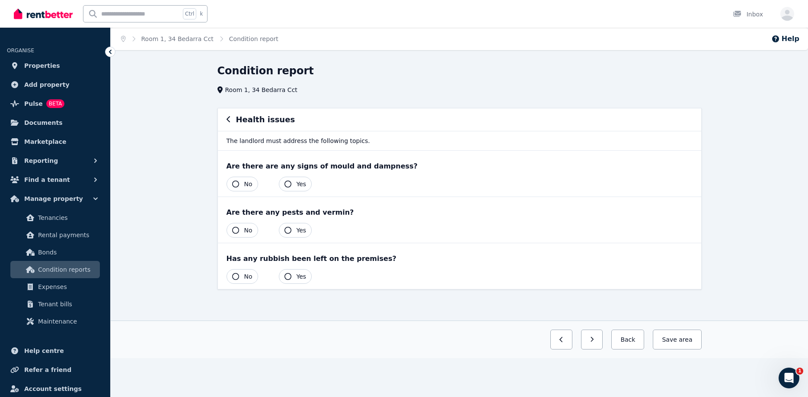
click at [234, 182] on icon "button" at bounding box center [235, 184] width 7 height 7
click at [235, 233] on icon "button" at bounding box center [235, 230] width 7 height 7
click at [237, 276] on icon "button" at bounding box center [235, 276] width 7 height 7
click at [565, 346] on button "button" at bounding box center [558, 340] width 22 height 20
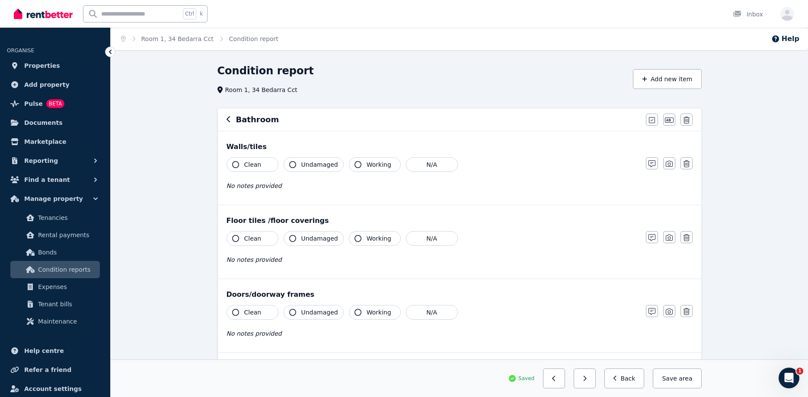
click at [232, 165] on icon "button" at bounding box center [235, 164] width 7 height 7
click at [294, 164] on icon "button" at bounding box center [292, 164] width 7 height 7
click at [356, 163] on icon "button" at bounding box center [357, 164] width 7 height 7
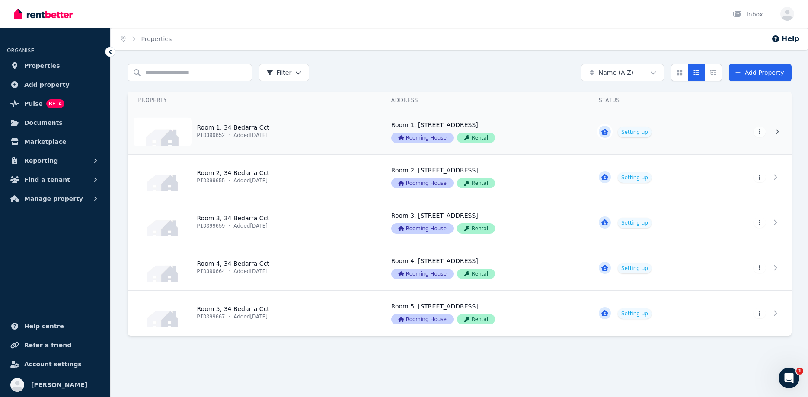
click at [238, 126] on link "View property details" at bounding box center [254, 131] width 253 height 45
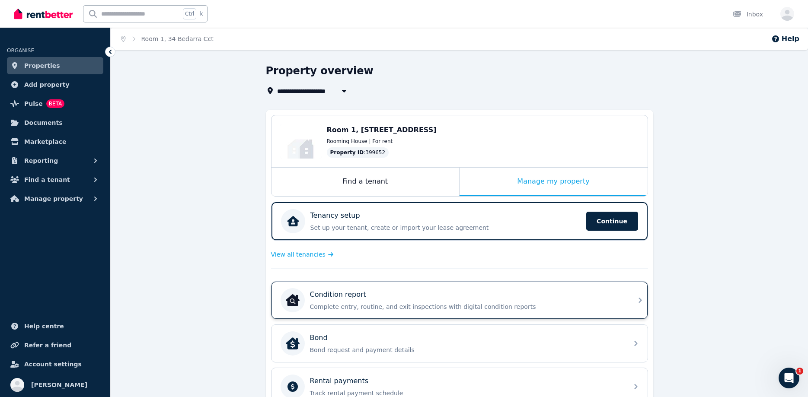
click at [328, 288] on div "Condition report Complete entry, routine, and exit inspections with digital con…" at bounding box center [451, 300] width 342 height 24
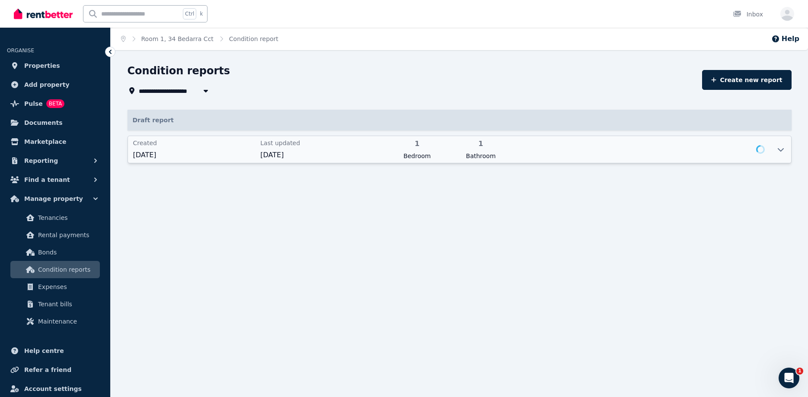
click at [522, 148] on div at bounding box center [640, 150] width 250 height 22
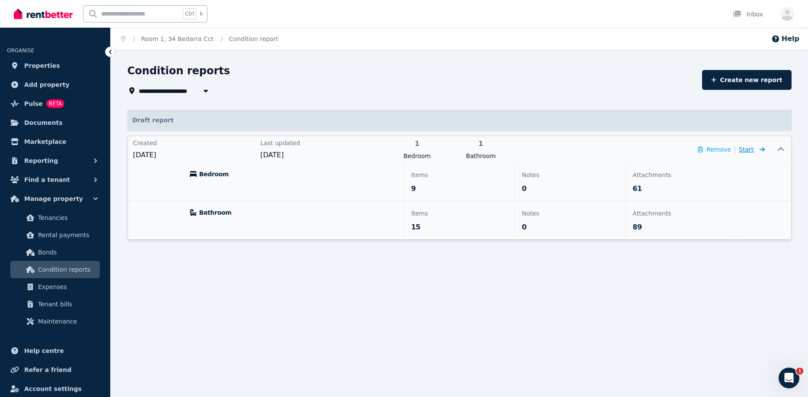
click at [751, 150] on span "Start" at bounding box center [746, 149] width 15 height 7
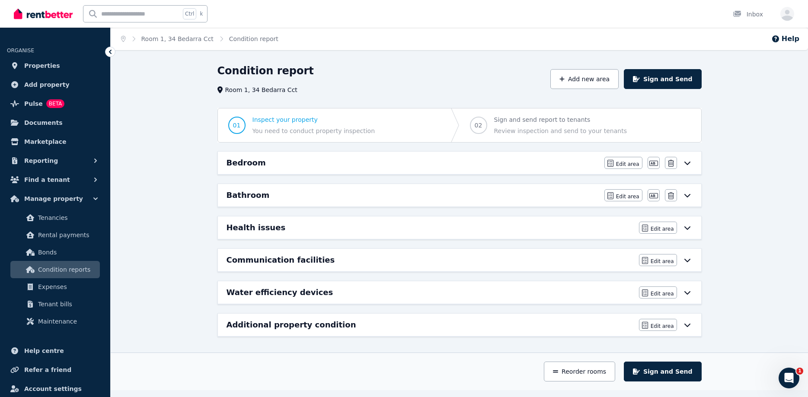
click at [690, 322] on icon at bounding box center [687, 325] width 10 height 7
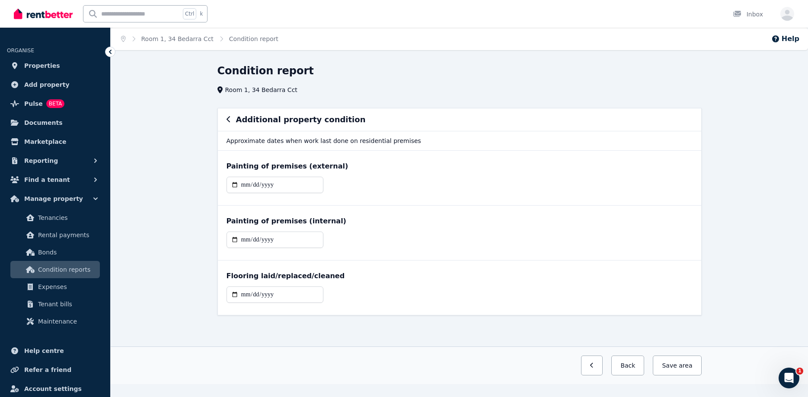
click at [232, 120] on div "Additional property condition" at bounding box center [459, 120] width 466 height 12
click at [634, 369] on button "Back" at bounding box center [627, 366] width 33 height 20
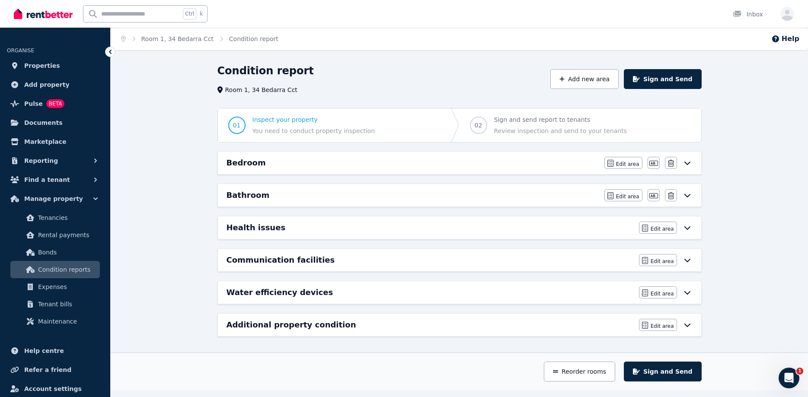
click at [686, 290] on icon at bounding box center [687, 292] width 10 height 7
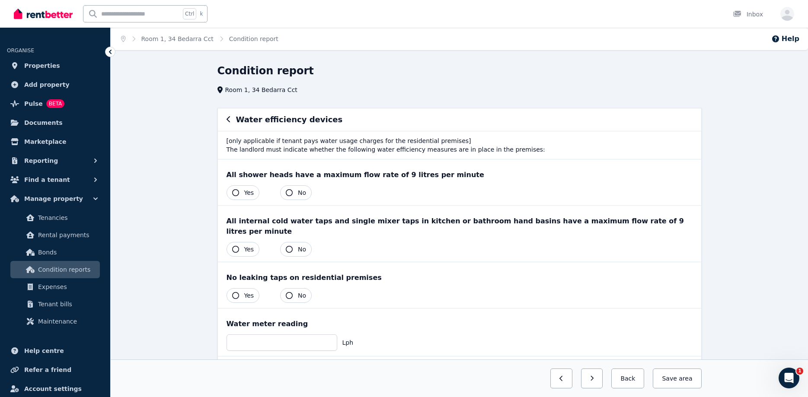
click at [228, 119] on icon "button" at bounding box center [227, 119] width 3 height 6
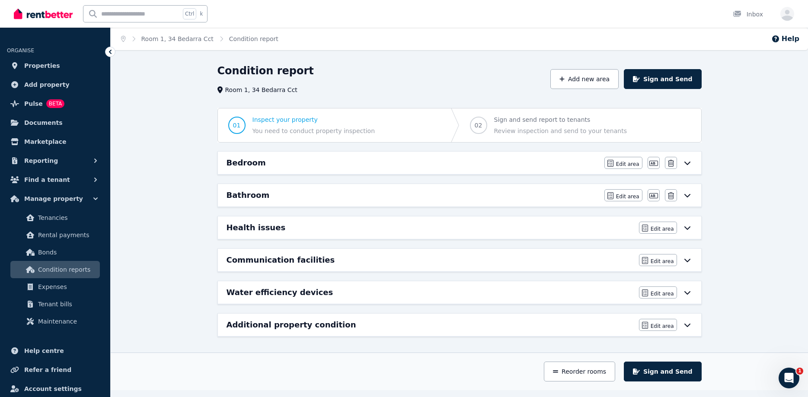
click at [684, 259] on icon at bounding box center [687, 260] width 6 height 3
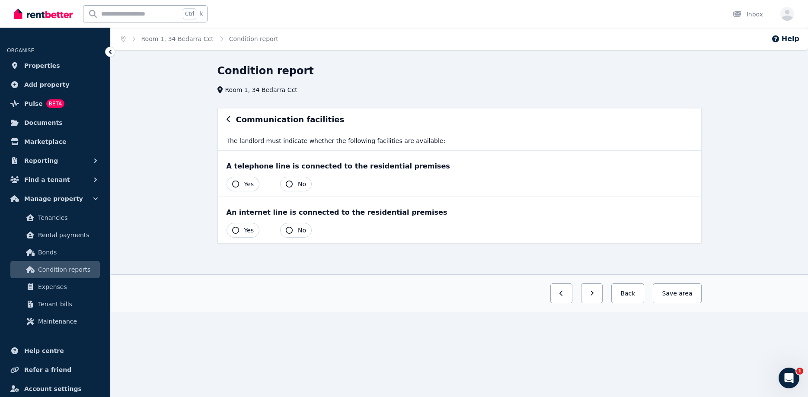
click at [228, 121] on icon "button" at bounding box center [227, 119] width 3 height 6
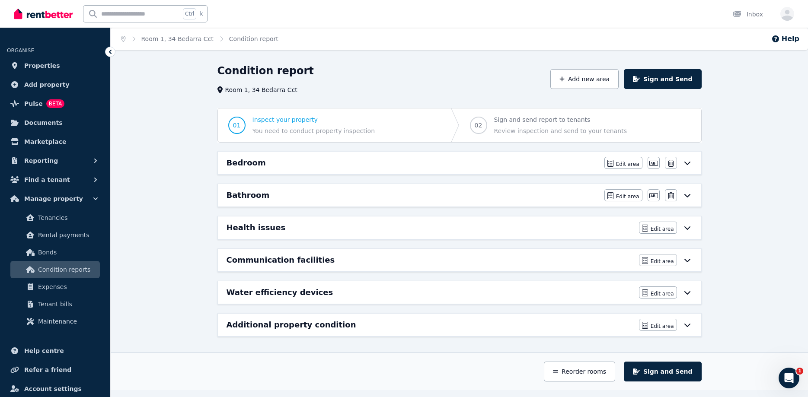
click at [686, 229] on icon at bounding box center [687, 227] width 10 height 7
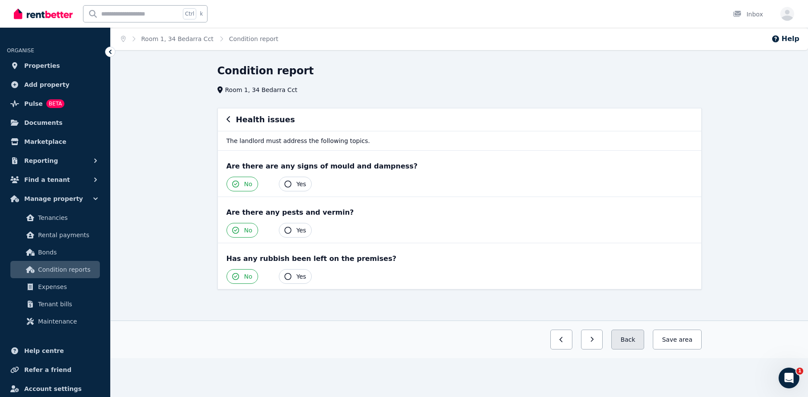
click at [640, 337] on button "Back" at bounding box center [627, 340] width 33 height 20
